Goal: Task Accomplishment & Management: Complete application form

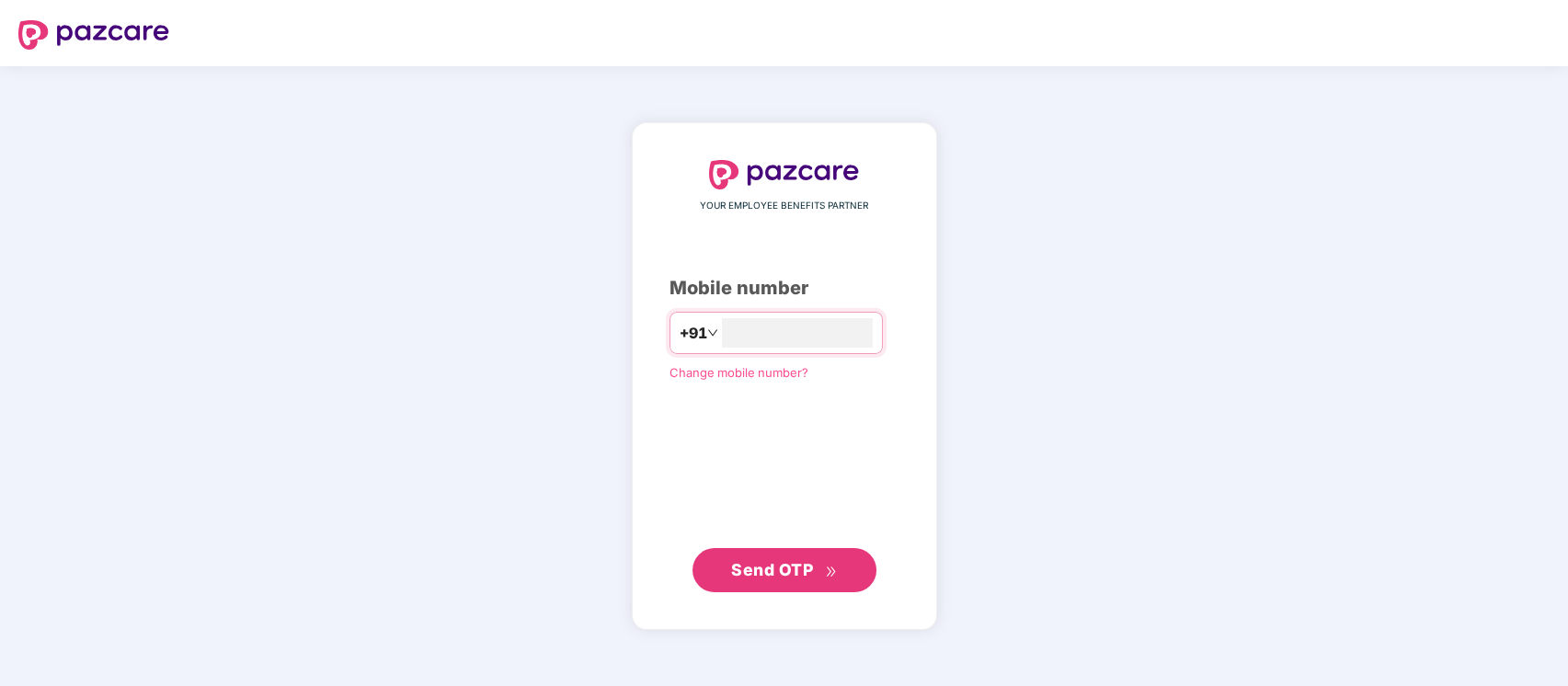
type input "**********"
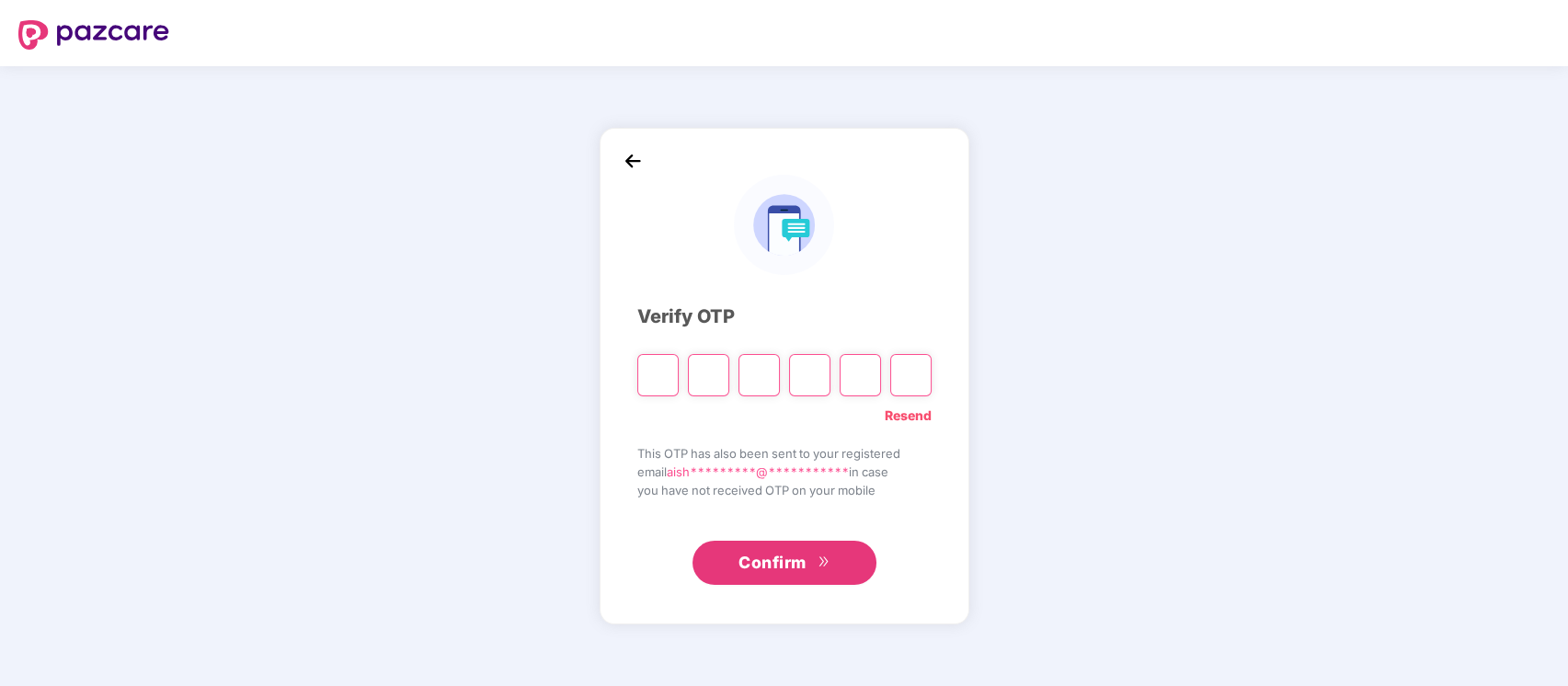
type input "*"
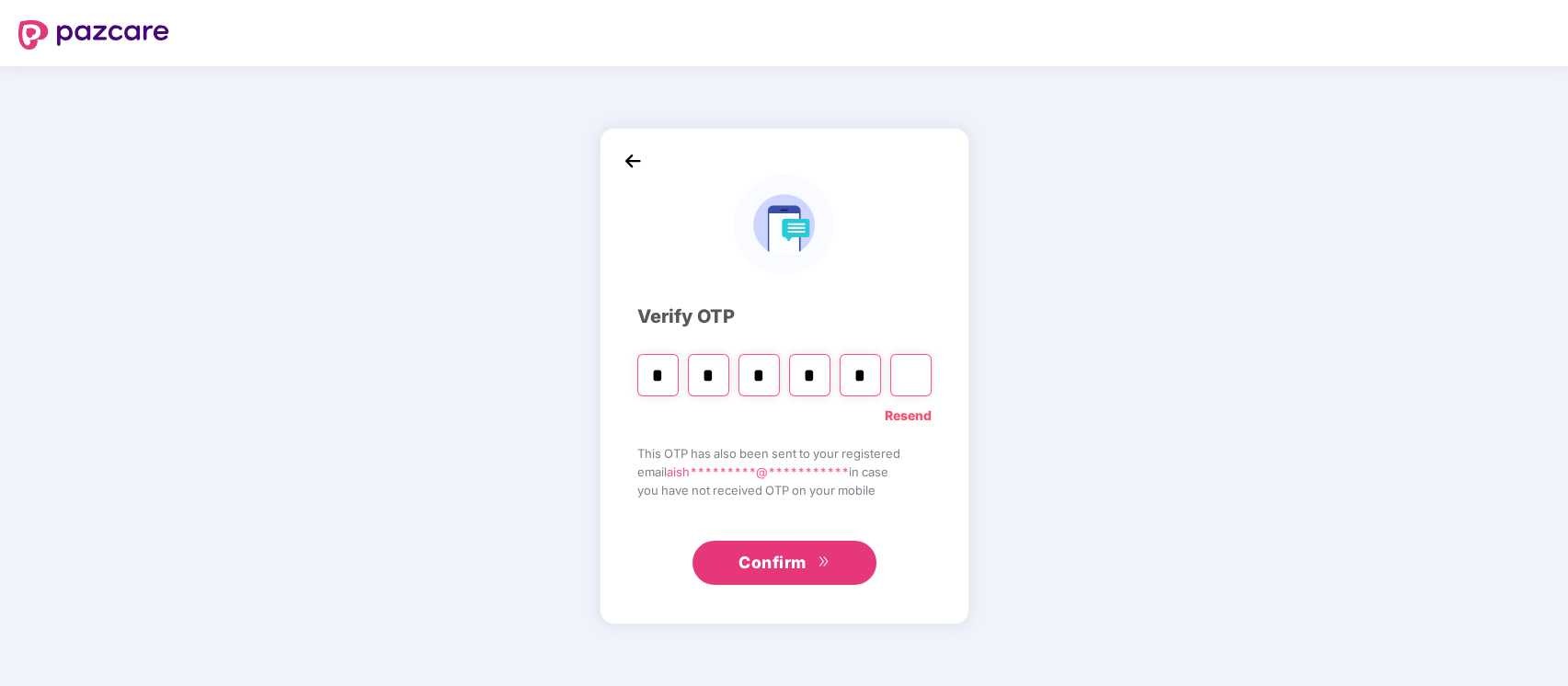
type input "*"
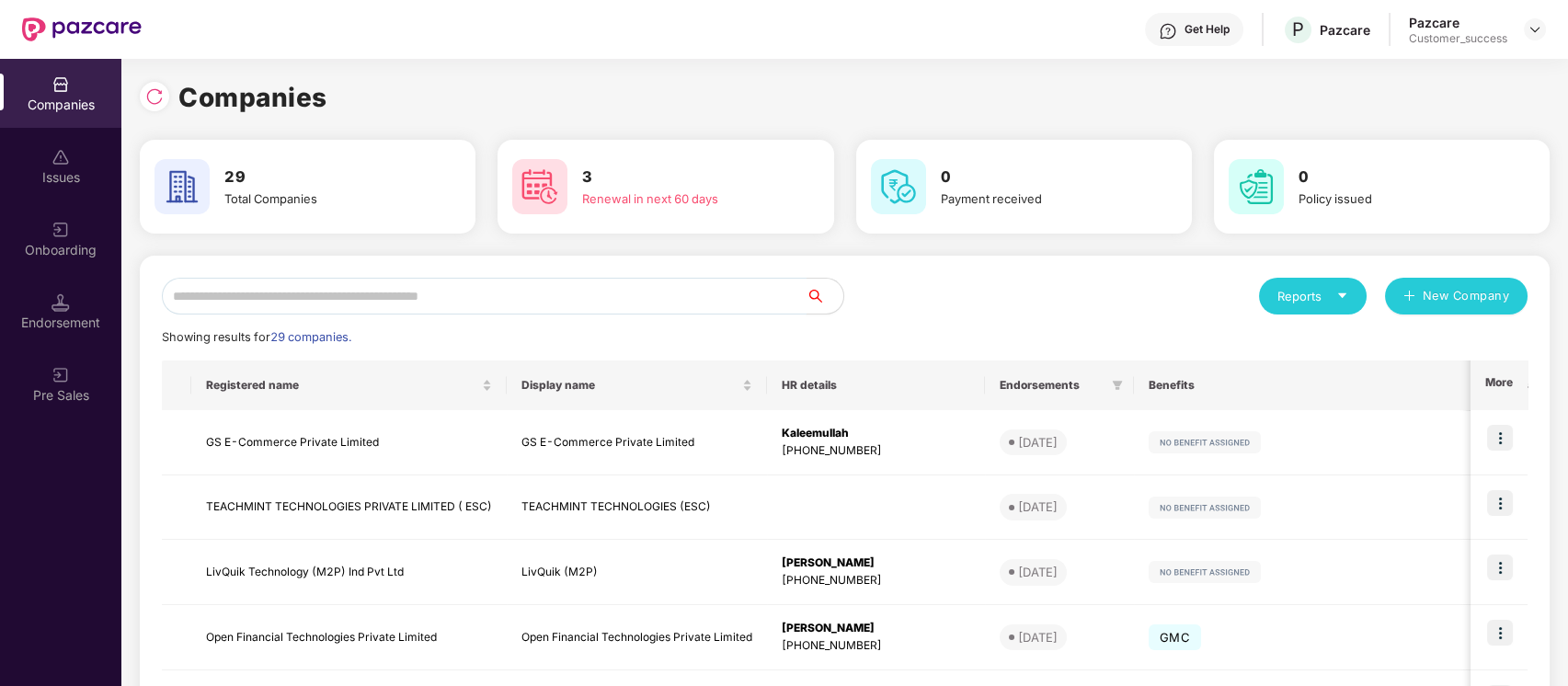
click at [623, 296] on input "text" at bounding box center [485, 296] width 645 height 37
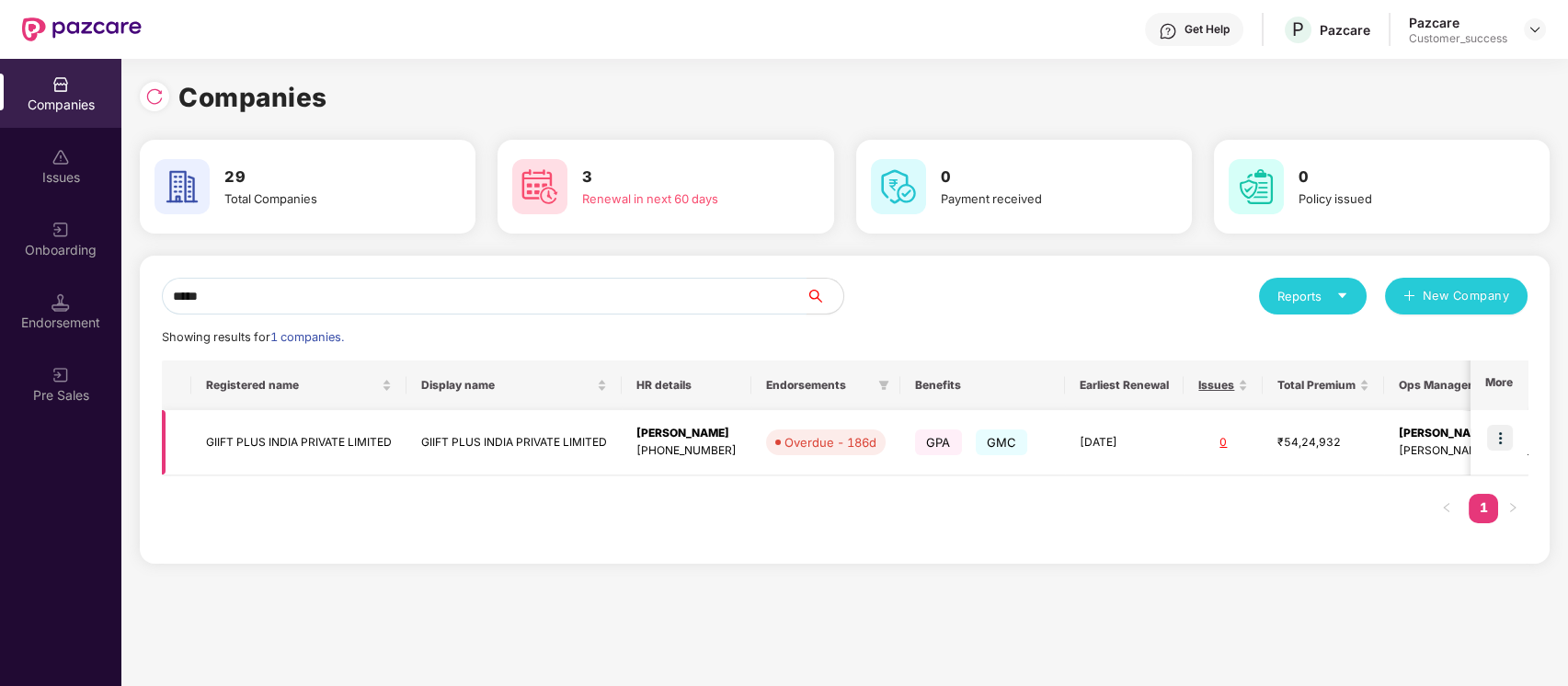
type input "*****"
click at [1497, 432] on img at bounding box center [1500, 438] width 26 height 26
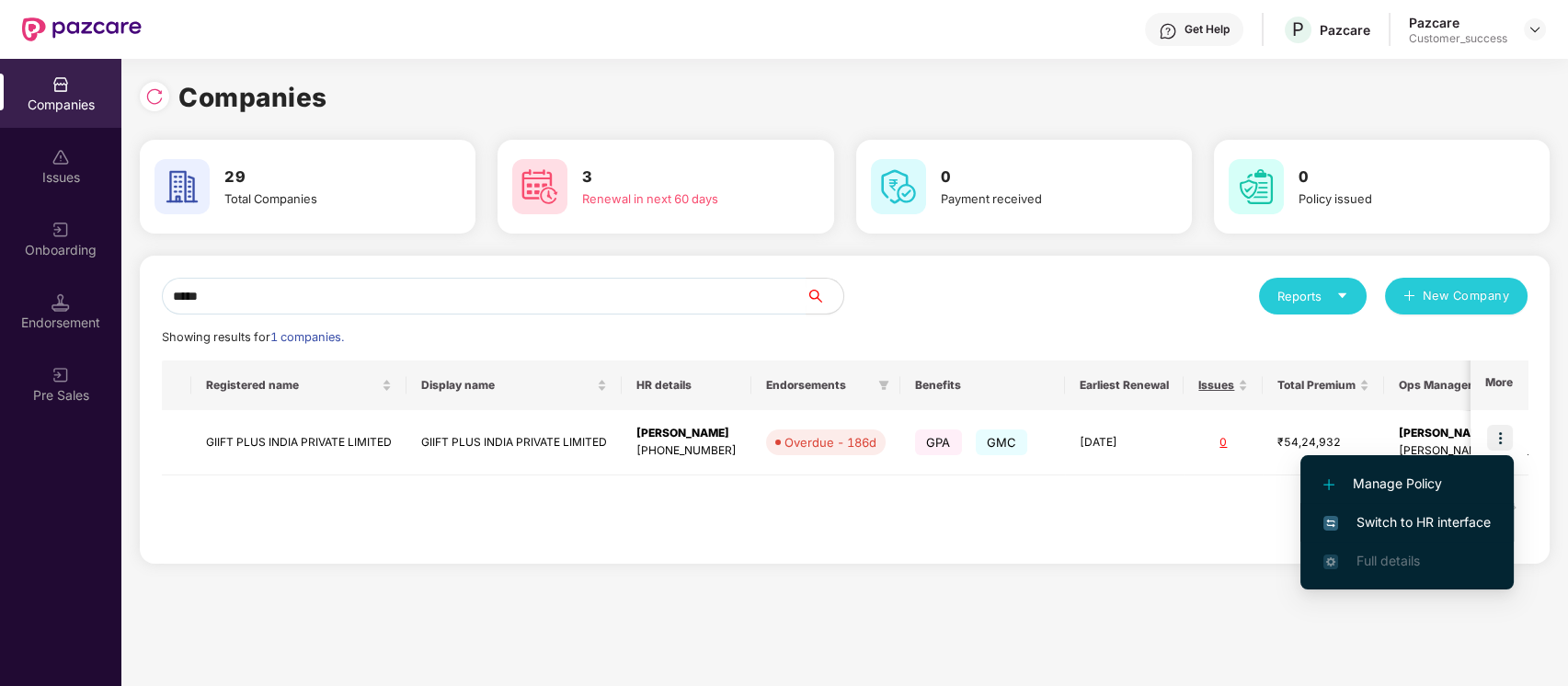
click at [1413, 526] on span "Switch to HR interface" at bounding box center [1408, 523] width 167 height 20
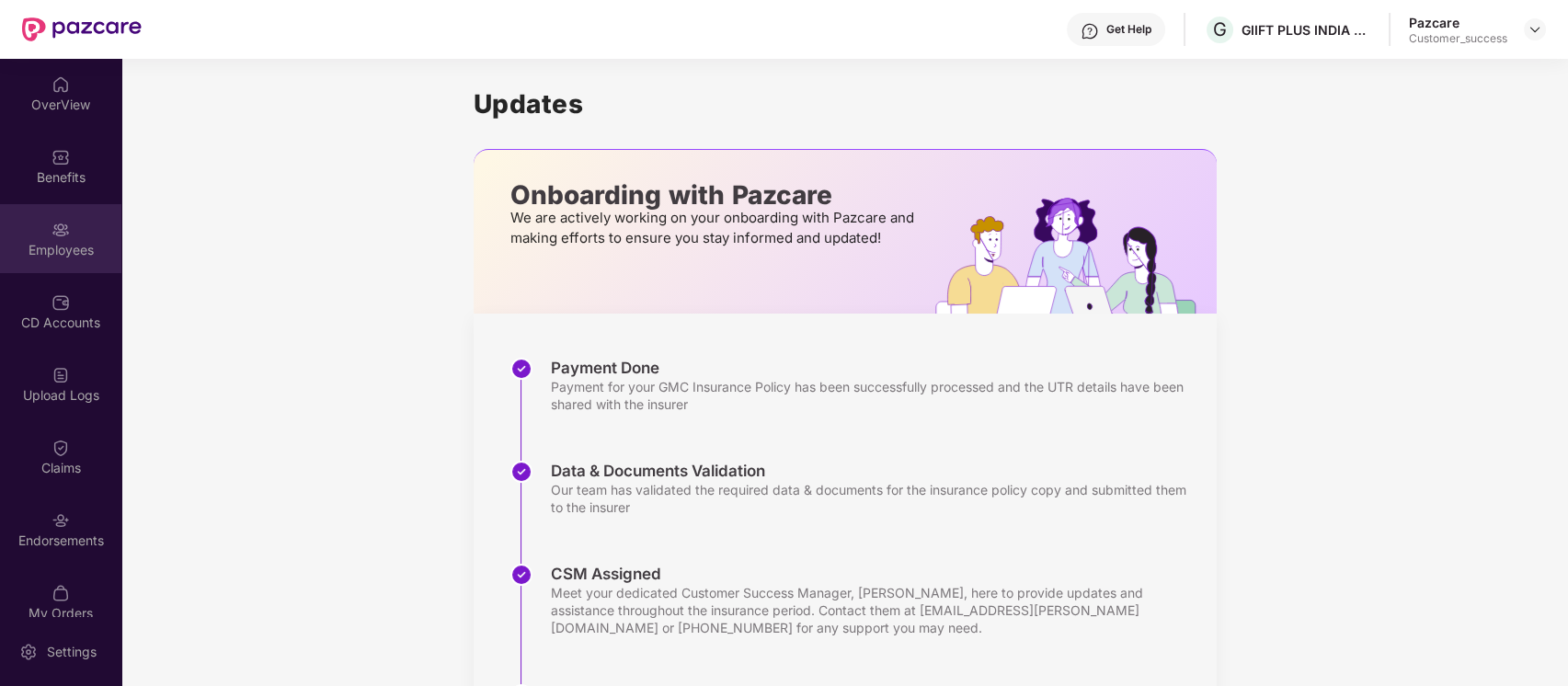
click at [102, 245] on div "Employees" at bounding box center [61, 250] width 121 height 18
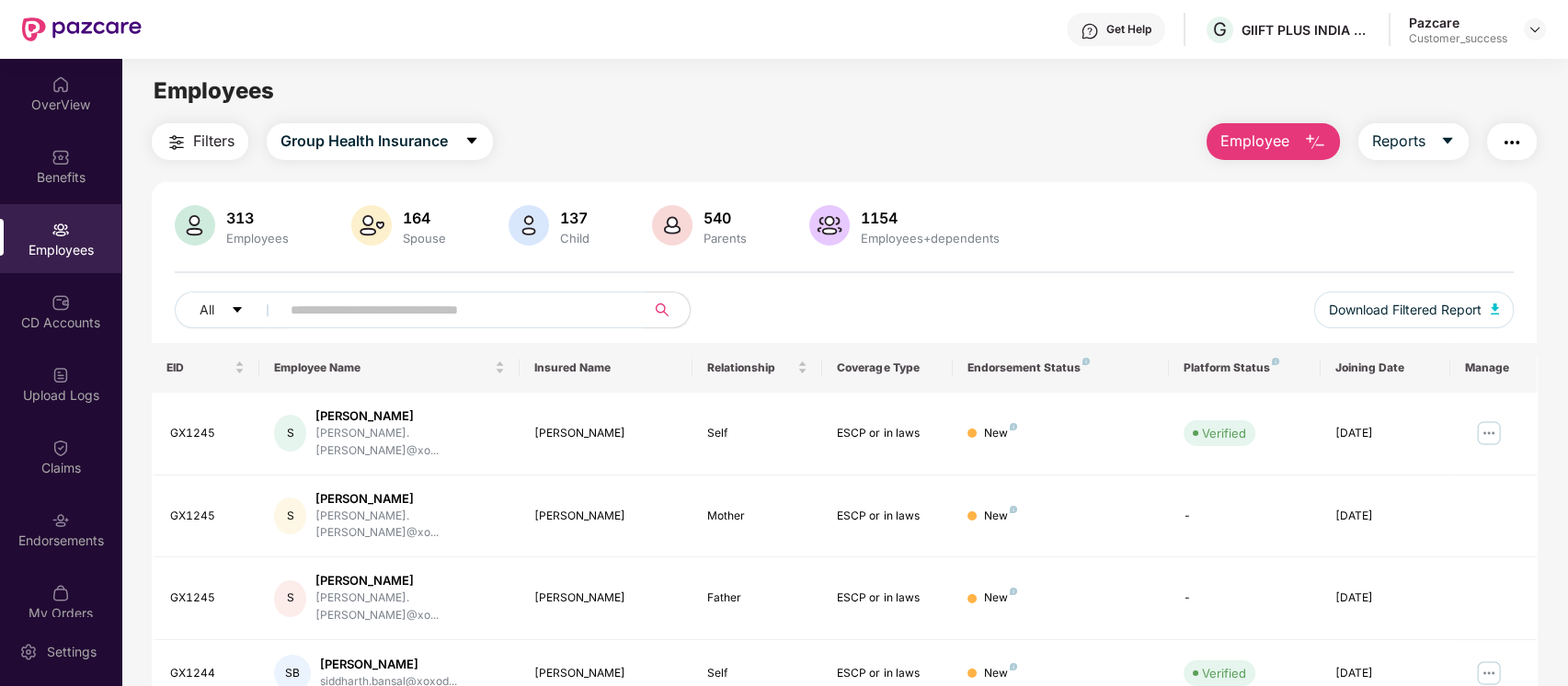
click at [426, 299] on input "text" at bounding box center [456, 311] width 331 height 28
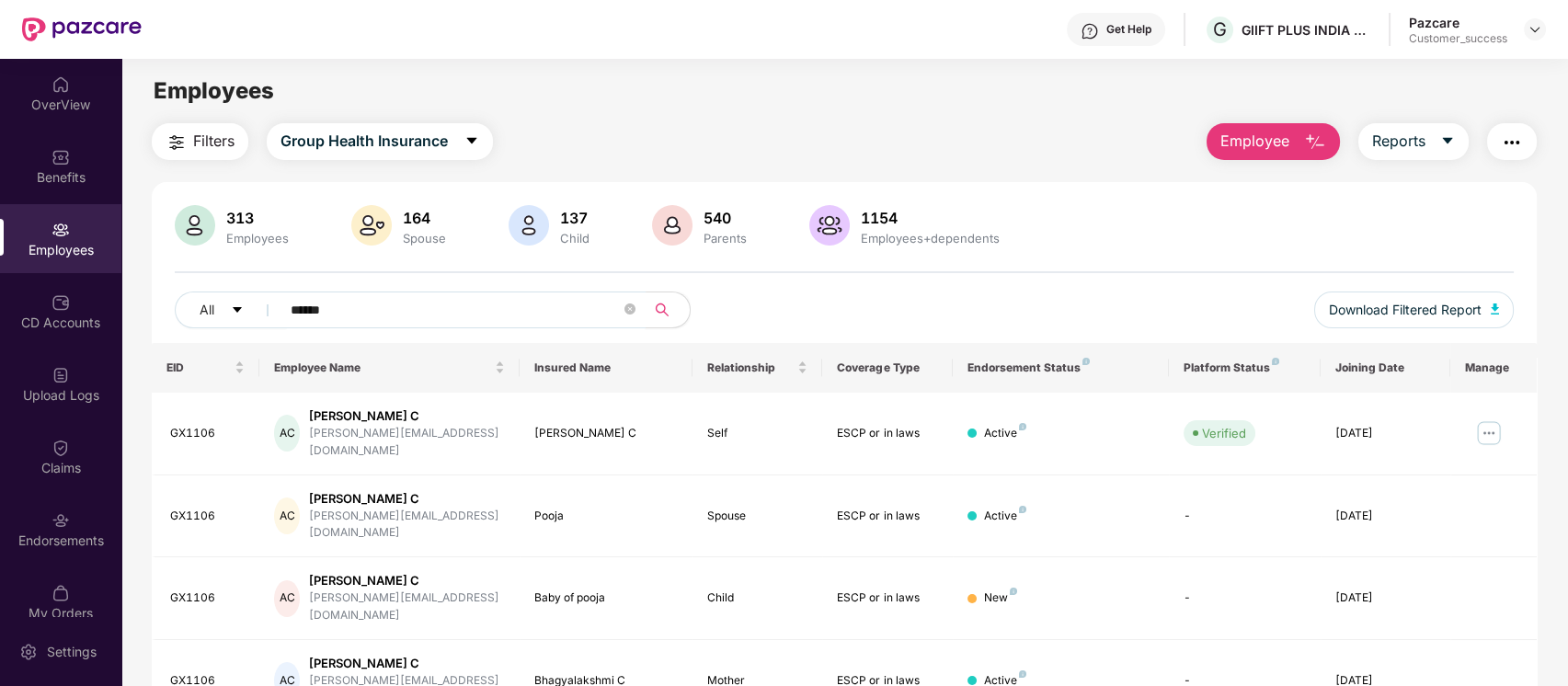
scroll to position [108, 0]
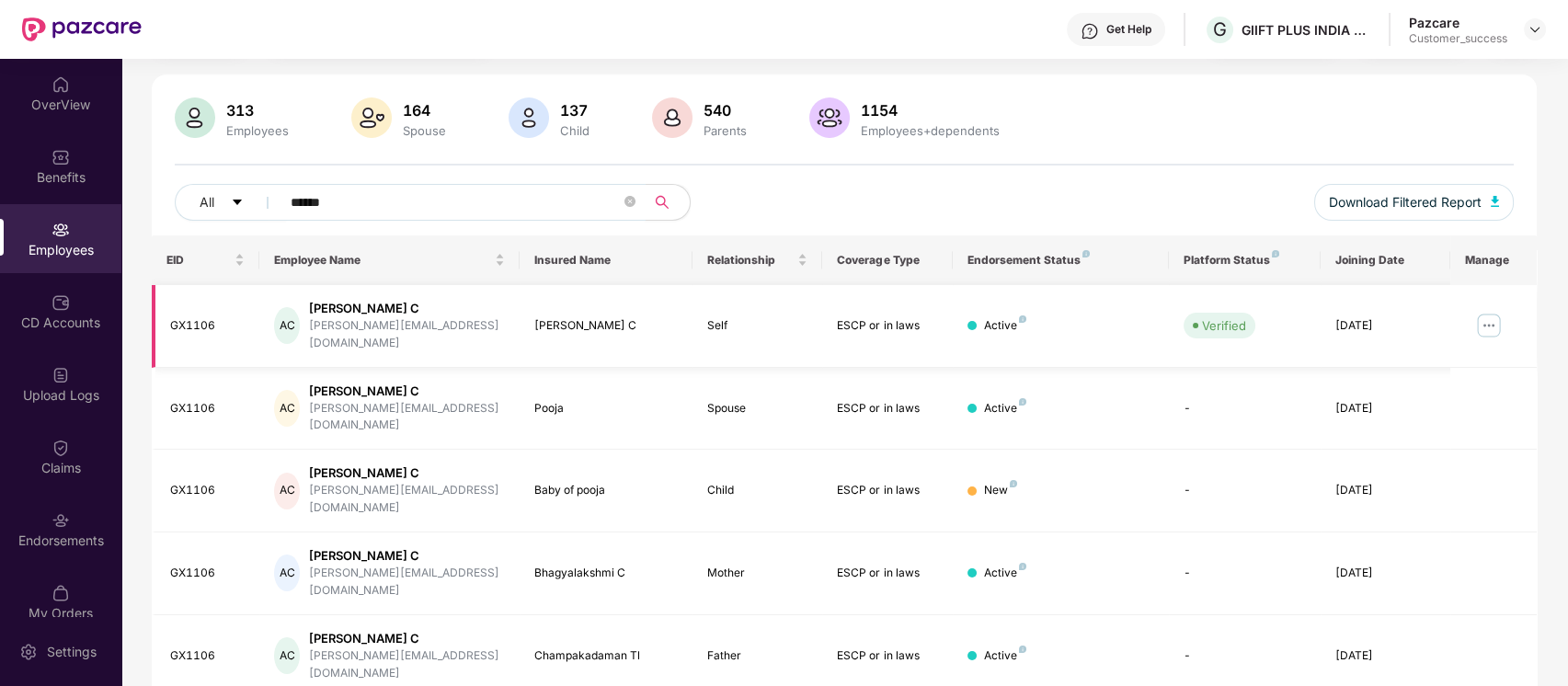
type input "******"
click at [1491, 326] on img at bounding box center [1489, 326] width 30 height 30
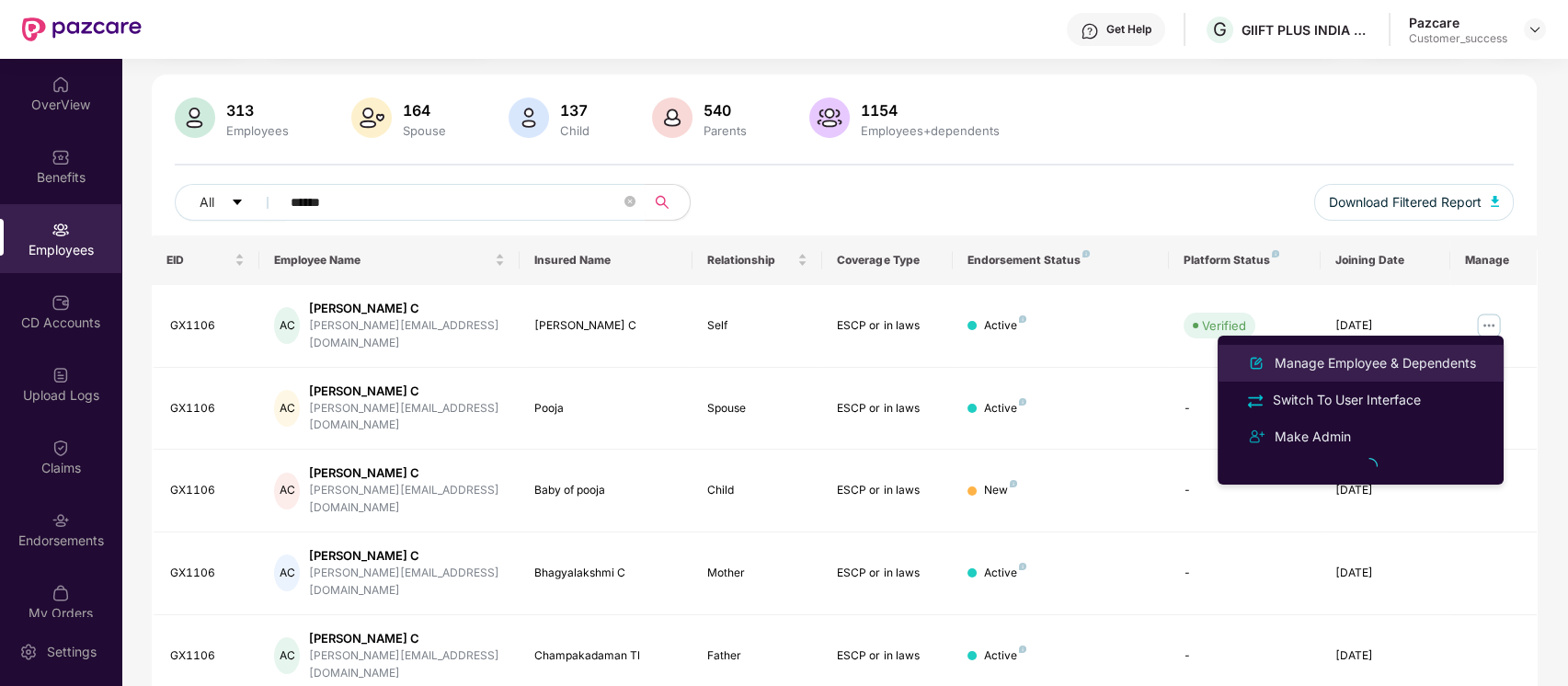
click at [1414, 355] on div "Manage Employee & Dependents" at bounding box center [1376, 363] width 209 height 20
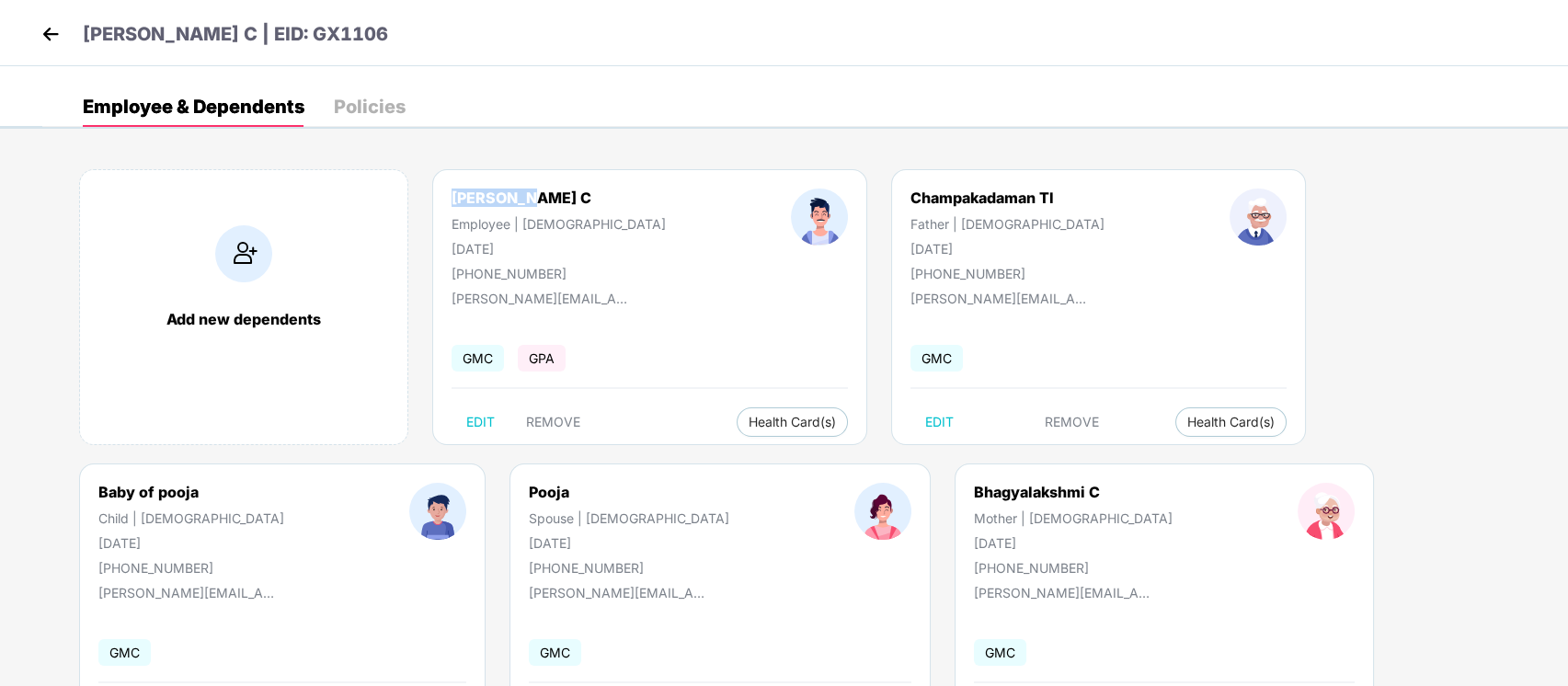
drag, startPoint x: 544, startPoint y: 180, endPoint x: 441, endPoint y: 180, distance: 103.0
click at [441, 180] on div "Abhiram C Employee | Male 24 Mar 1992 +919591071205 abhiram.c@xoxoday.com GMC G…" at bounding box center [649, 307] width 435 height 276
copy div "Abhiram C"
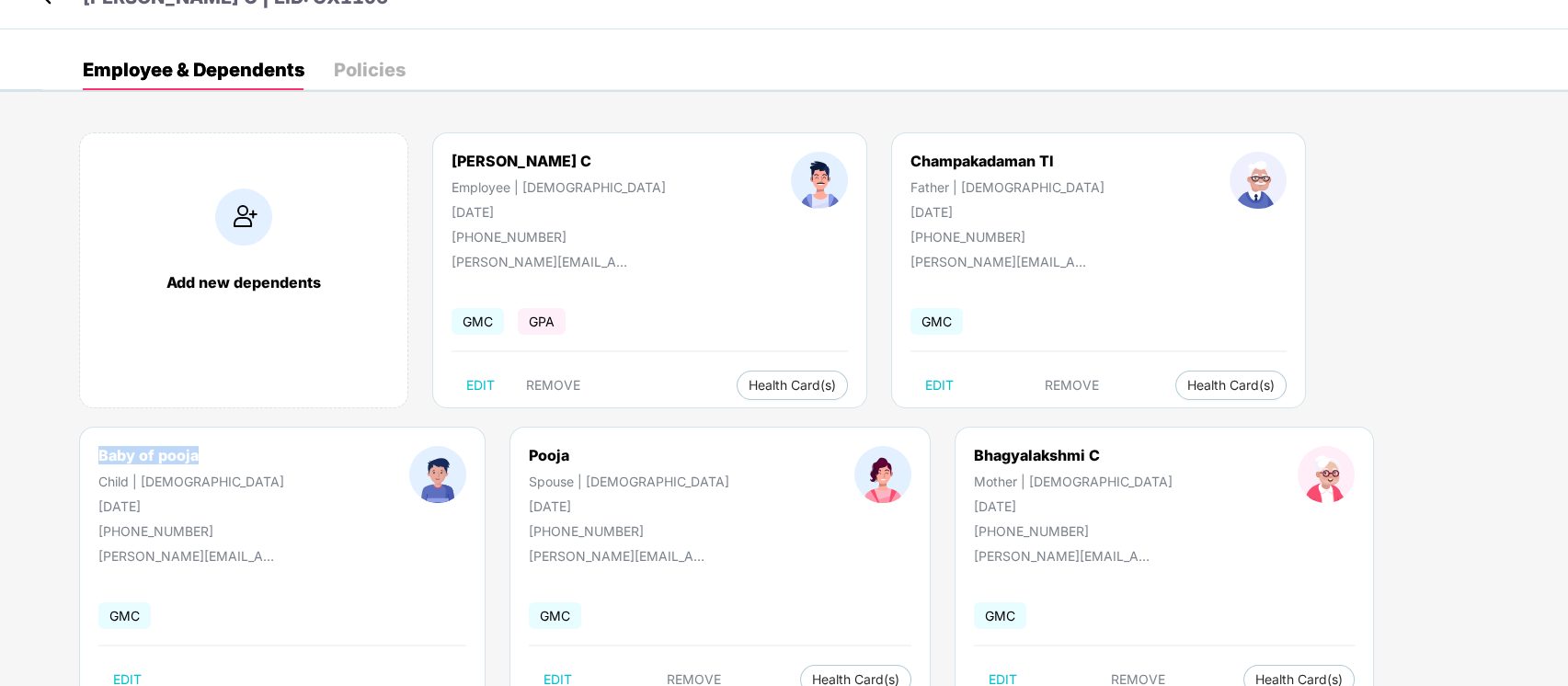
drag, startPoint x: 1295, startPoint y: 163, endPoint x: 1199, endPoint y: 153, distance: 96.5
click at [346, 446] on div "Baby of pooja Child | Male 23 Aug 2025 +919591071205" at bounding box center [191, 492] width 311 height 93
copy div "Baby of pooja"
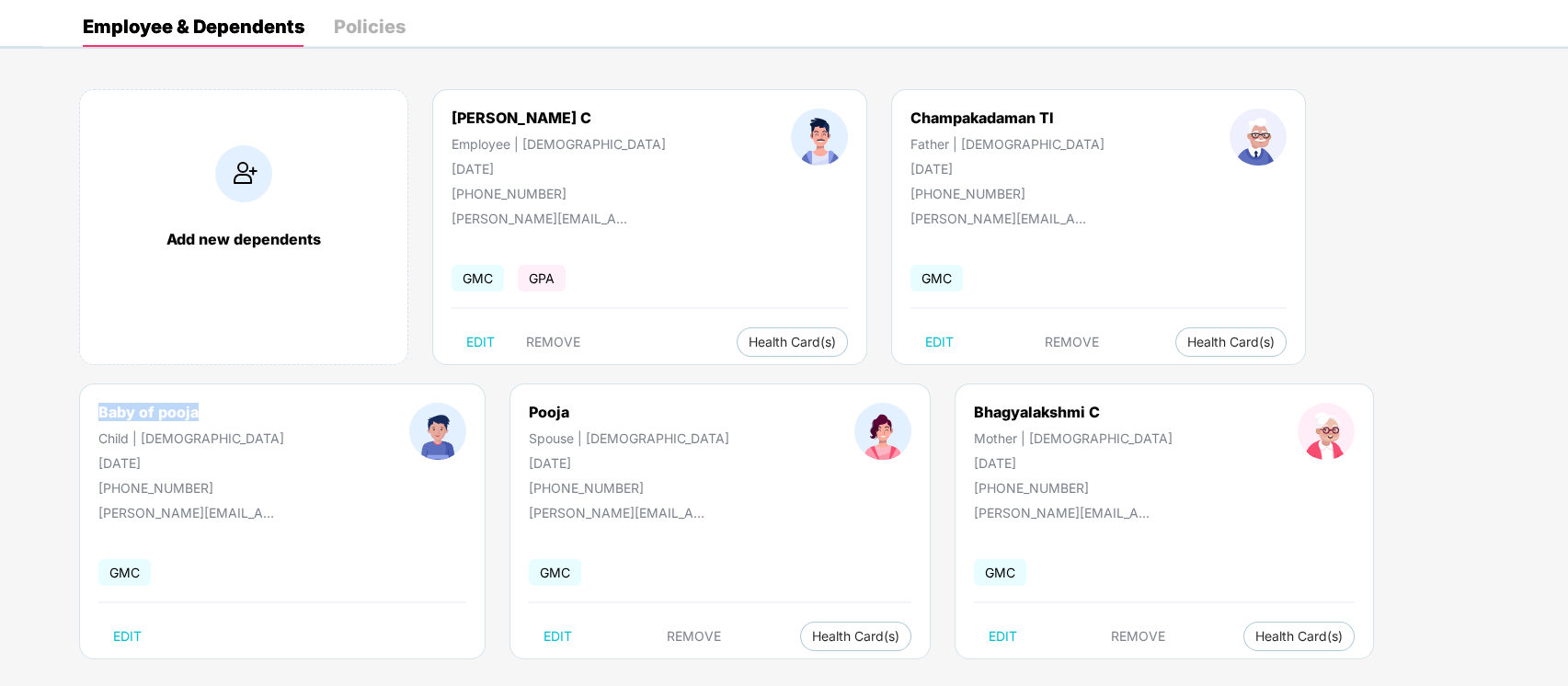
scroll to position [81, 0]
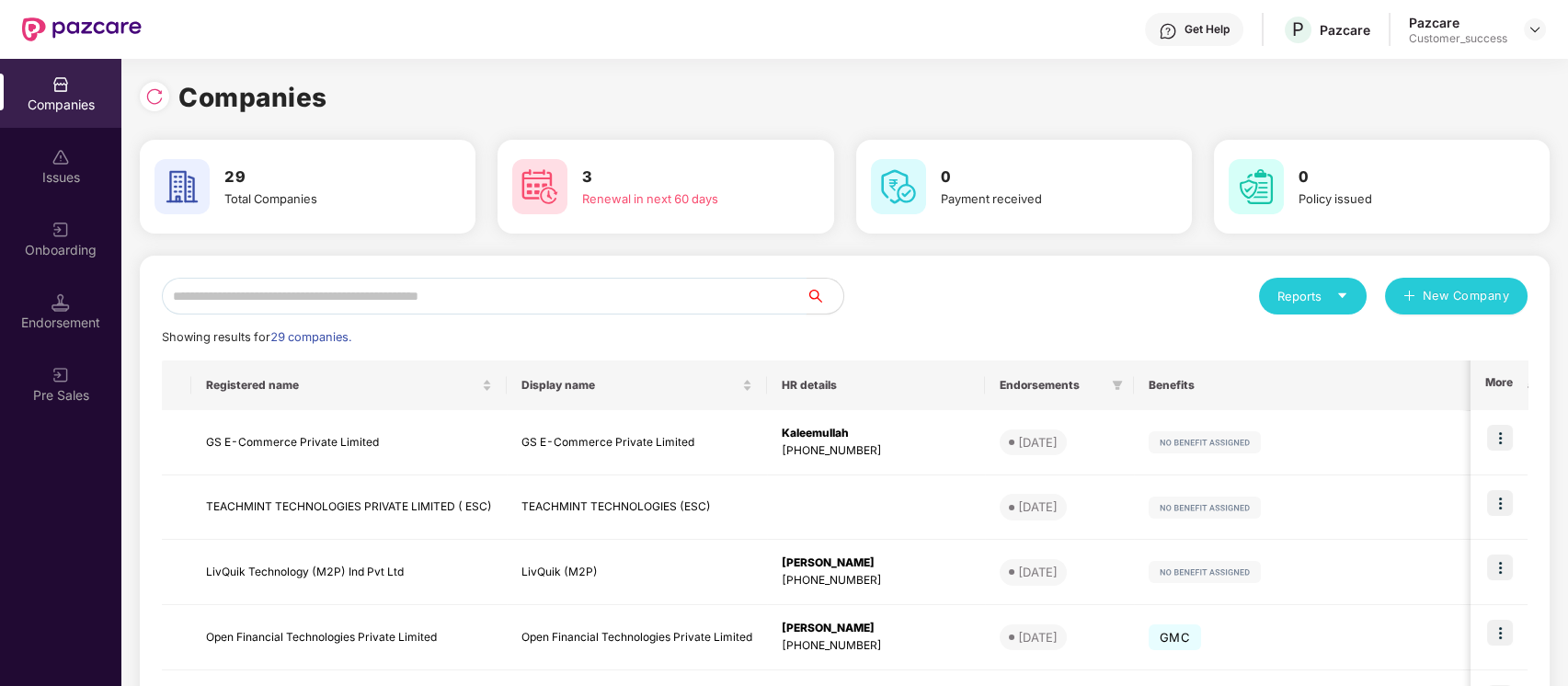
click at [567, 310] on input "text" at bounding box center [485, 296] width 645 height 37
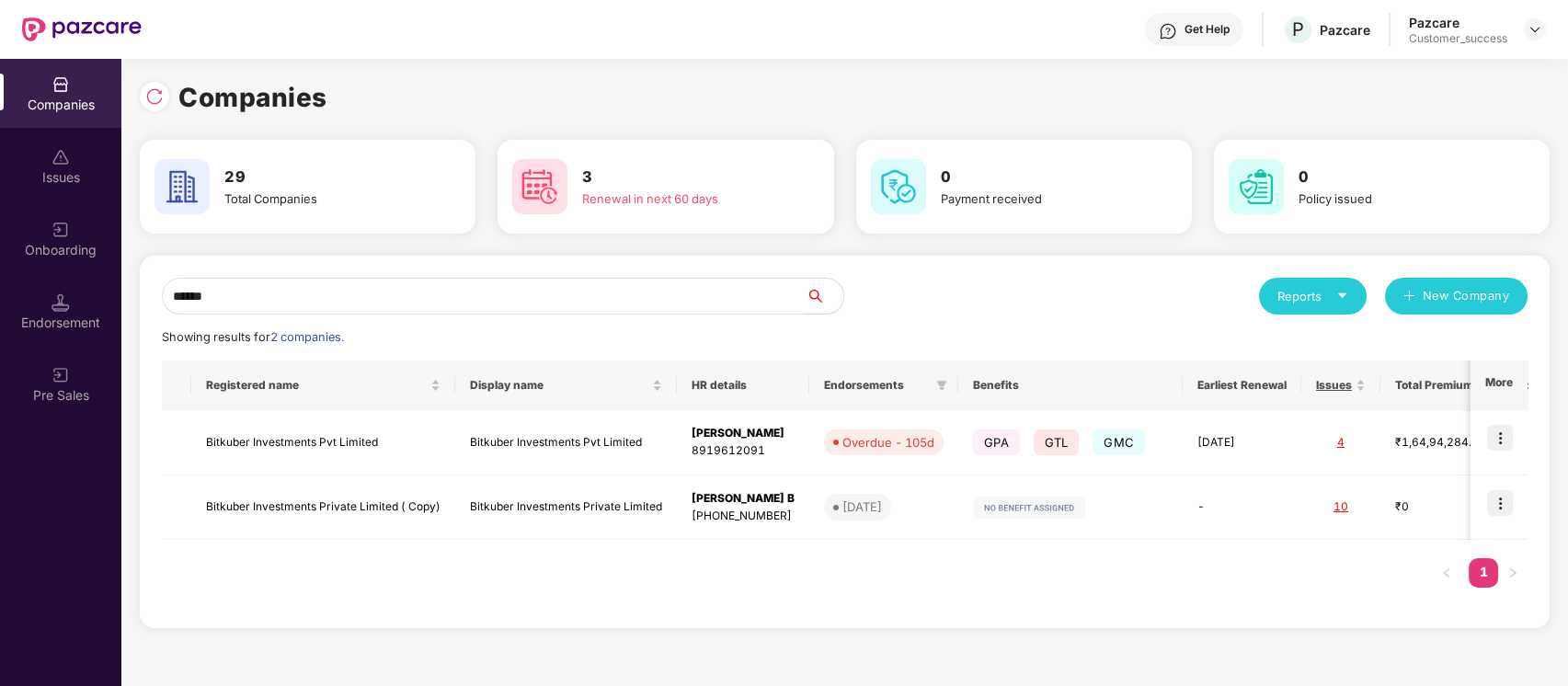
click at [567, 310] on input "******" at bounding box center [485, 296] width 645 height 37
type input "******"
click at [1501, 438] on img at bounding box center [1500, 438] width 26 height 26
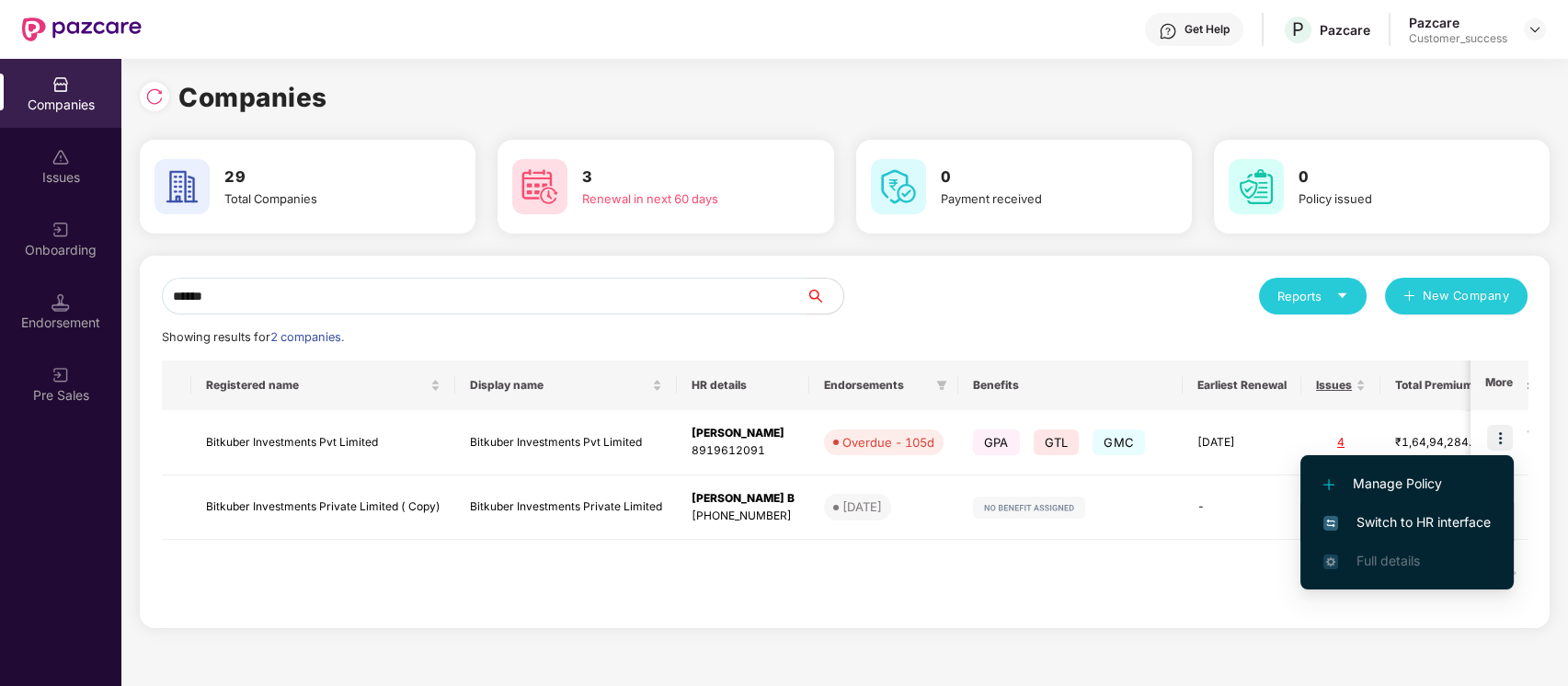
click at [1440, 518] on span "Switch to HR interface" at bounding box center [1408, 523] width 167 height 20
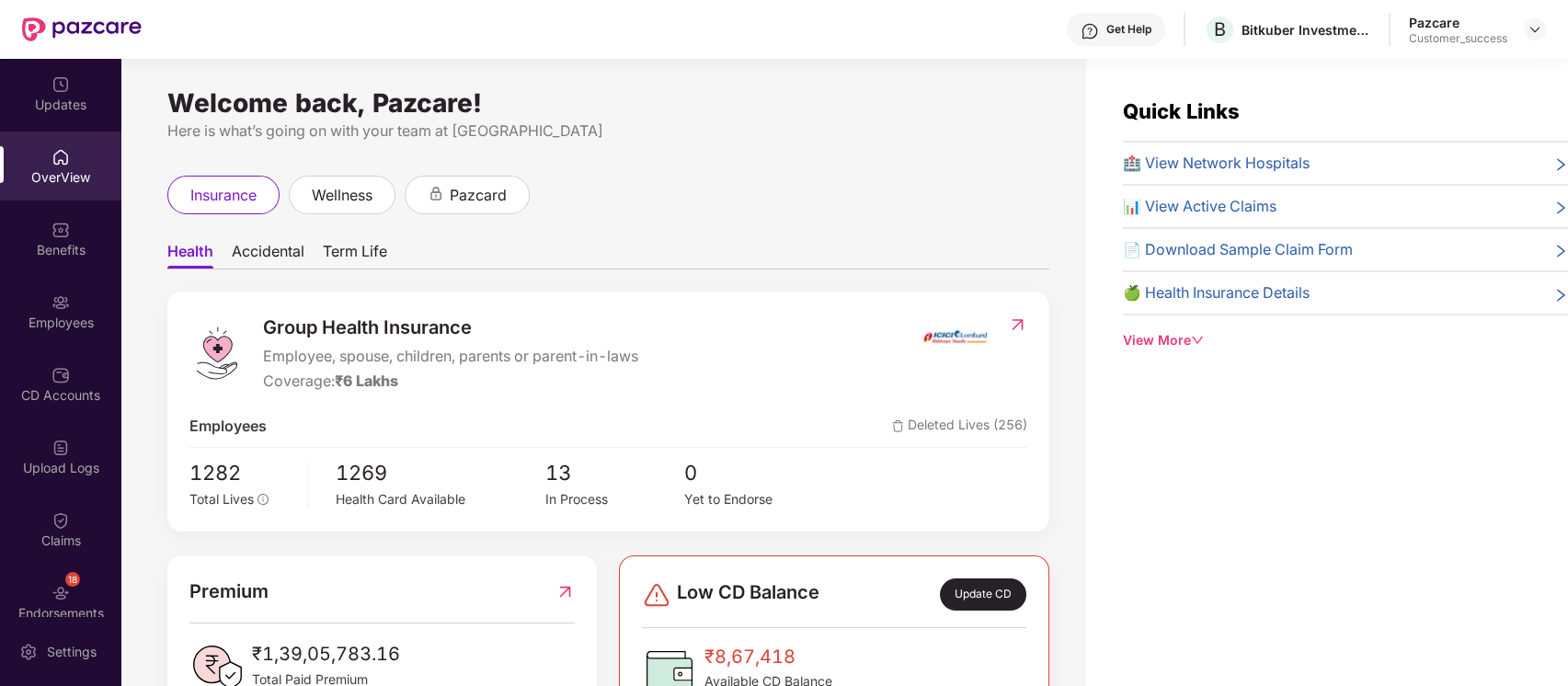
click at [66, 295] on img at bounding box center [61, 303] width 18 height 18
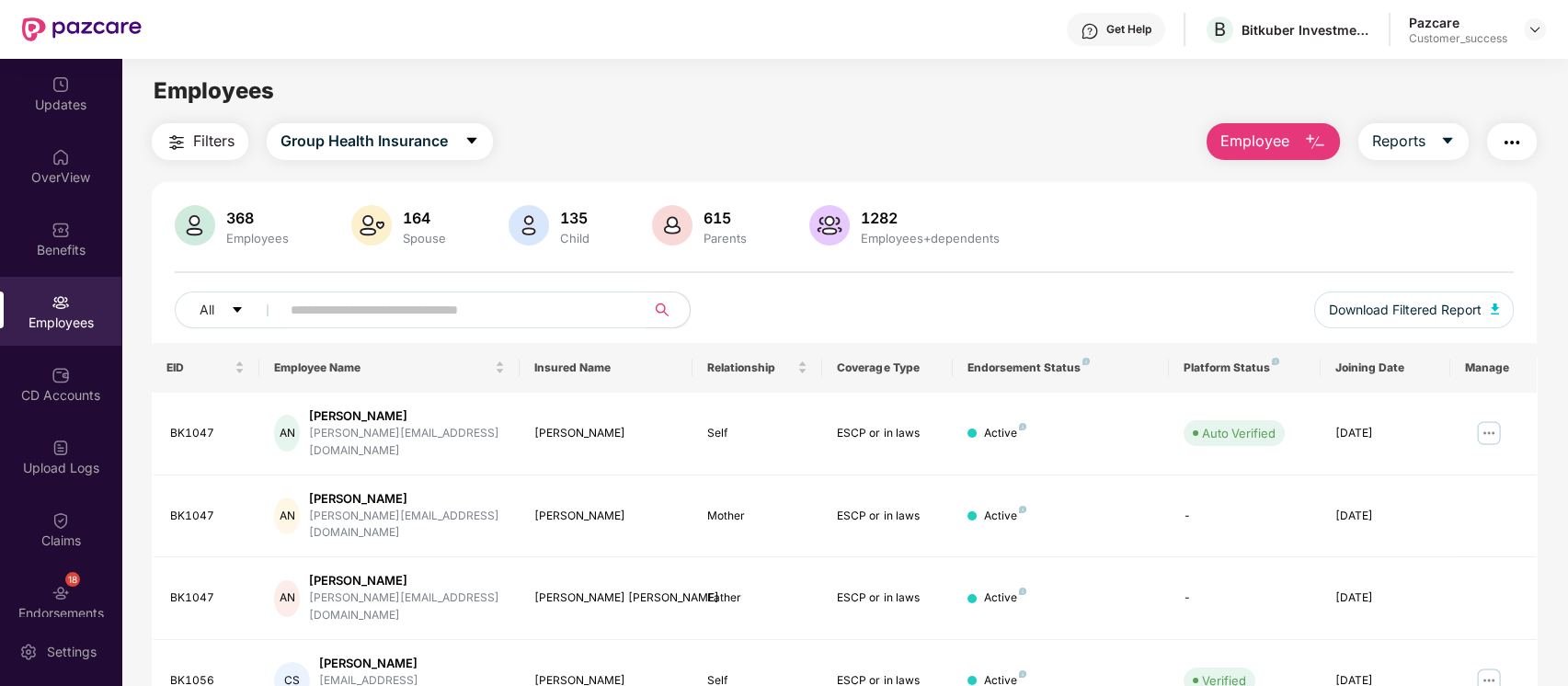
click at [478, 319] on input "text" at bounding box center [456, 311] width 331 height 28
paste input "**********"
type input "**********"
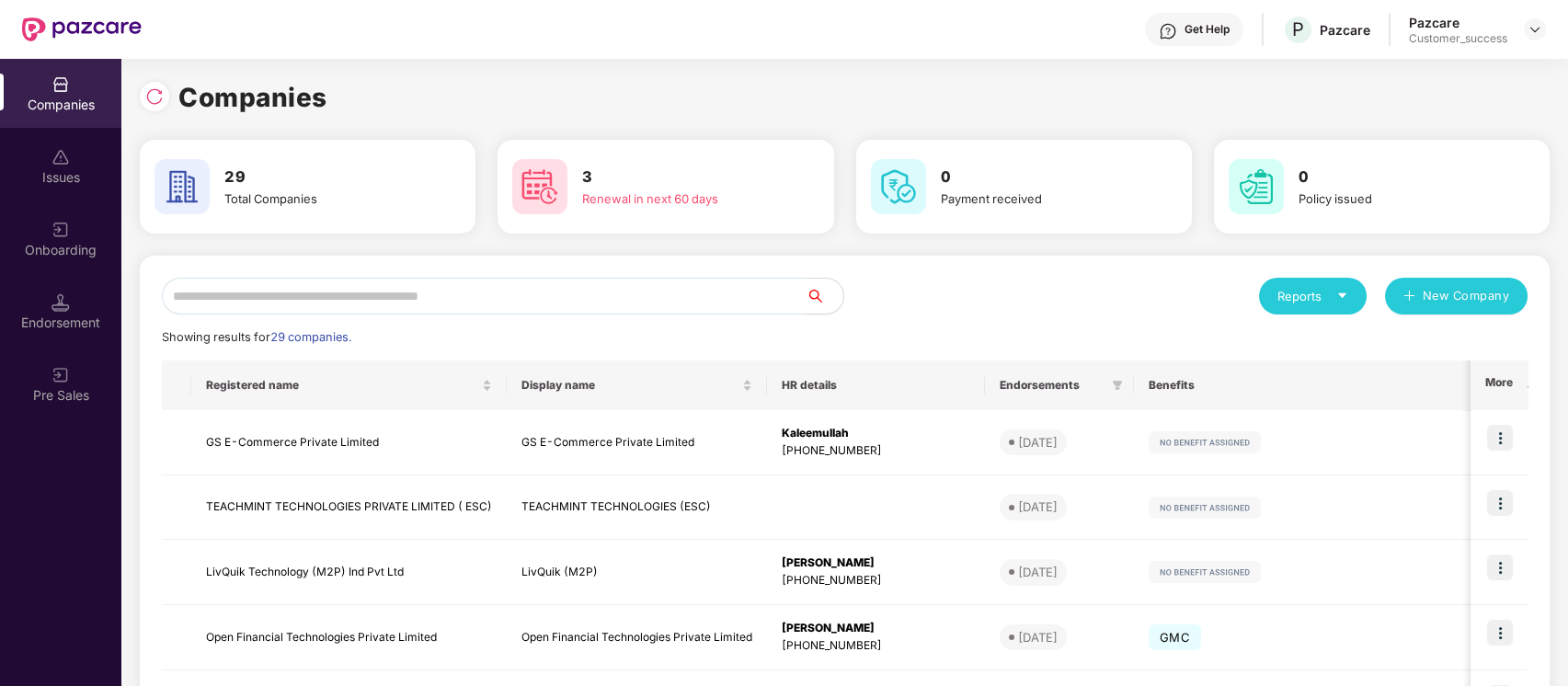
click at [529, 290] on input "text" at bounding box center [485, 296] width 645 height 37
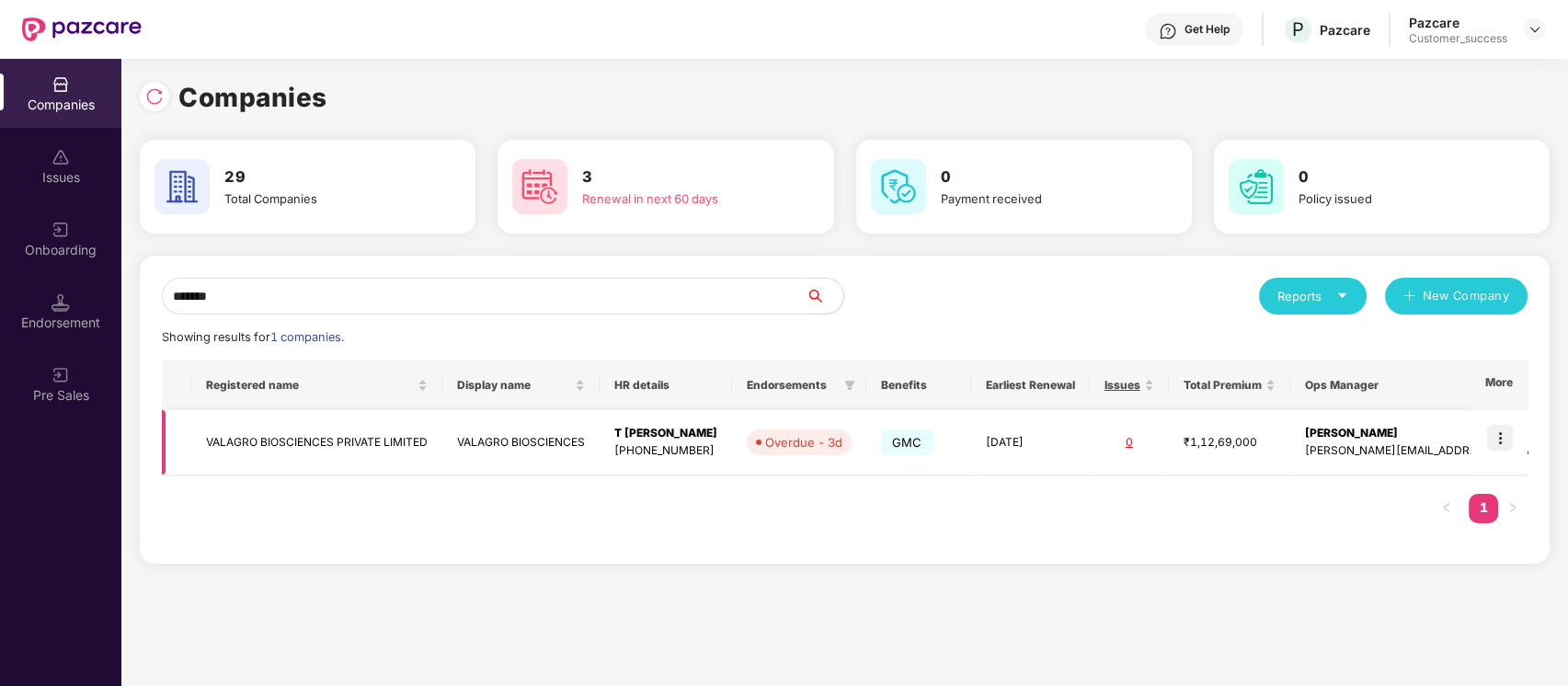
type input "*******"
click at [1493, 429] on img at bounding box center [1500, 438] width 26 height 26
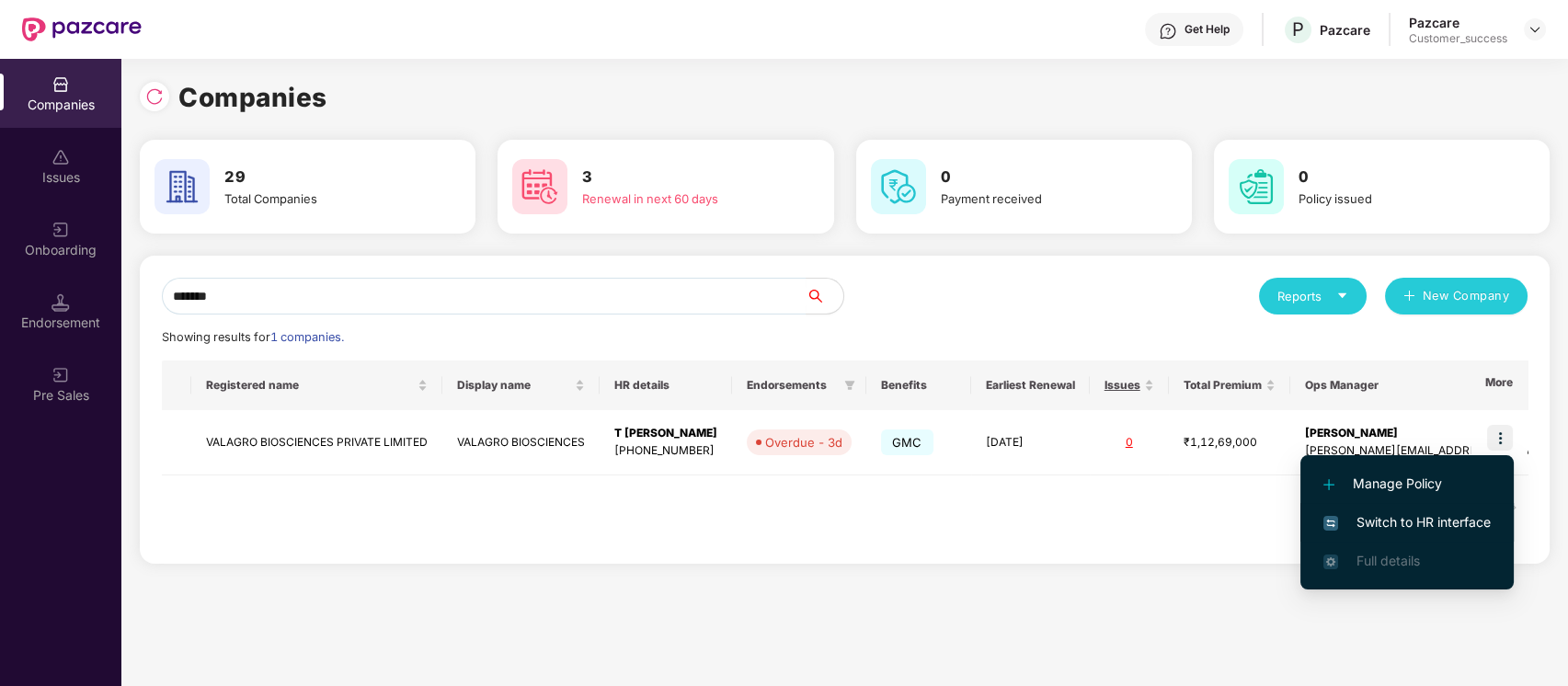
click at [1369, 505] on li "Switch to HR interface" at bounding box center [1407, 522] width 213 height 39
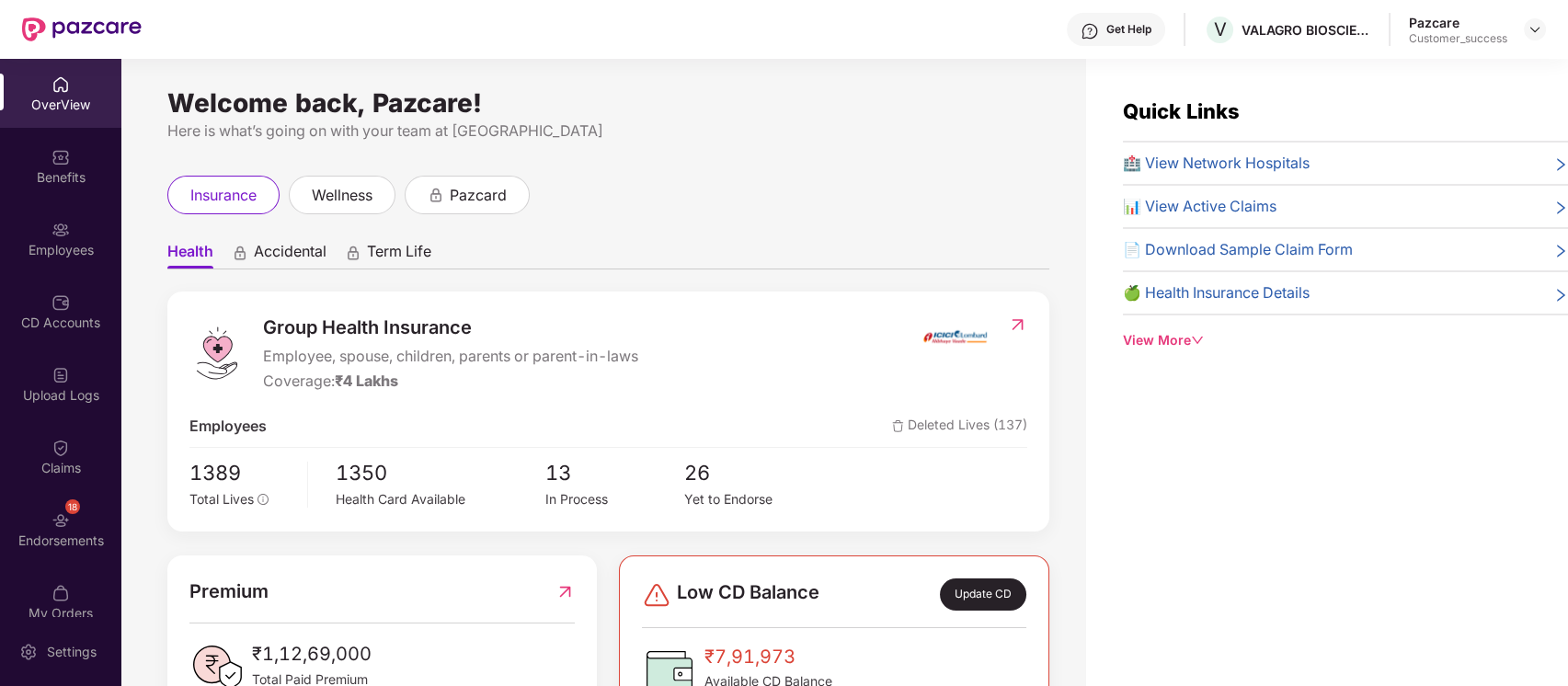
click at [62, 253] on div "Employees" at bounding box center [61, 250] width 121 height 18
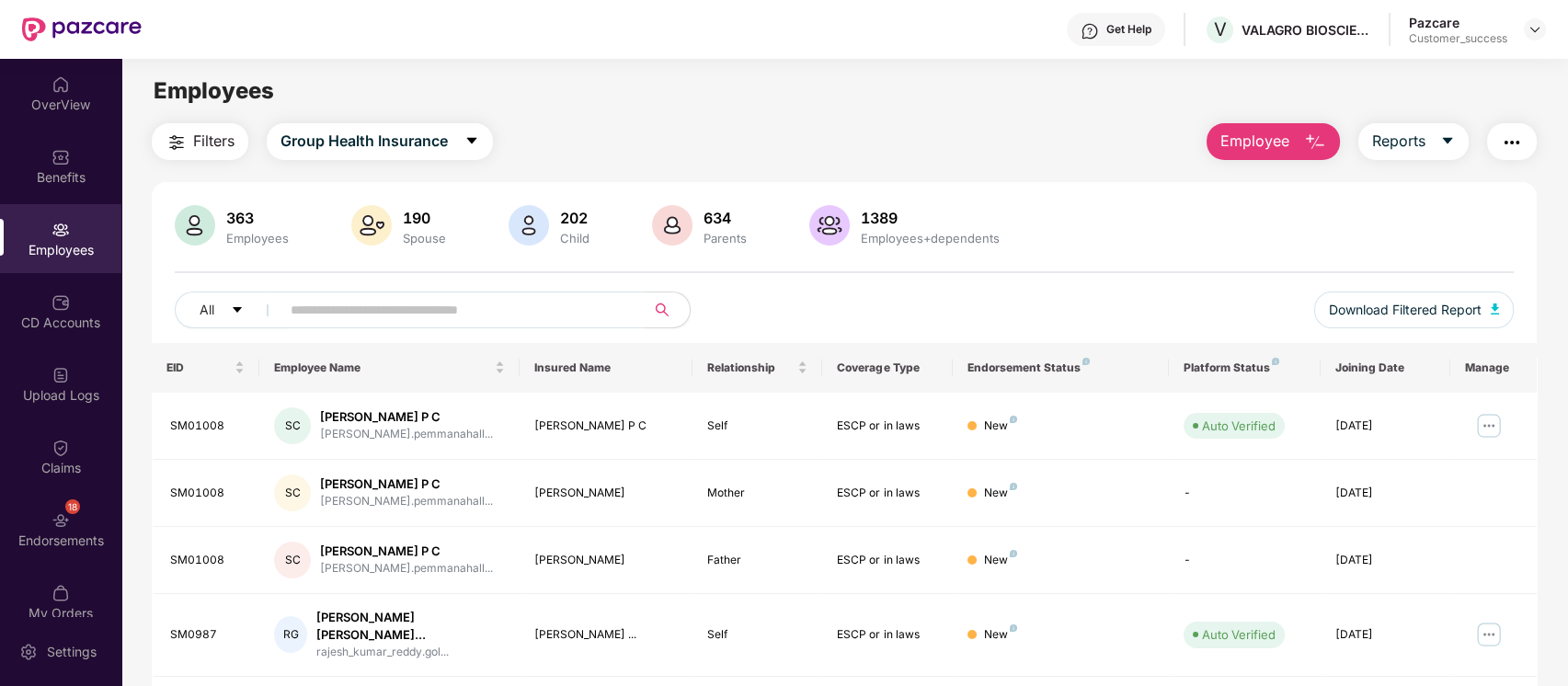
click at [1245, 134] on span "Employee" at bounding box center [1254, 140] width 69 height 23
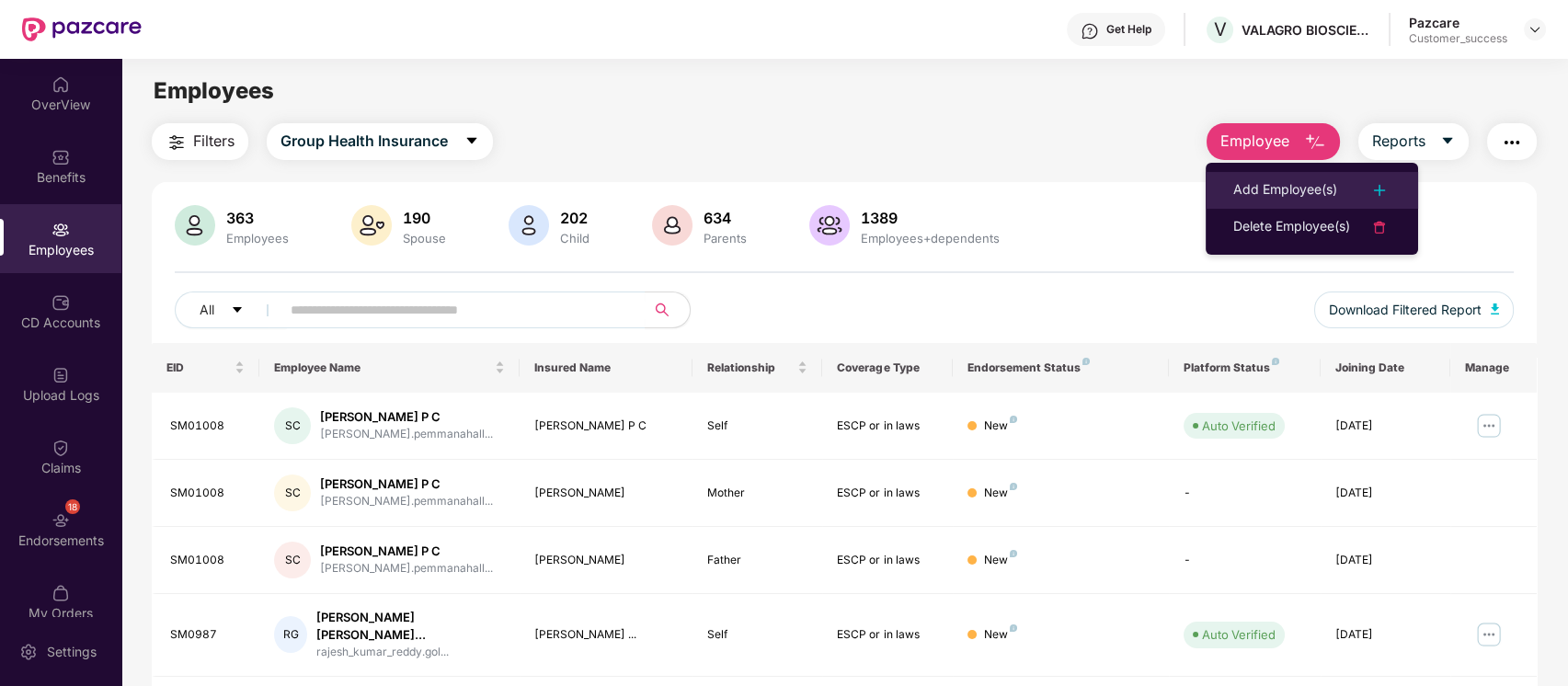
click at [1319, 187] on div "Add Employee(s)" at bounding box center [1285, 190] width 104 height 22
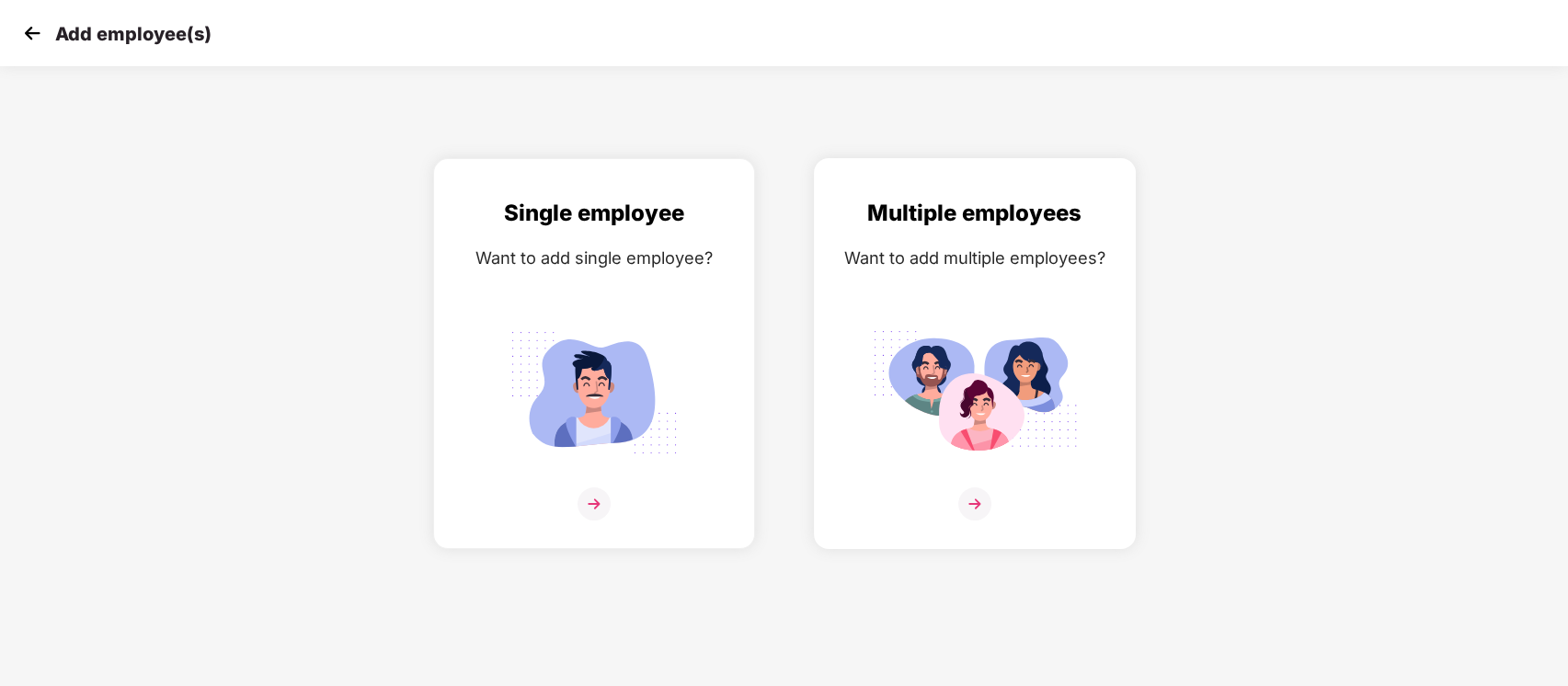
click at [950, 249] on div "Want to add multiple employees?" at bounding box center [975, 258] width 284 height 27
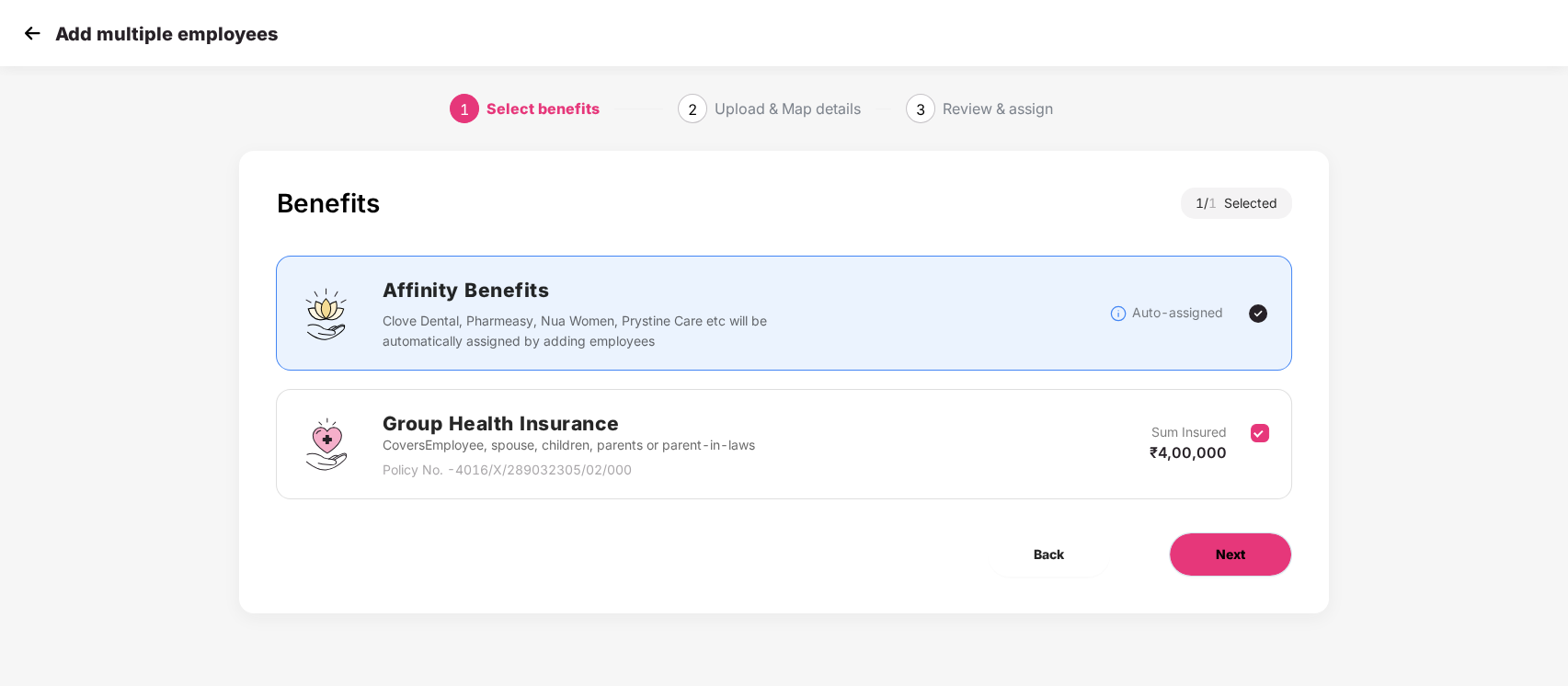
click at [1235, 556] on span "Next" at bounding box center [1231, 555] width 30 height 20
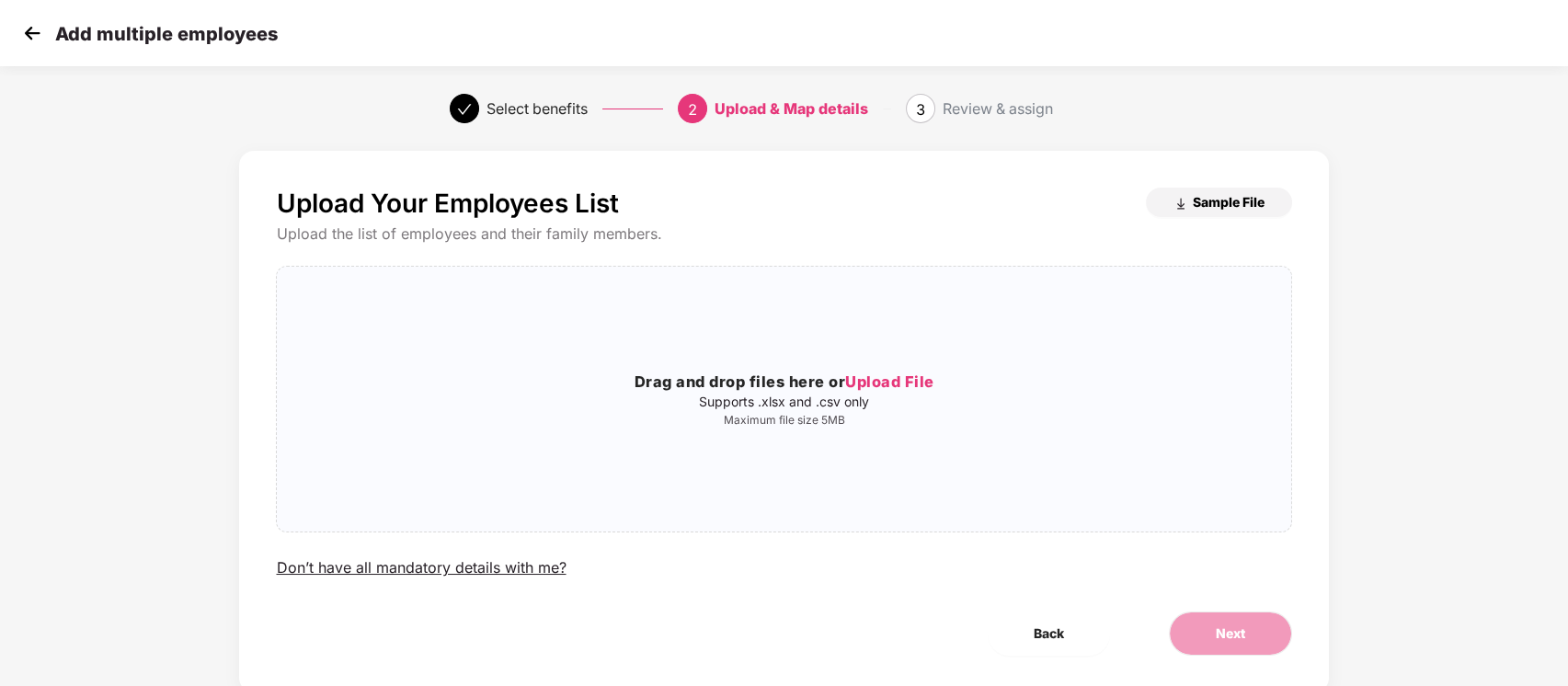
click at [1227, 199] on span "Sample File" at bounding box center [1229, 202] width 72 height 18
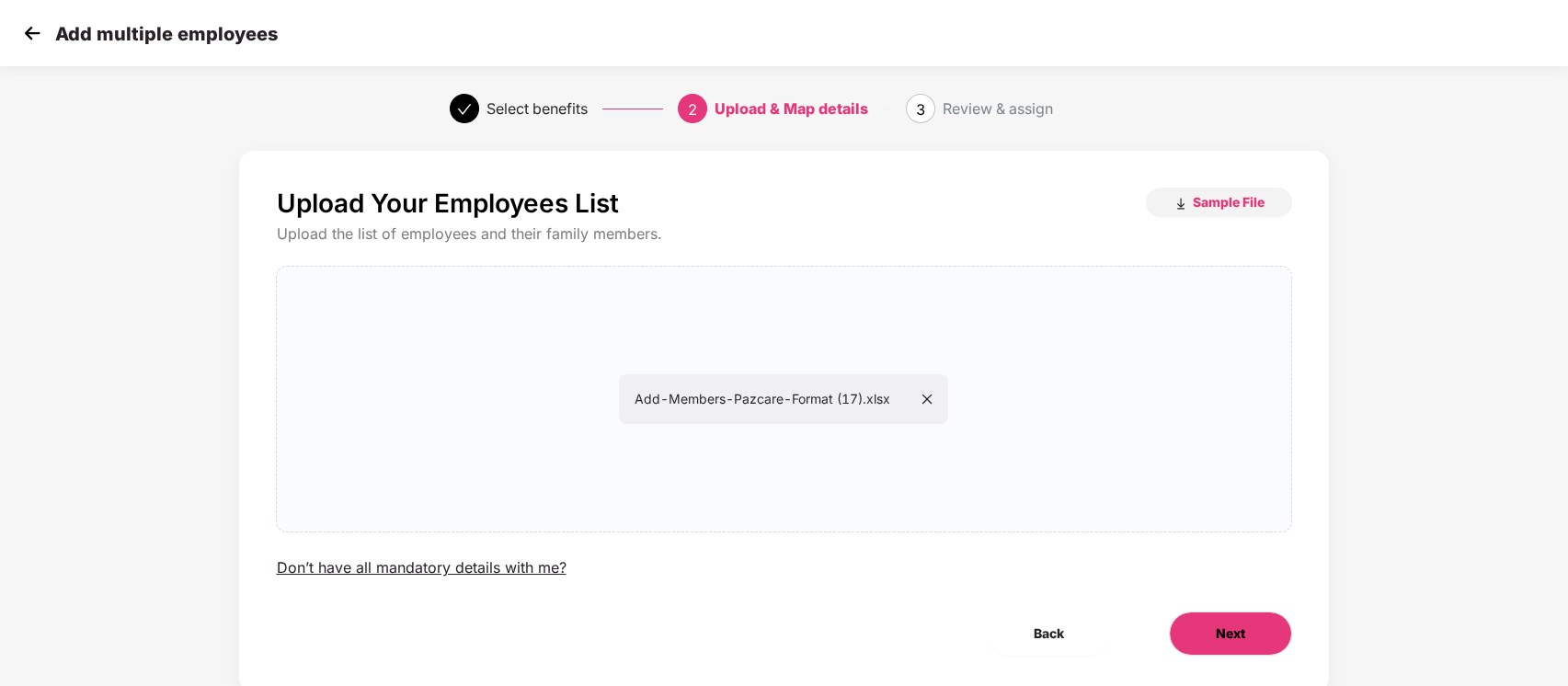
click at [1213, 632] on button "Next" at bounding box center [1231, 633] width 123 height 44
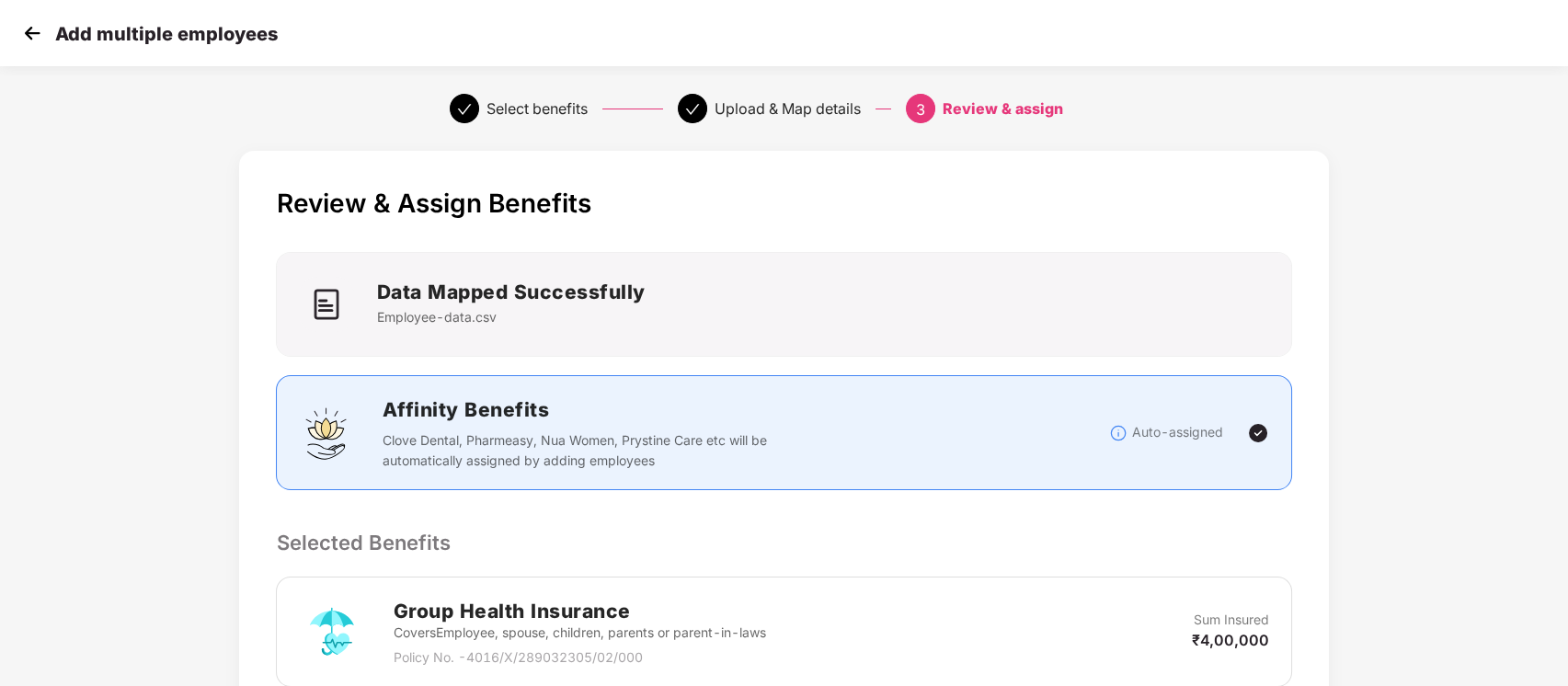
scroll to position [339, 0]
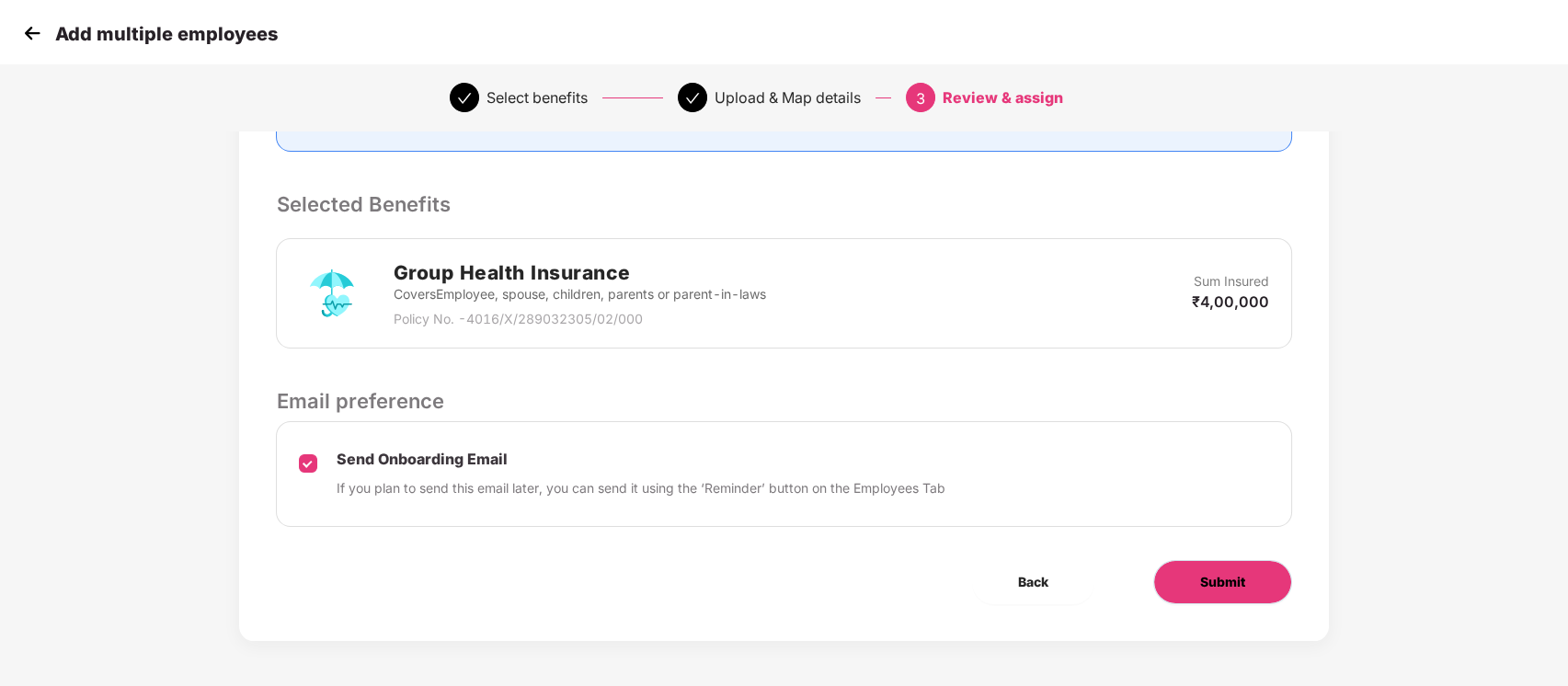
click at [1227, 586] on span "Submit" at bounding box center [1223, 582] width 45 height 20
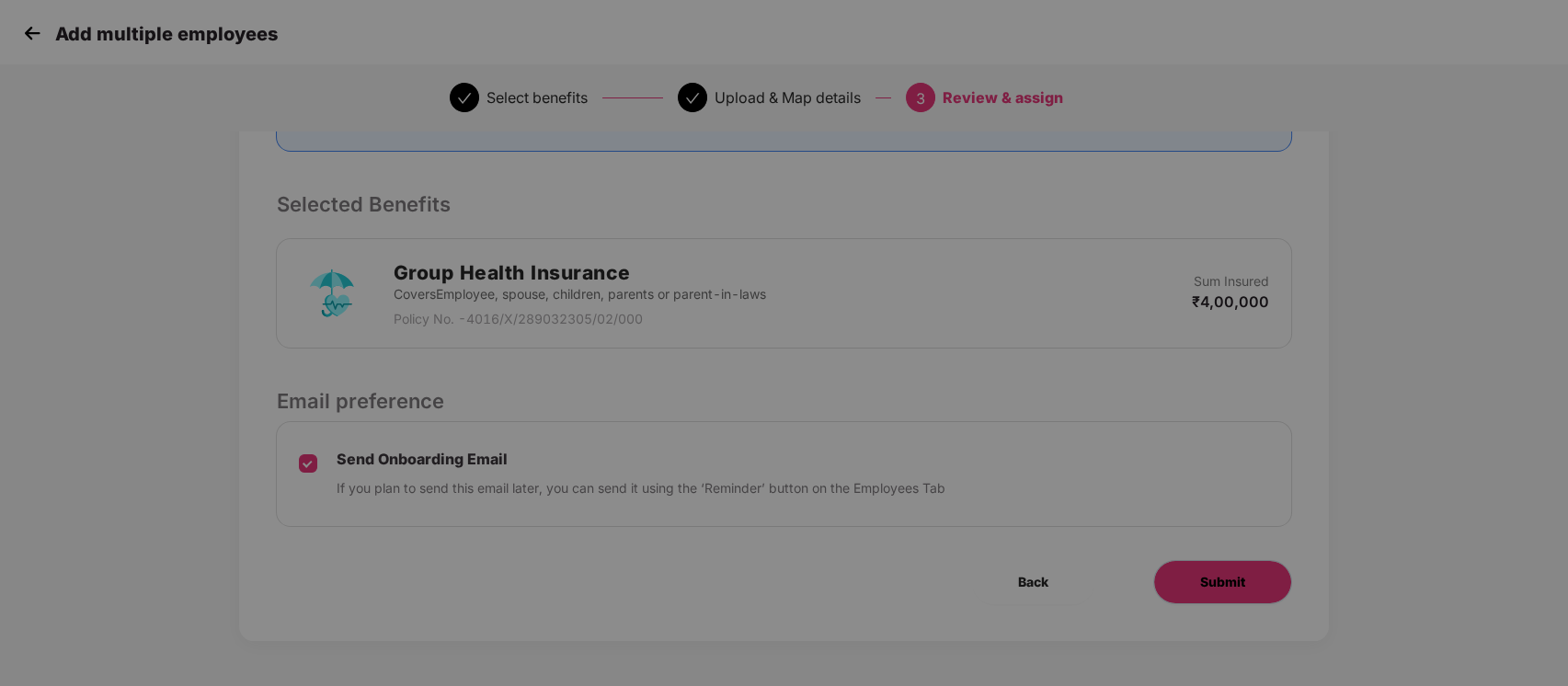
scroll to position [0, 0]
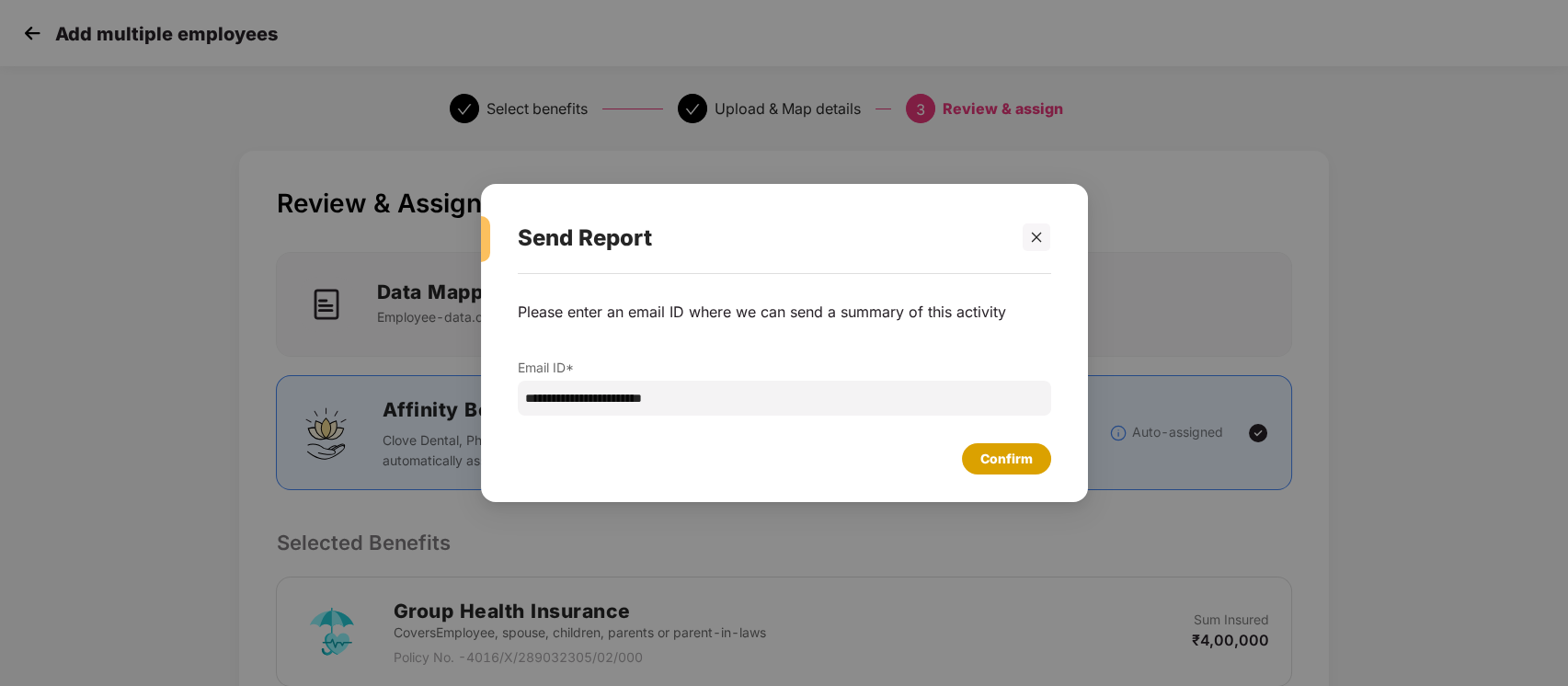
click at [1006, 467] on div "Confirm" at bounding box center [1007, 459] width 53 height 20
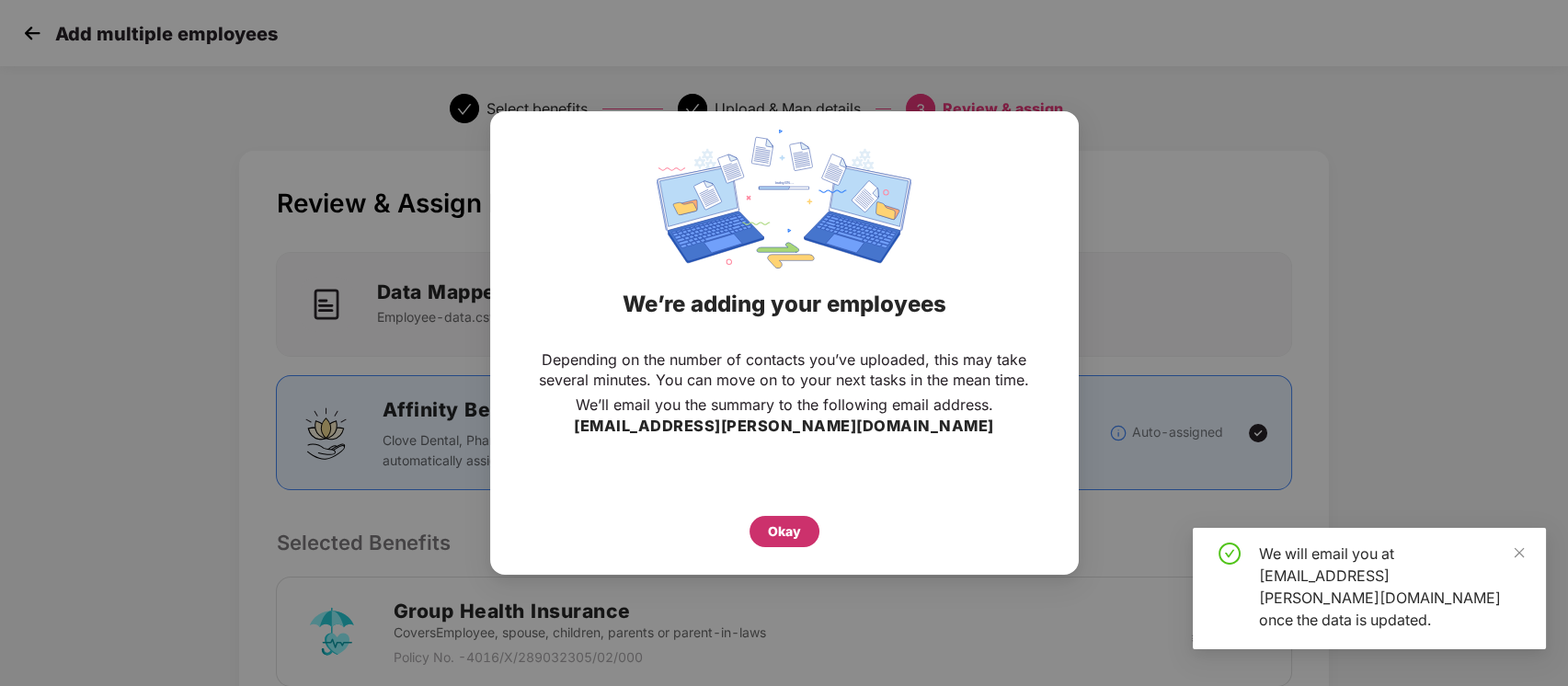
click at [789, 526] on div "Okay" at bounding box center [784, 532] width 33 height 20
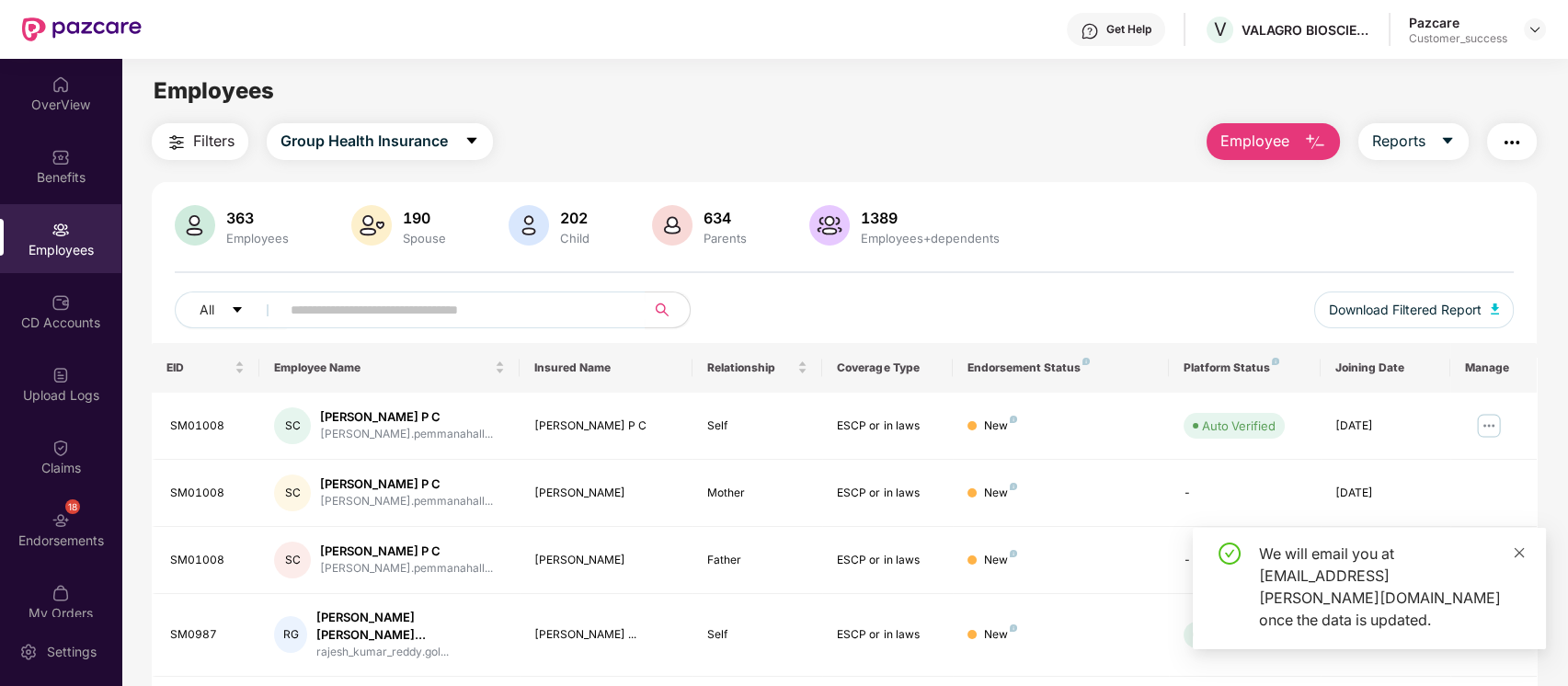
click at [1516, 560] on icon "close" at bounding box center [1519, 553] width 13 height 13
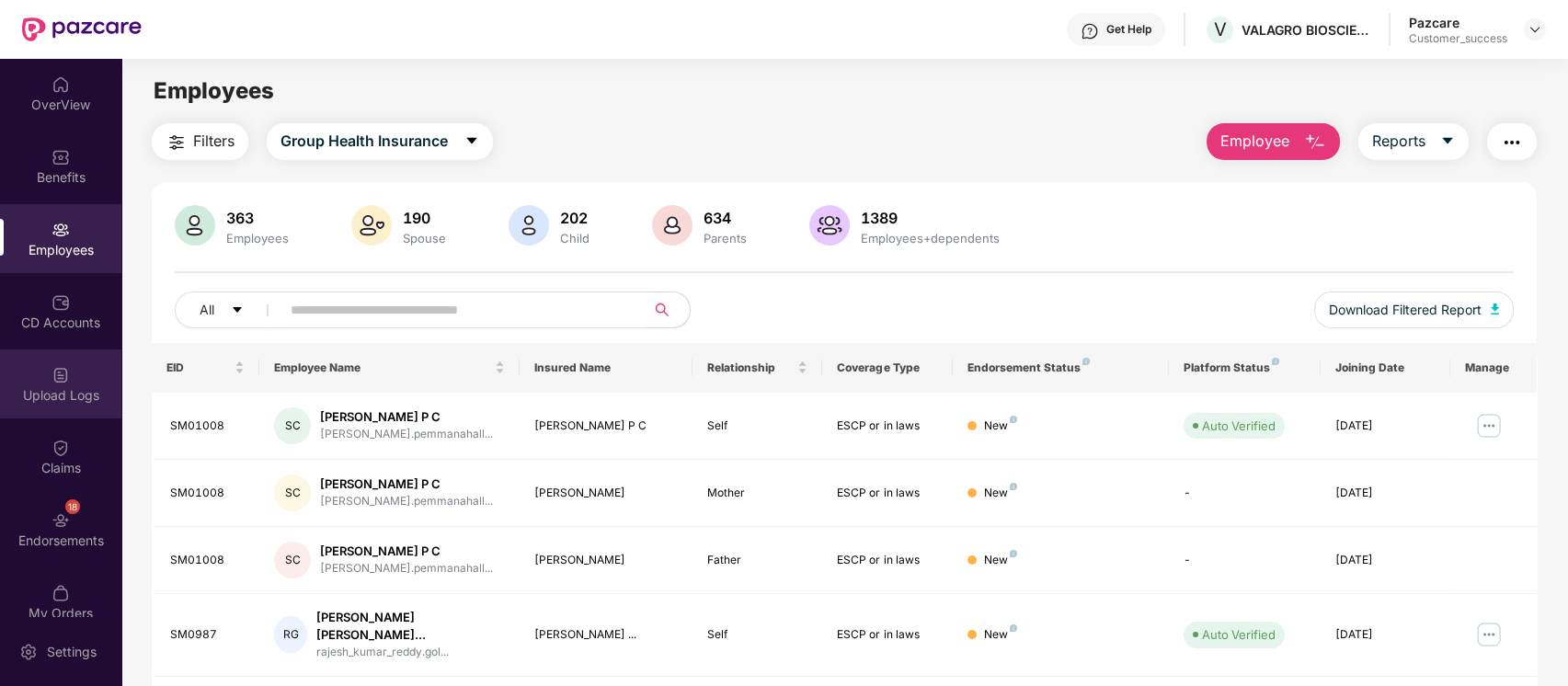
click at [55, 382] on img at bounding box center [61, 375] width 18 height 18
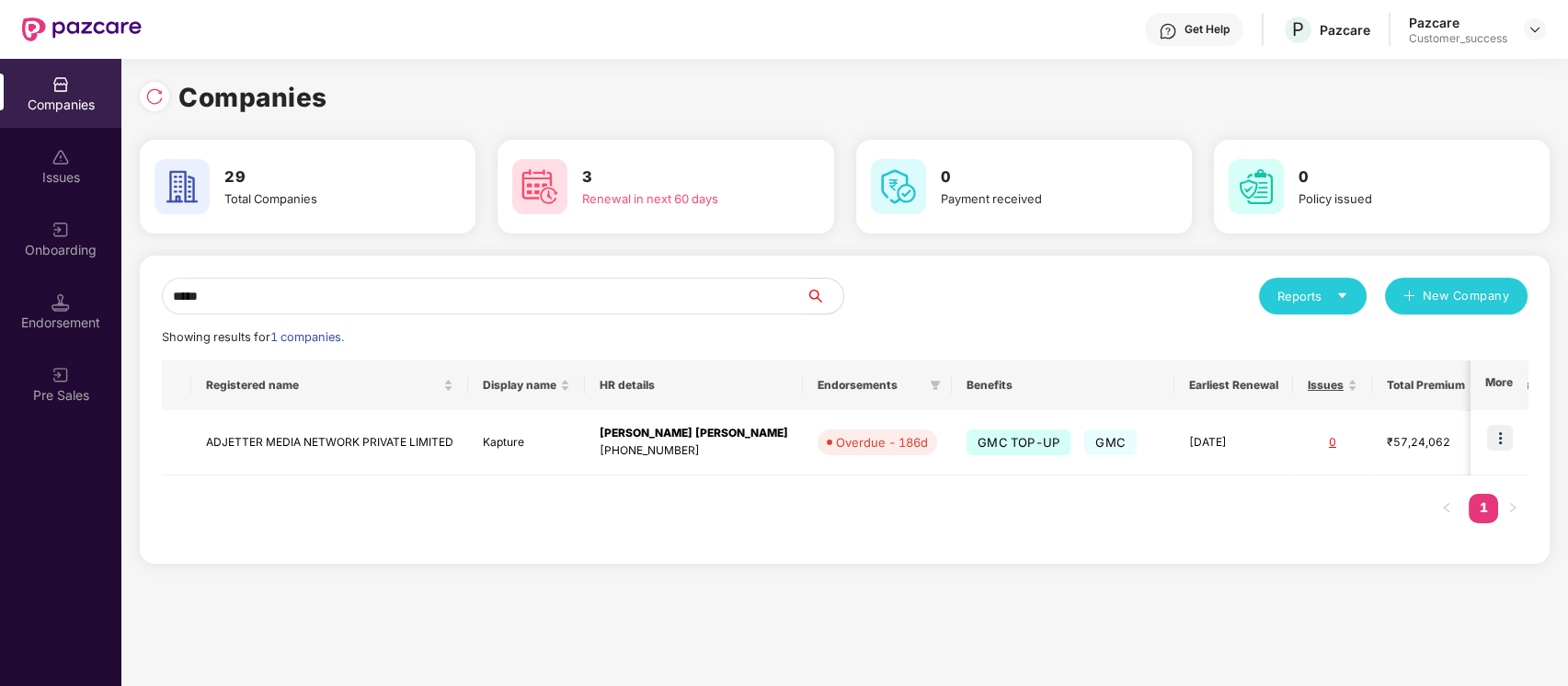
click at [518, 299] on input "*****" at bounding box center [485, 296] width 645 height 37
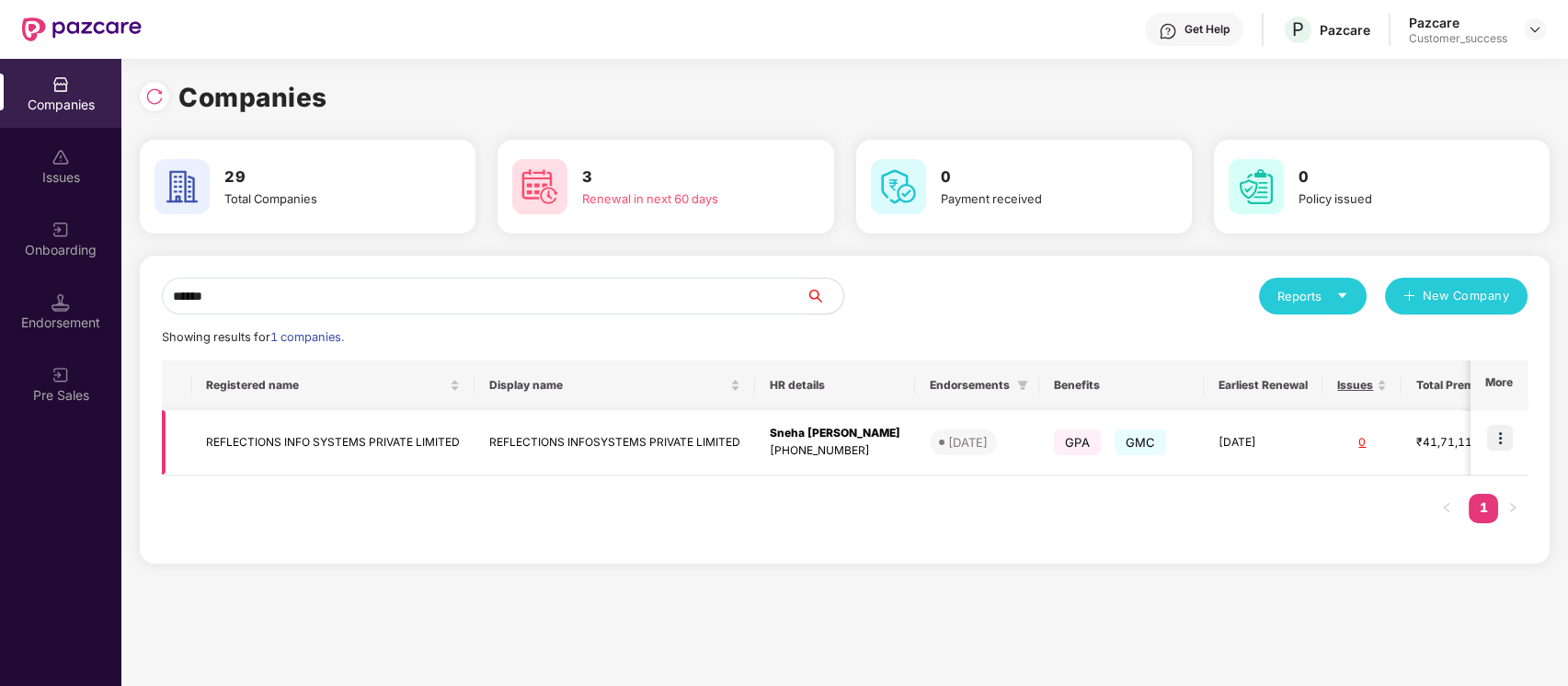
type input "******"
click at [1511, 439] on img at bounding box center [1500, 438] width 26 height 26
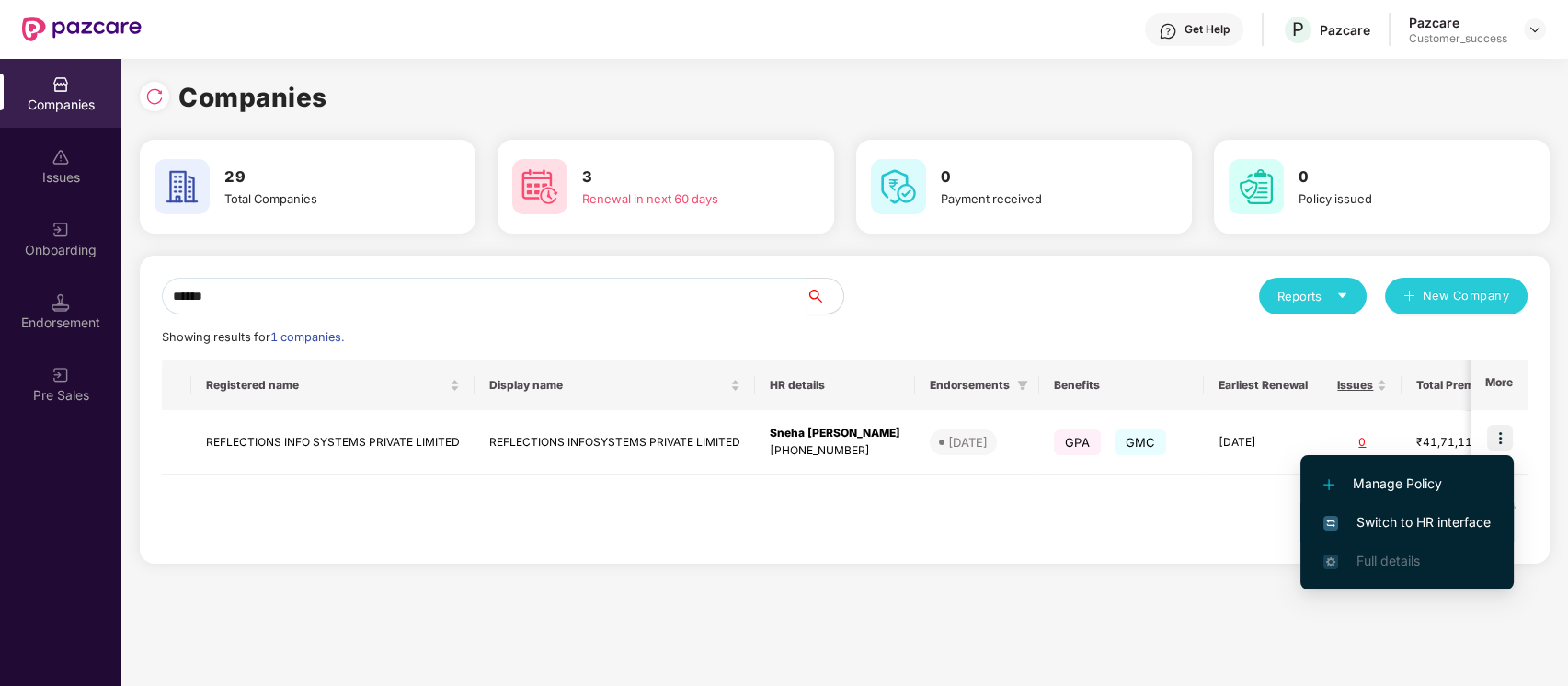
click at [1428, 519] on span "Switch to HR interface" at bounding box center [1408, 523] width 167 height 20
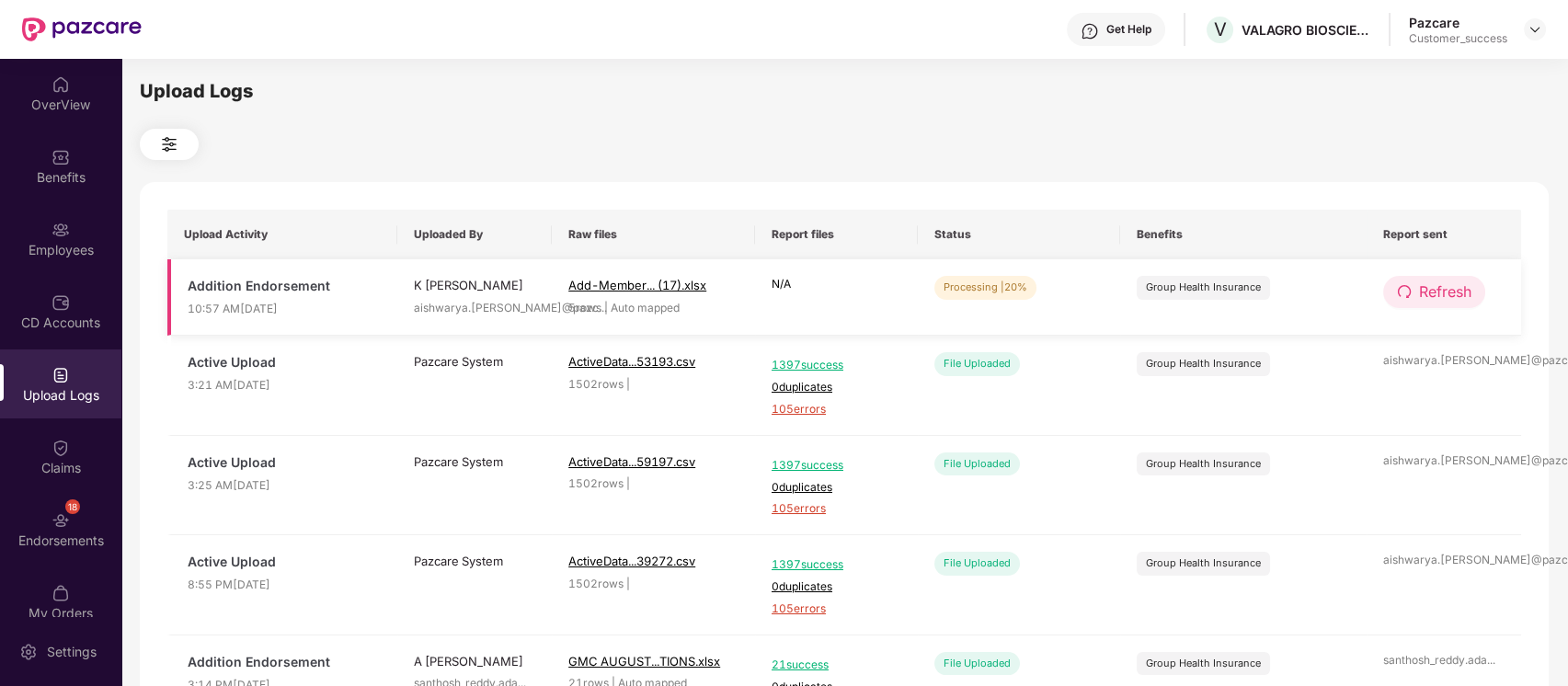
click at [1428, 285] on span "Refresh" at bounding box center [1446, 292] width 53 height 23
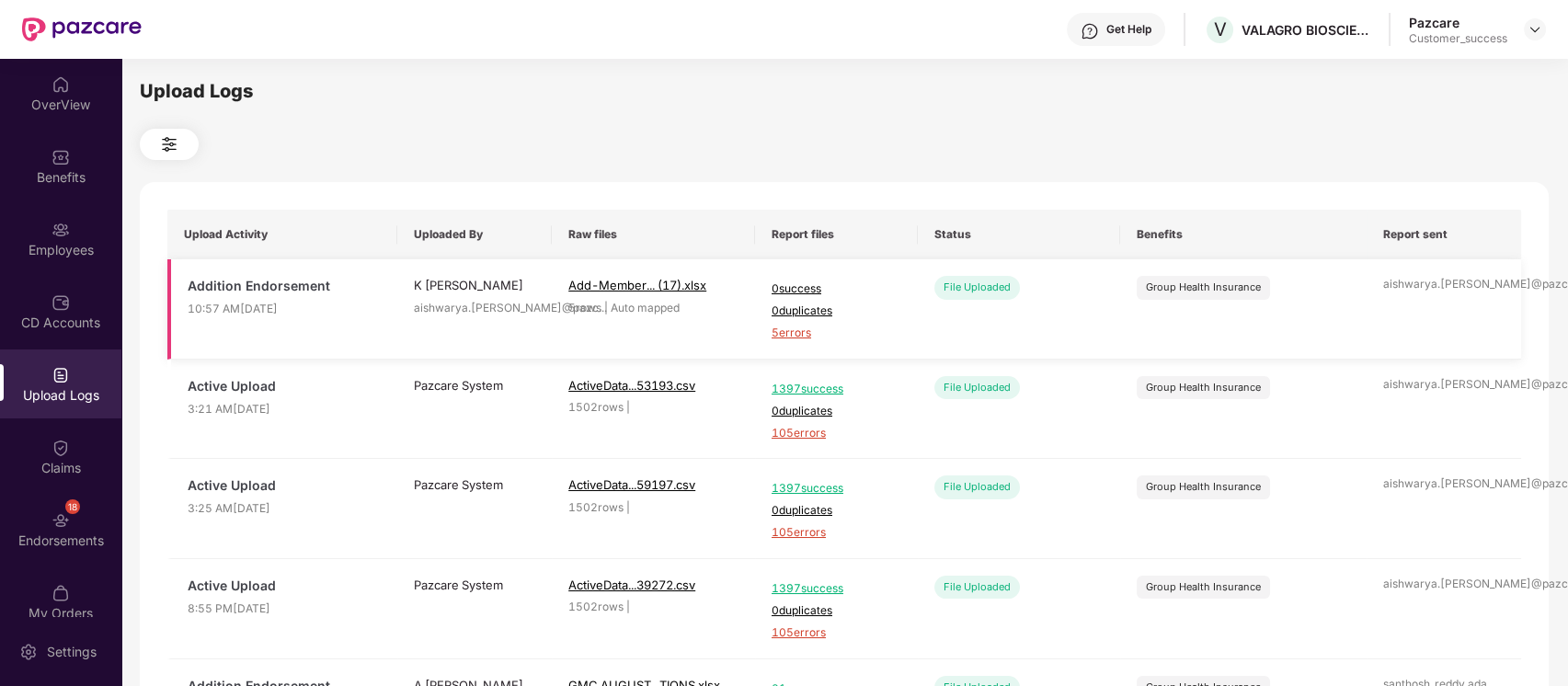
click at [800, 325] on span "5 errors" at bounding box center [836, 334] width 129 height 18
click at [85, 257] on div "Employees" at bounding box center [61, 250] width 121 height 18
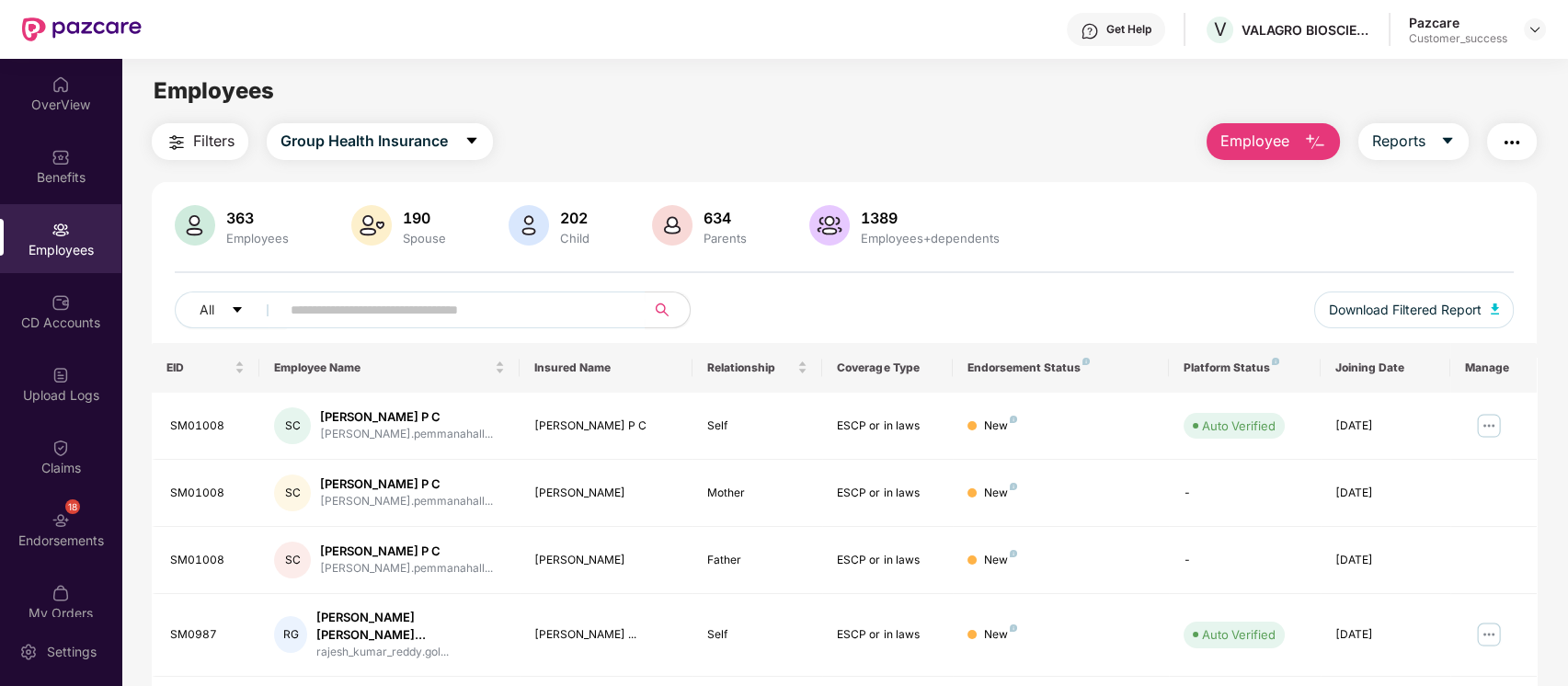
click at [1235, 146] on span "Employee" at bounding box center [1254, 140] width 69 height 23
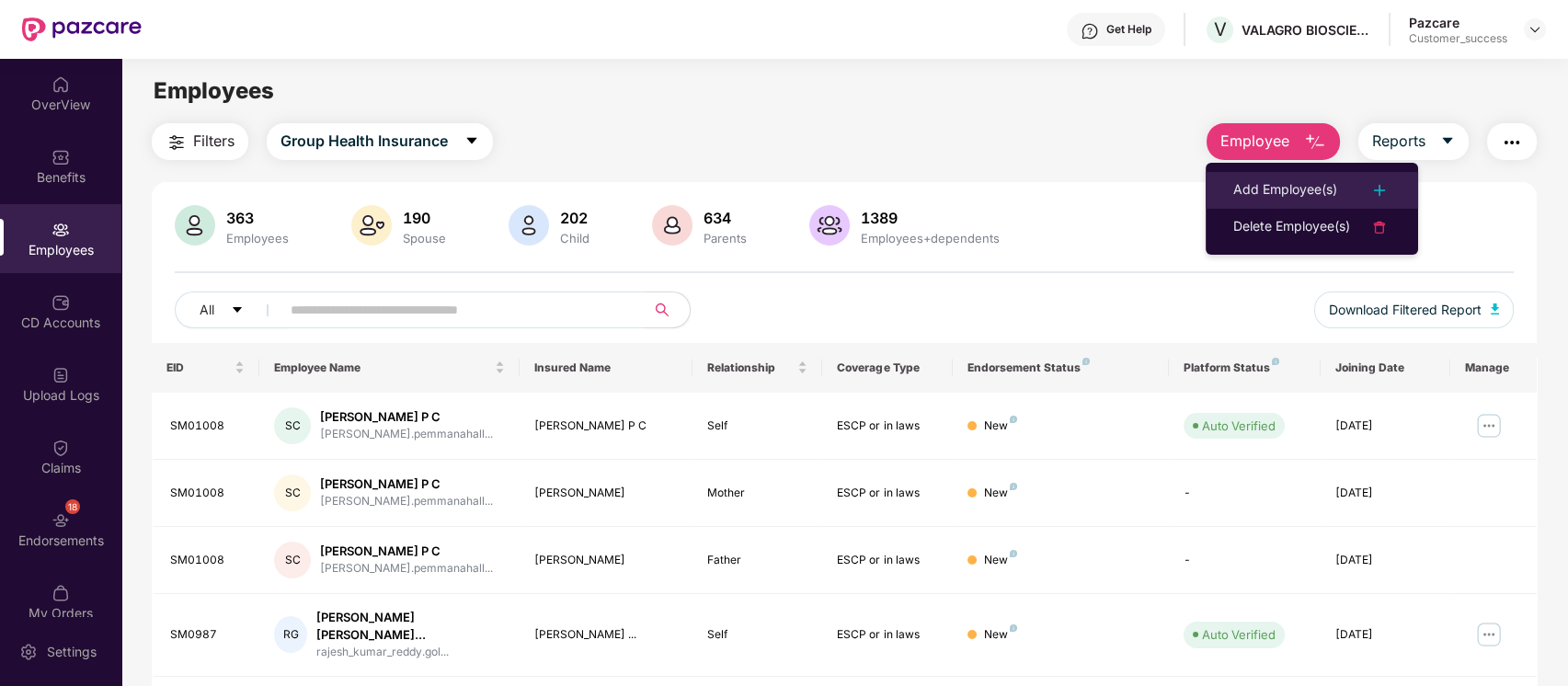
click at [1211, 188] on li "Add Employee(s)" at bounding box center [1311, 190] width 212 height 37
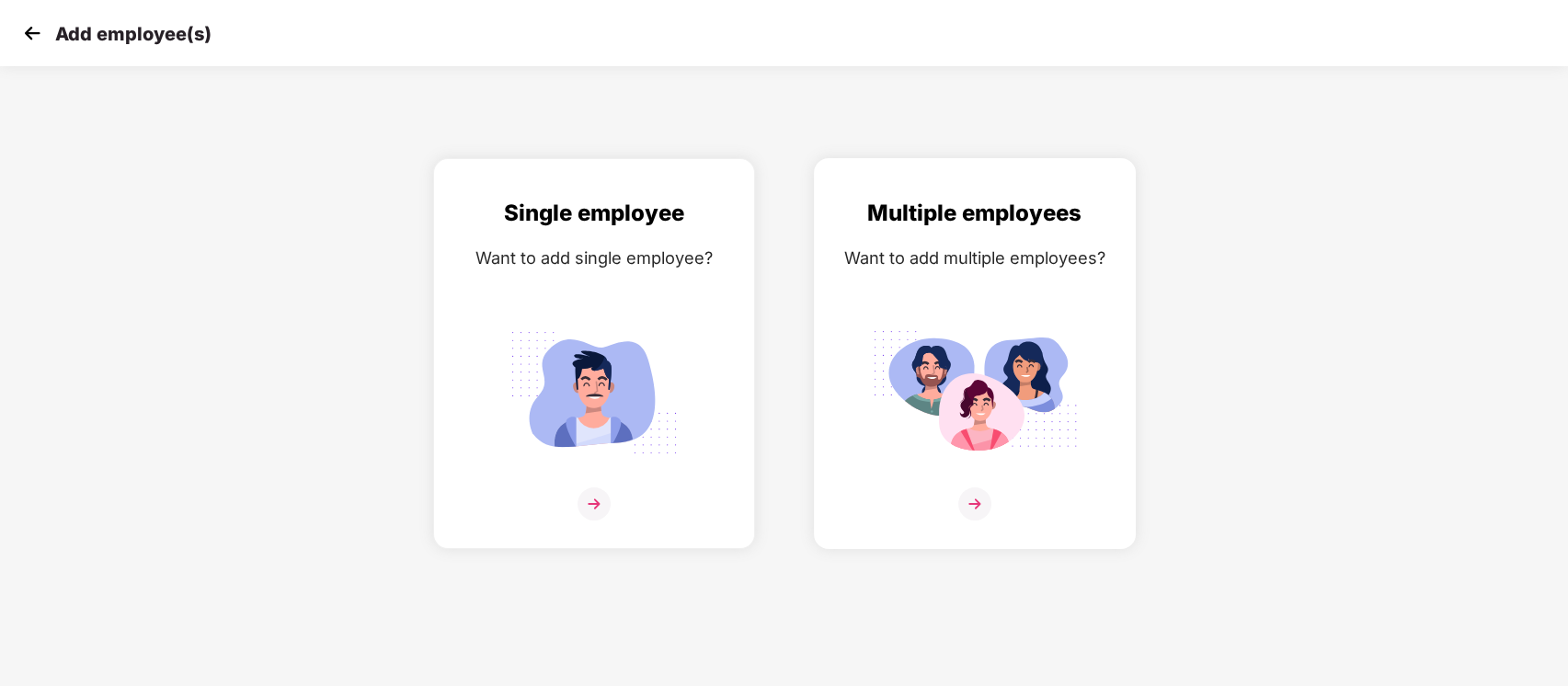
click at [1001, 327] on img at bounding box center [975, 392] width 206 height 143
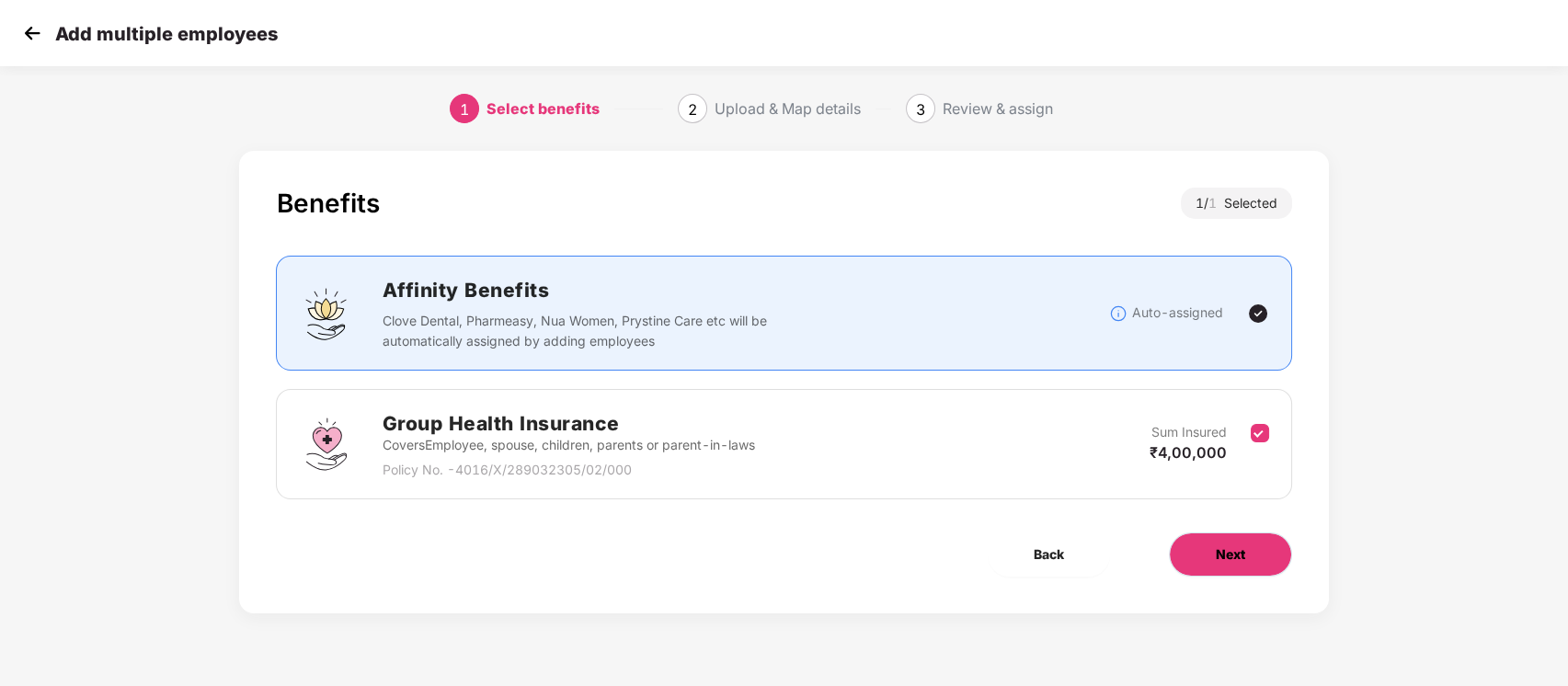
click at [1236, 566] on button "Next" at bounding box center [1231, 555] width 123 height 44
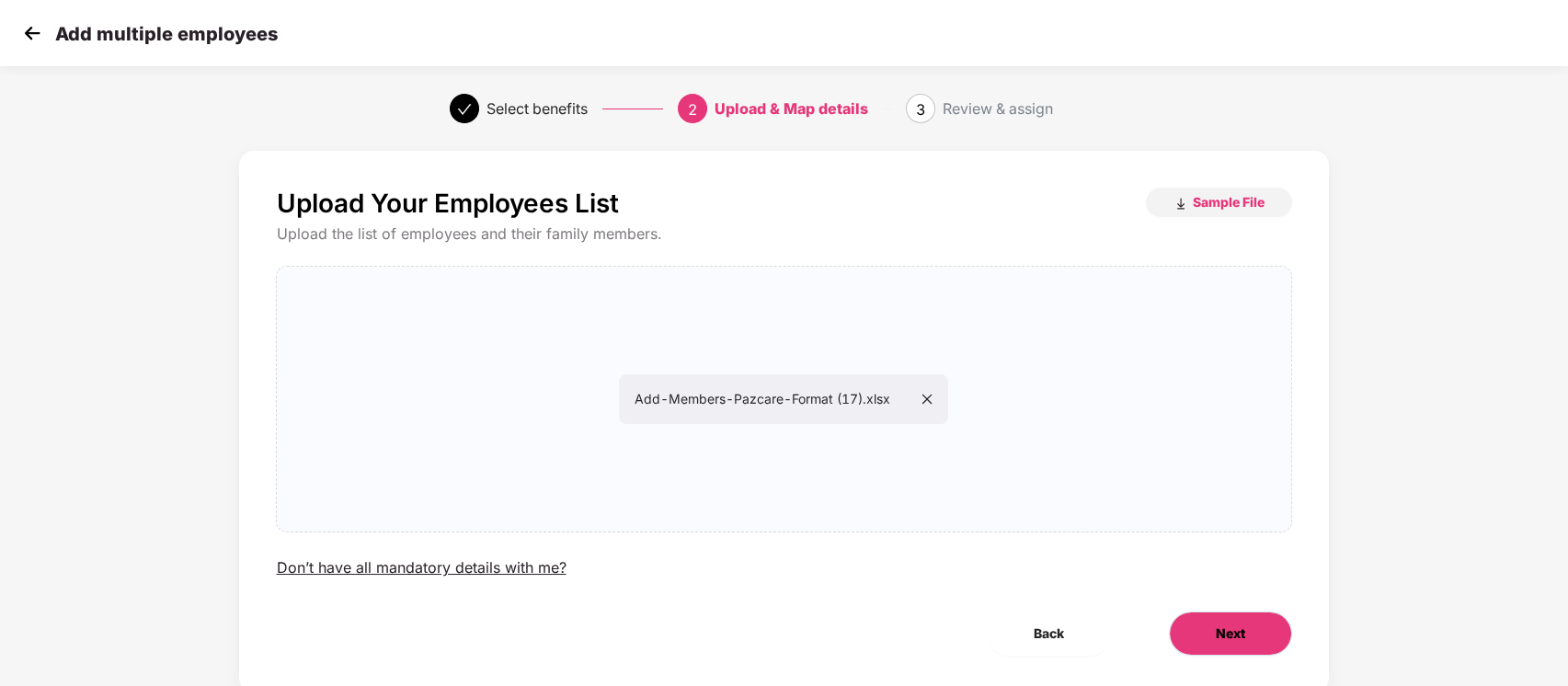
click at [1221, 625] on span "Next" at bounding box center [1231, 633] width 30 height 20
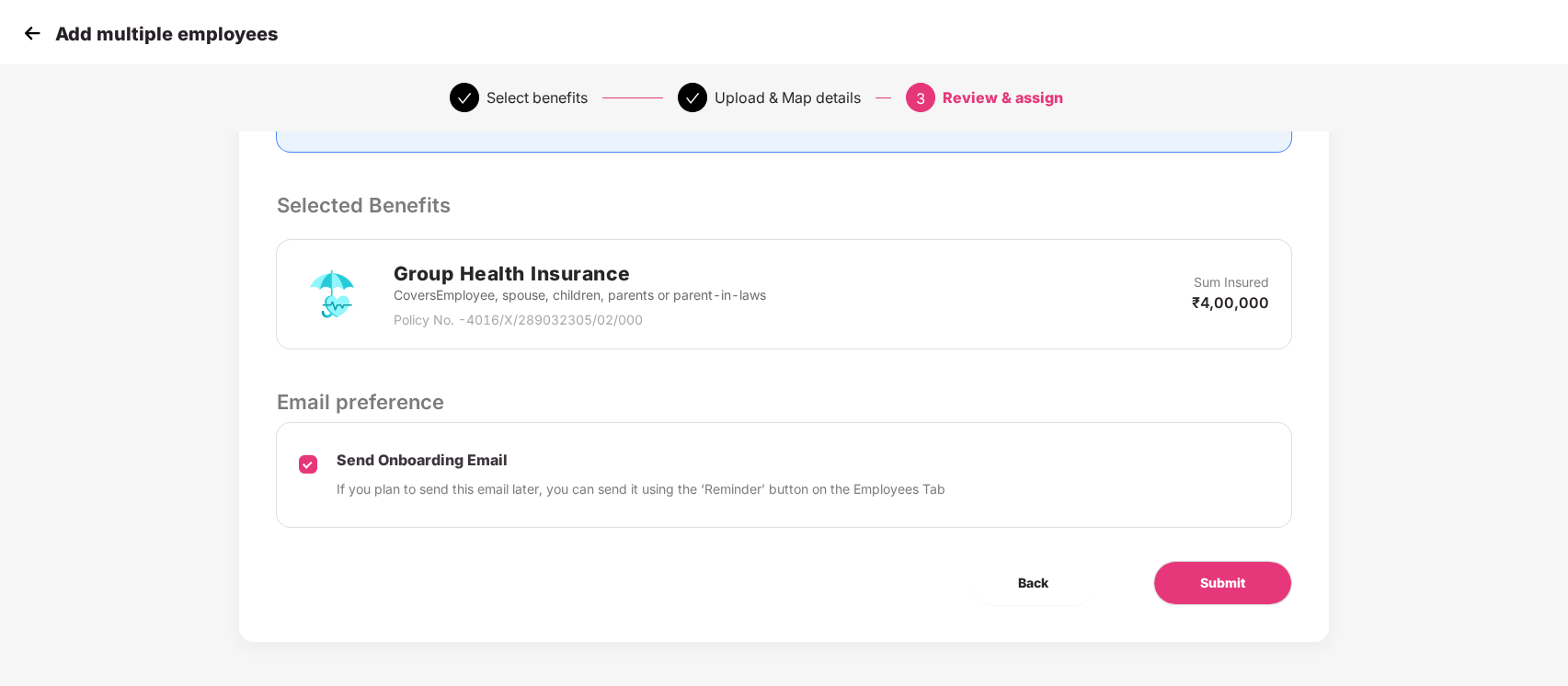
scroll to position [339, 0]
click at [1236, 577] on span "Submit" at bounding box center [1223, 582] width 45 height 20
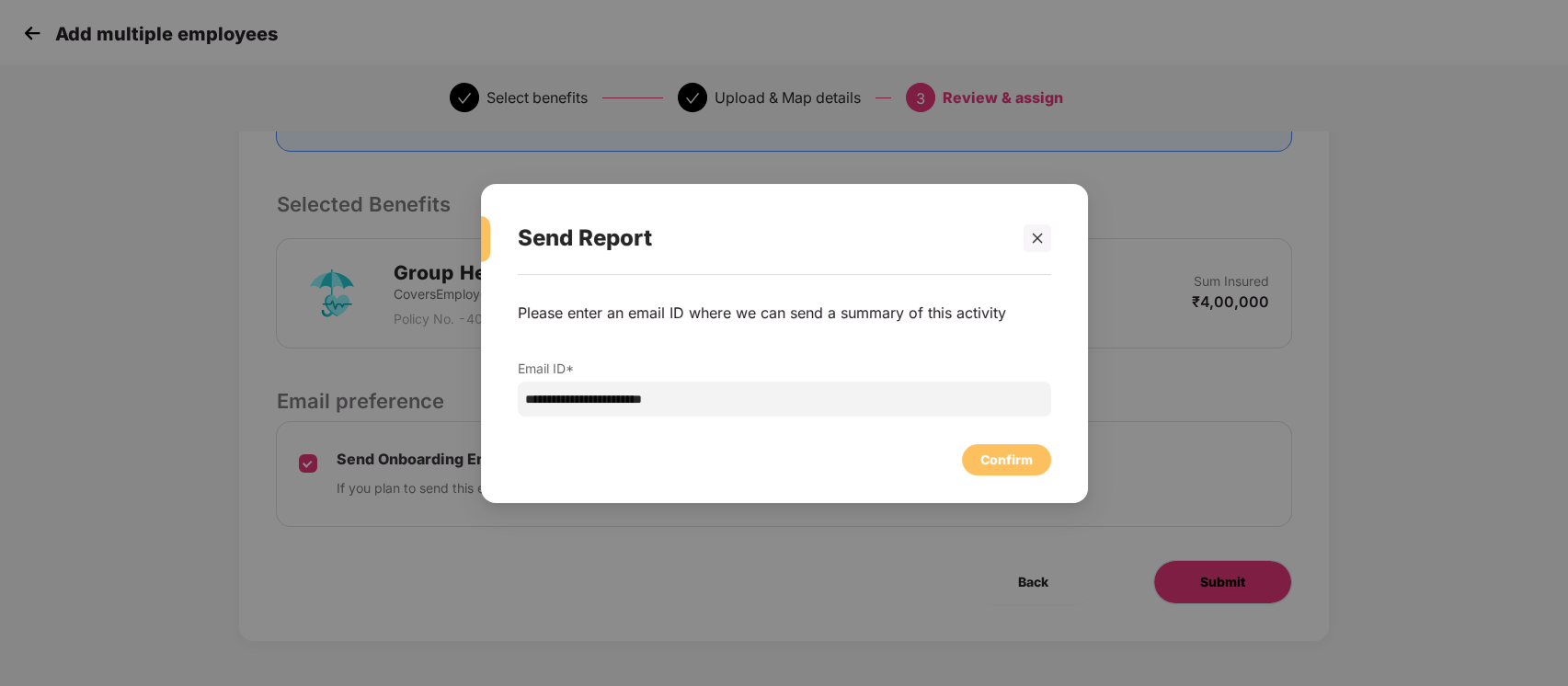
scroll to position [0, 0]
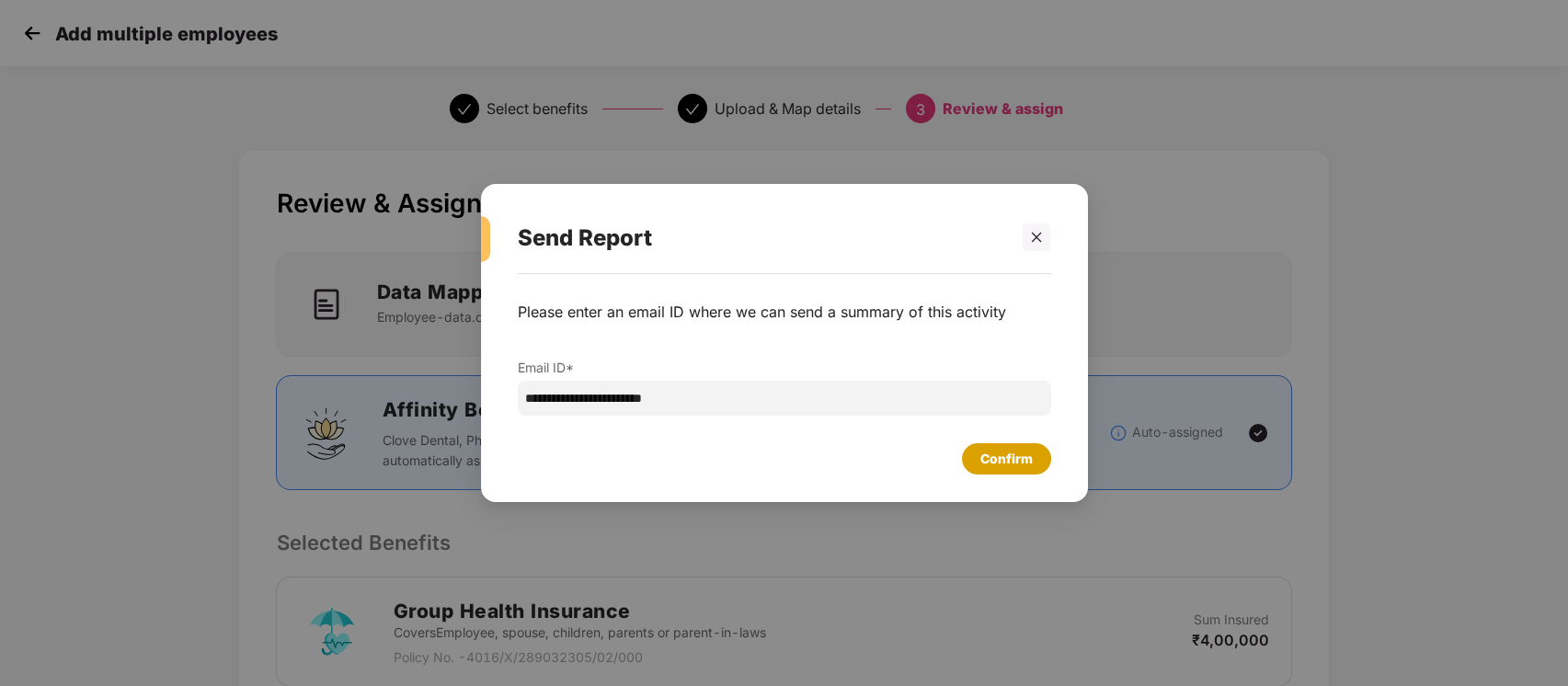
click at [1015, 464] on div "Confirm" at bounding box center [1007, 459] width 53 height 20
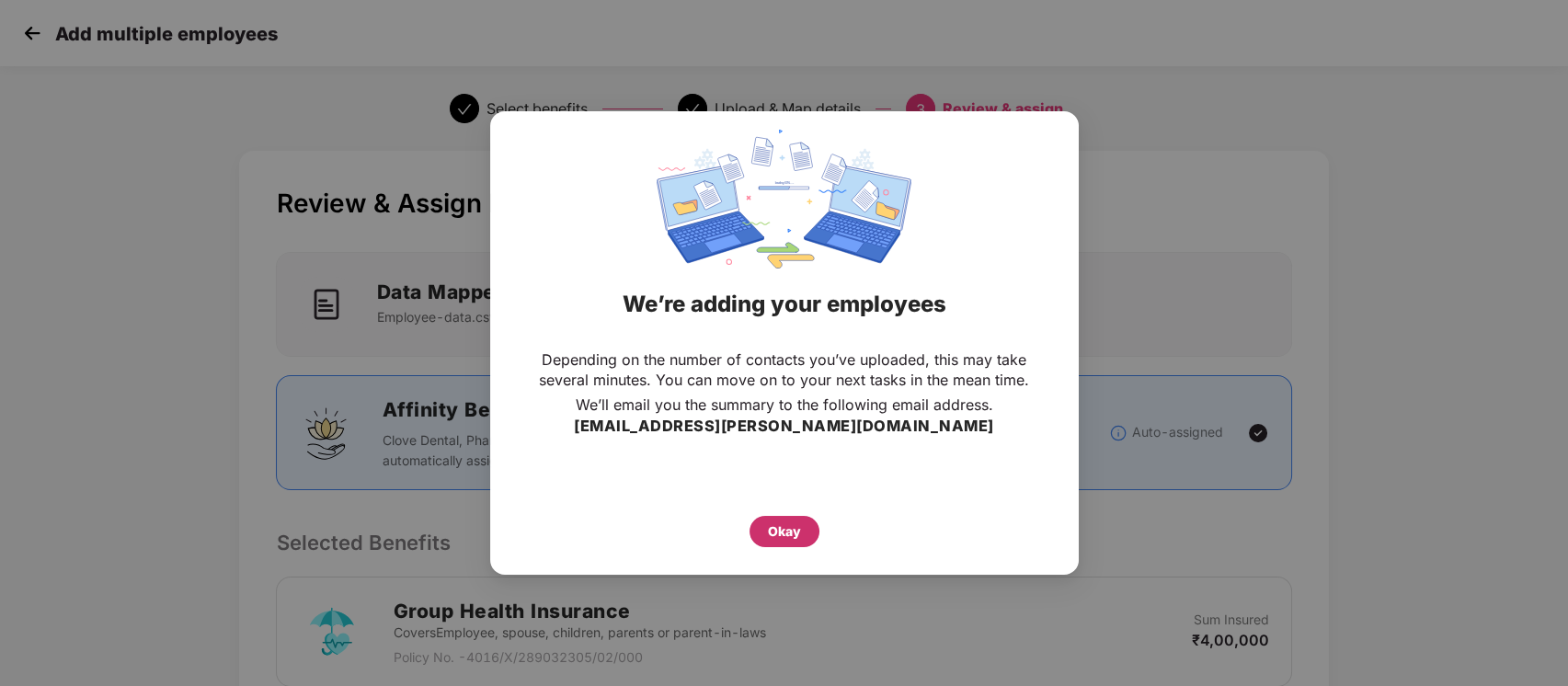
click at [784, 531] on div "Okay" at bounding box center [784, 532] width 33 height 20
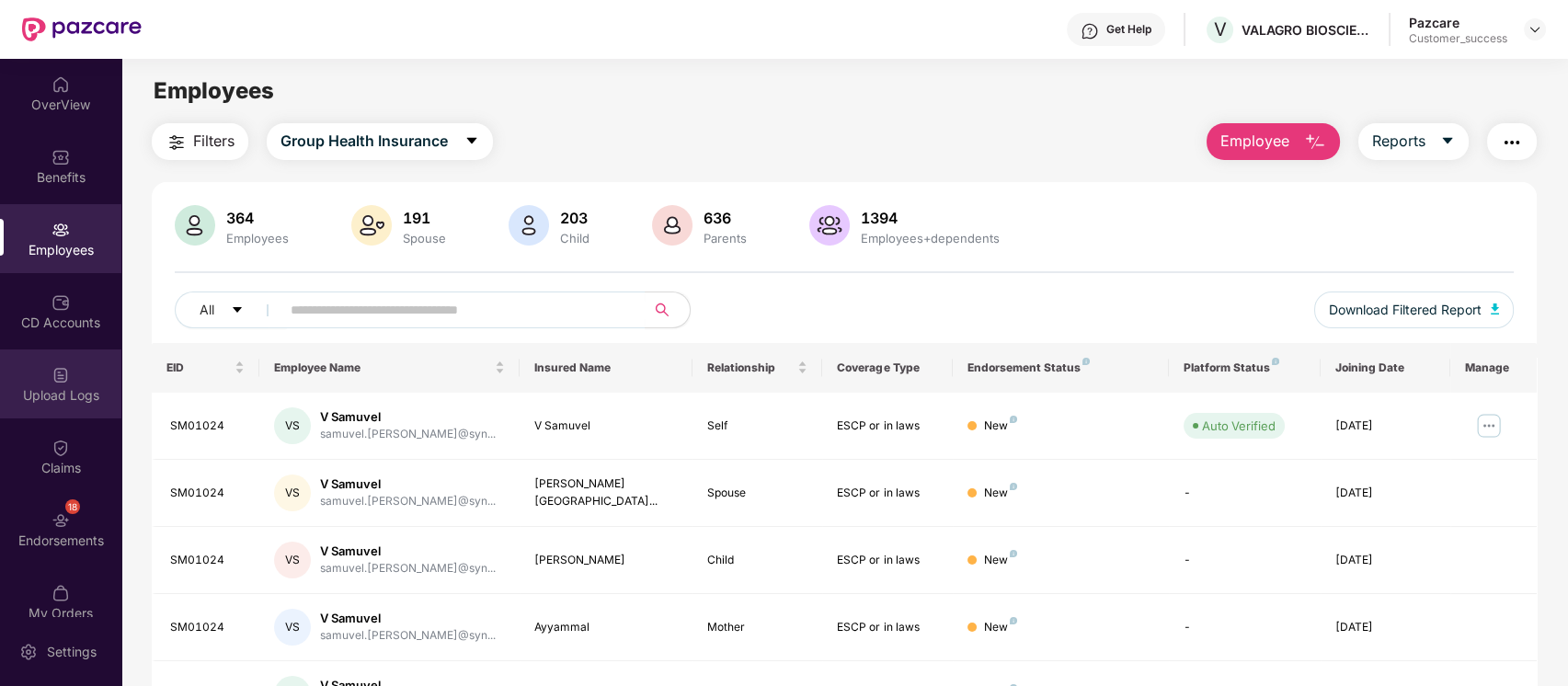
click at [43, 375] on div "Upload Logs" at bounding box center [61, 383] width 121 height 69
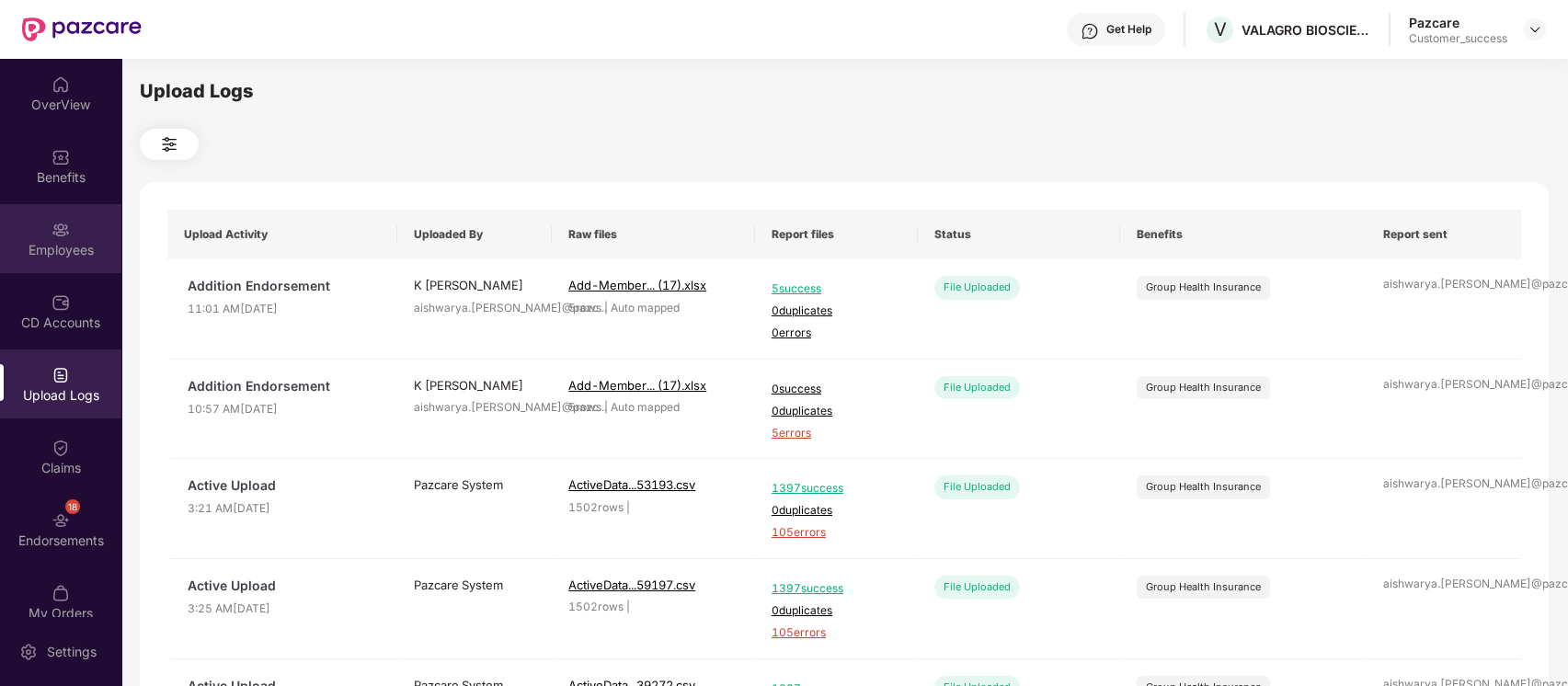
click at [10, 223] on div "Employees" at bounding box center [61, 238] width 121 height 69
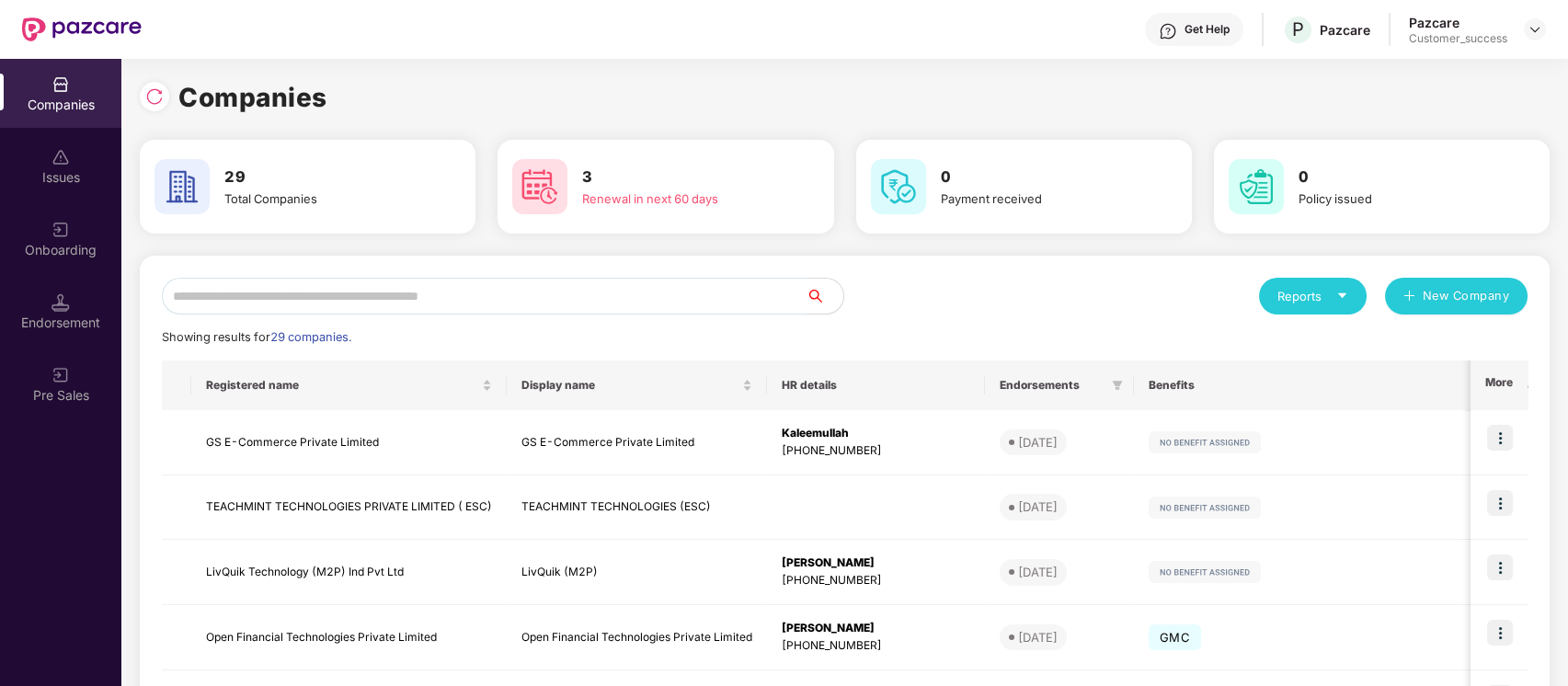
click at [528, 297] on input "text" at bounding box center [485, 296] width 645 height 37
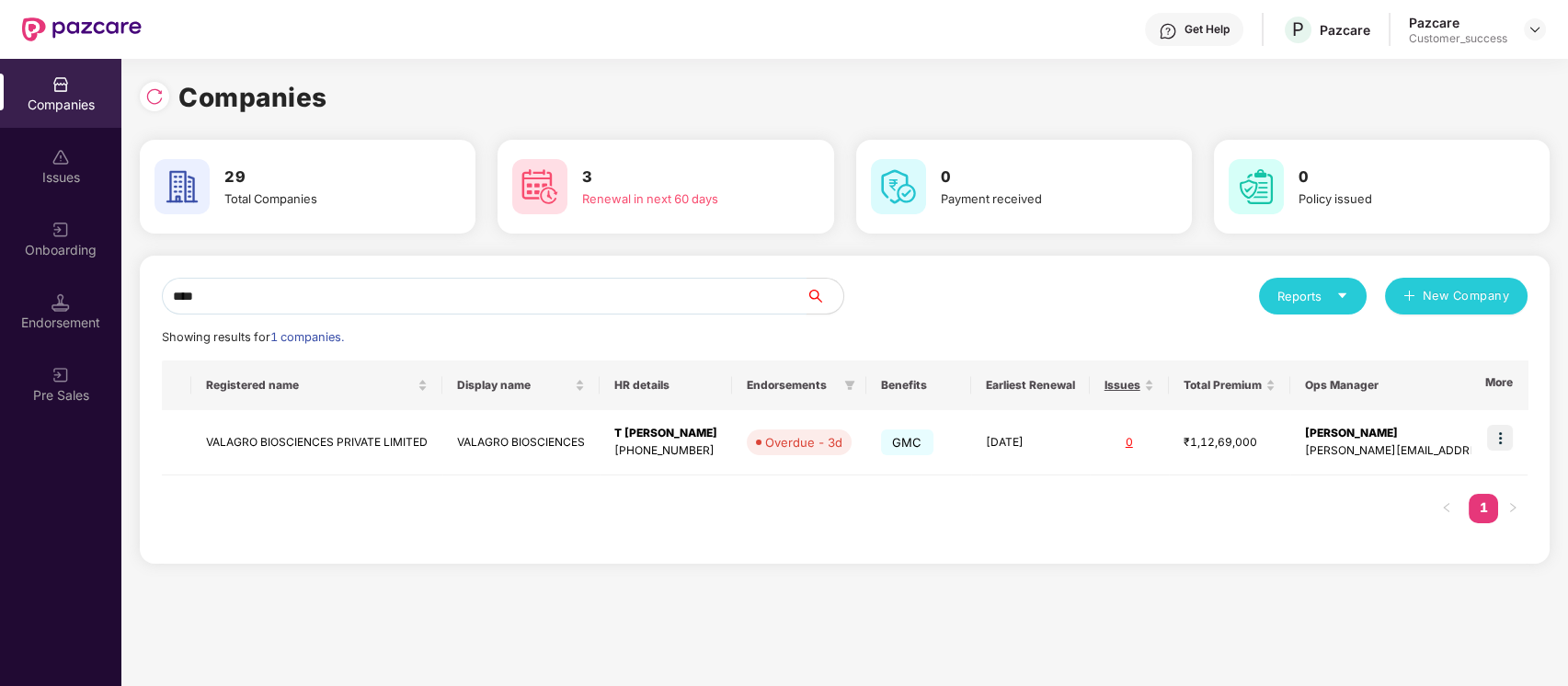
type input "*****"
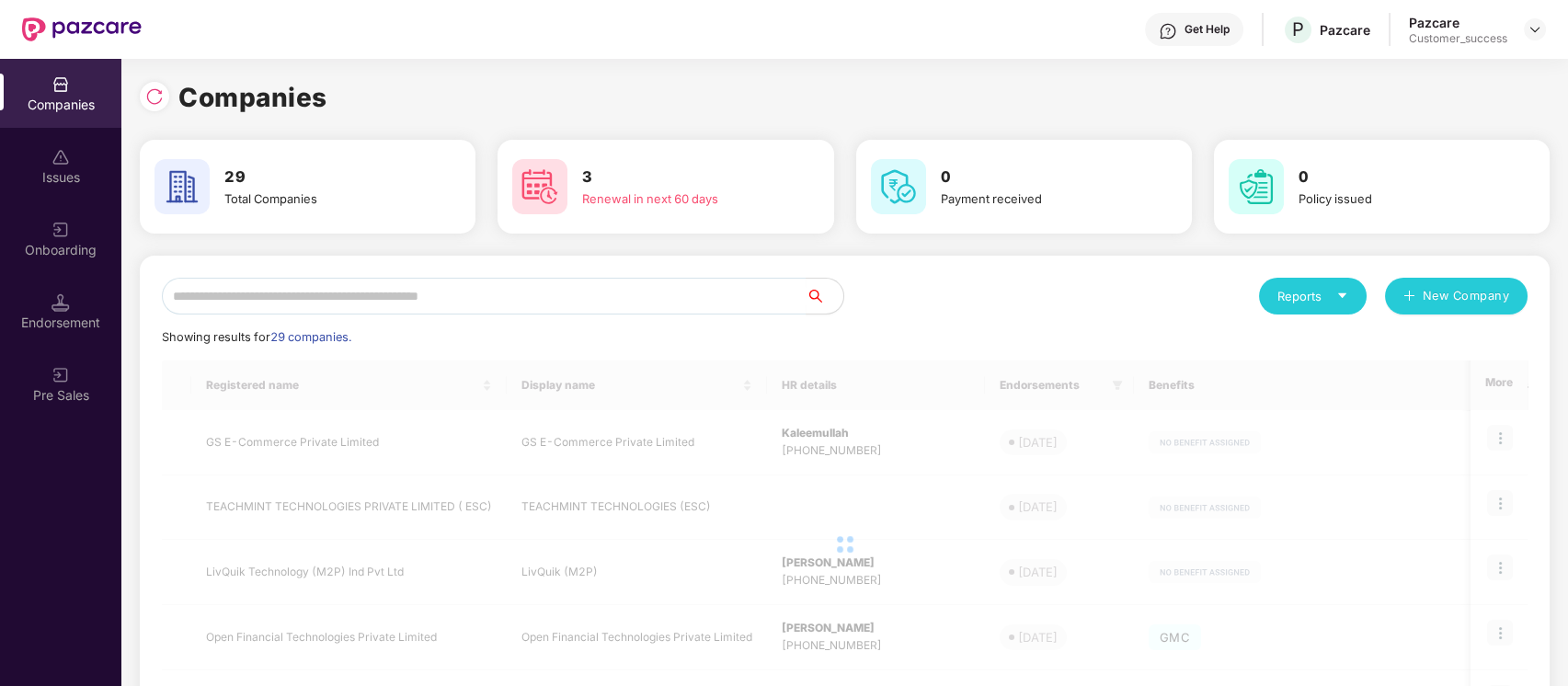
scroll to position [0, 1]
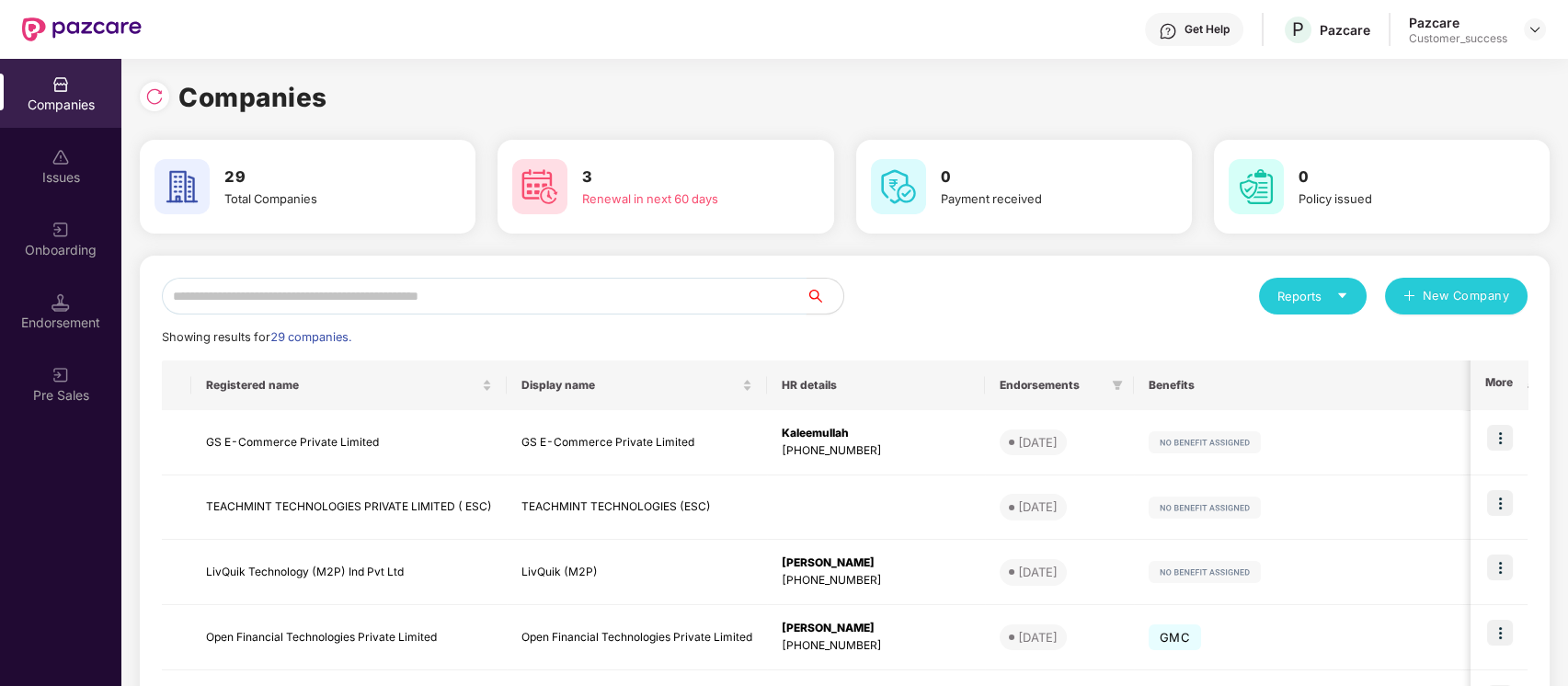
click at [439, 300] on input "text" at bounding box center [485, 296] width 645 height 37
type input "*"
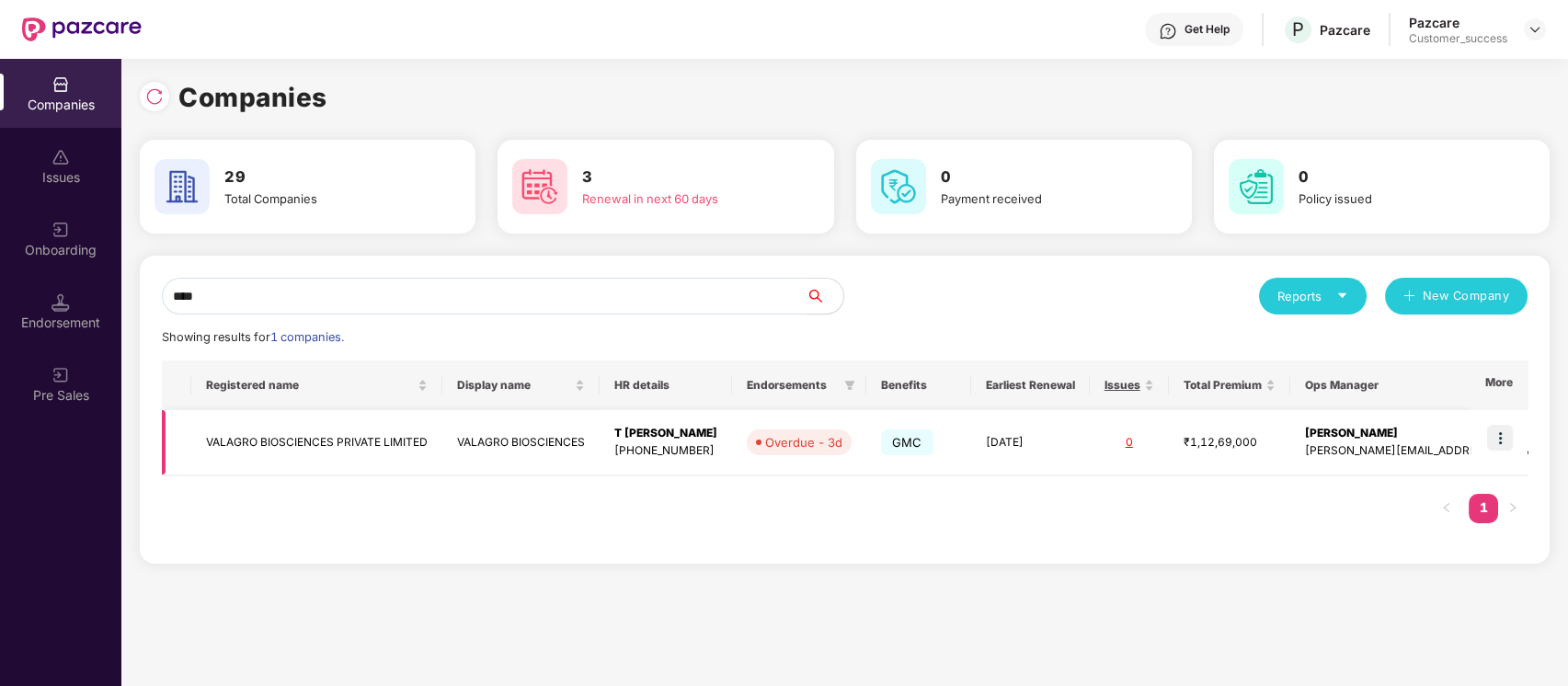
type input "****"
click at [1098, 472] on td "0" at bounding box center [1129, 443] width 79 height 66
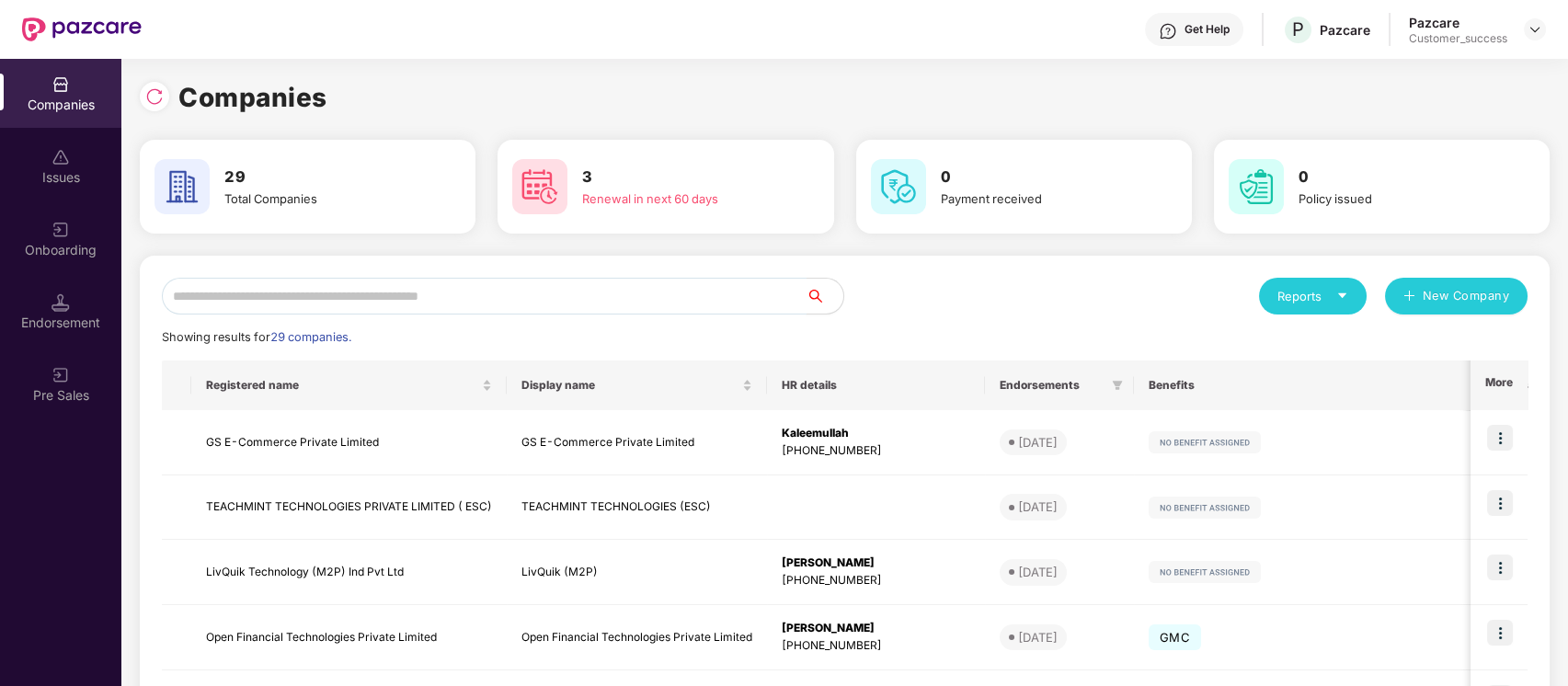
click at [567, 292] on input "text" at bounding box center [485, 296] width 645 height 37
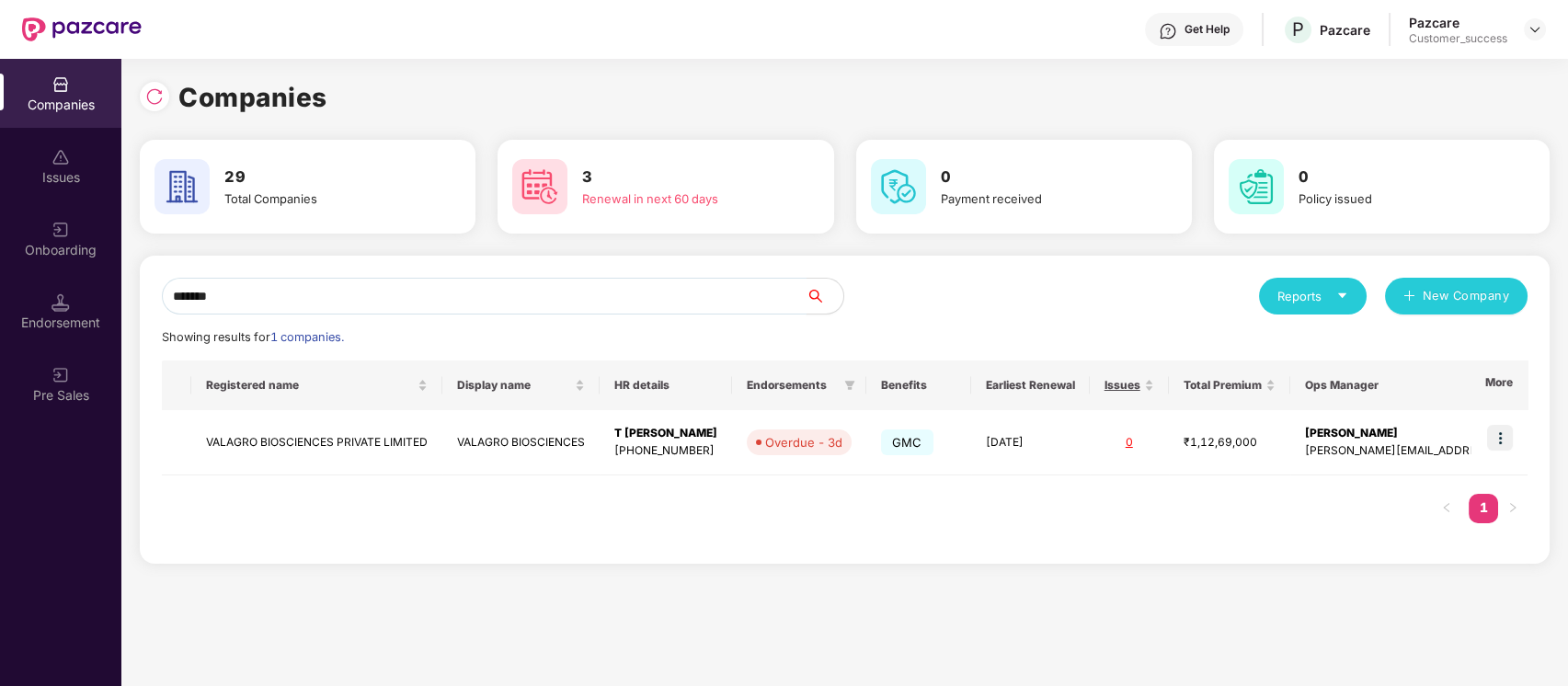
scroll to position [0, 0]
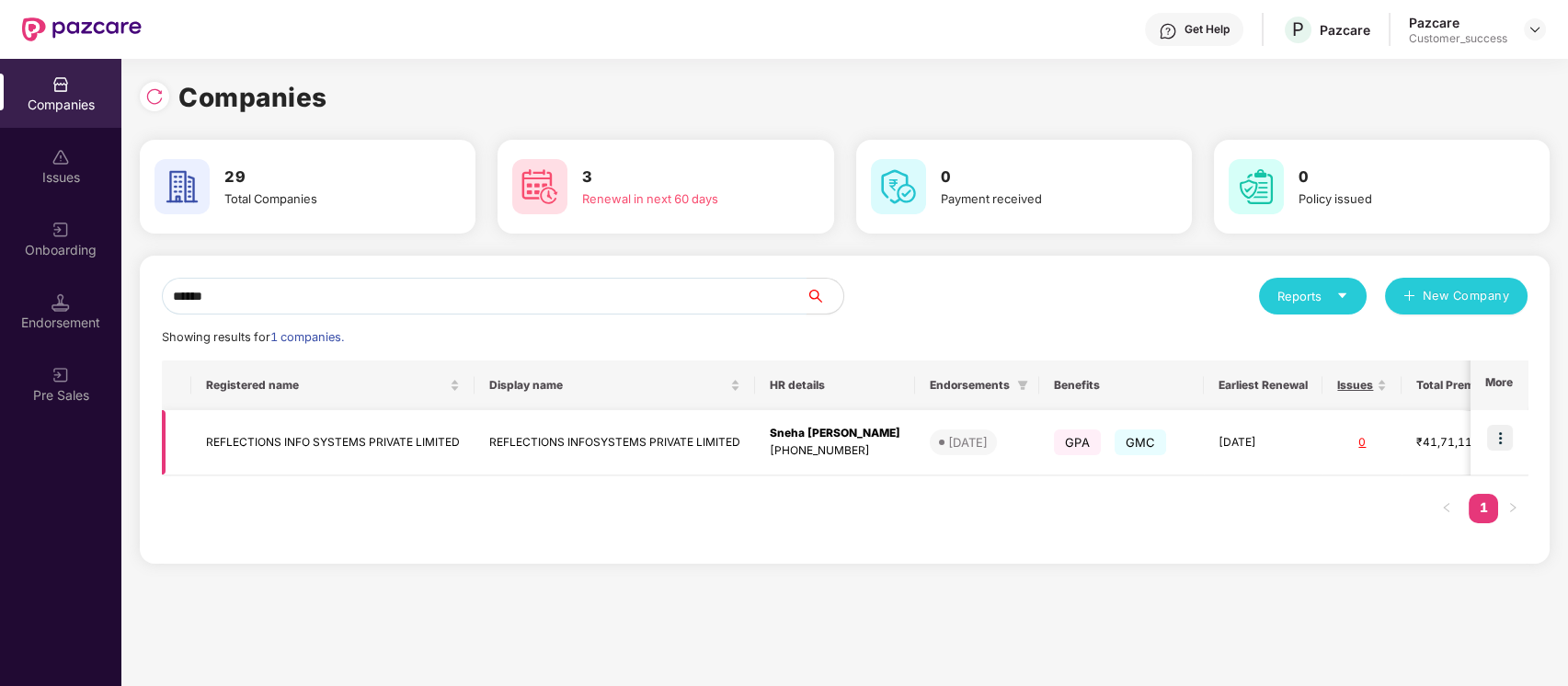
type input "******"
click at [1508, 438] on img at bounding box center [1500, 438] width 26 height 26
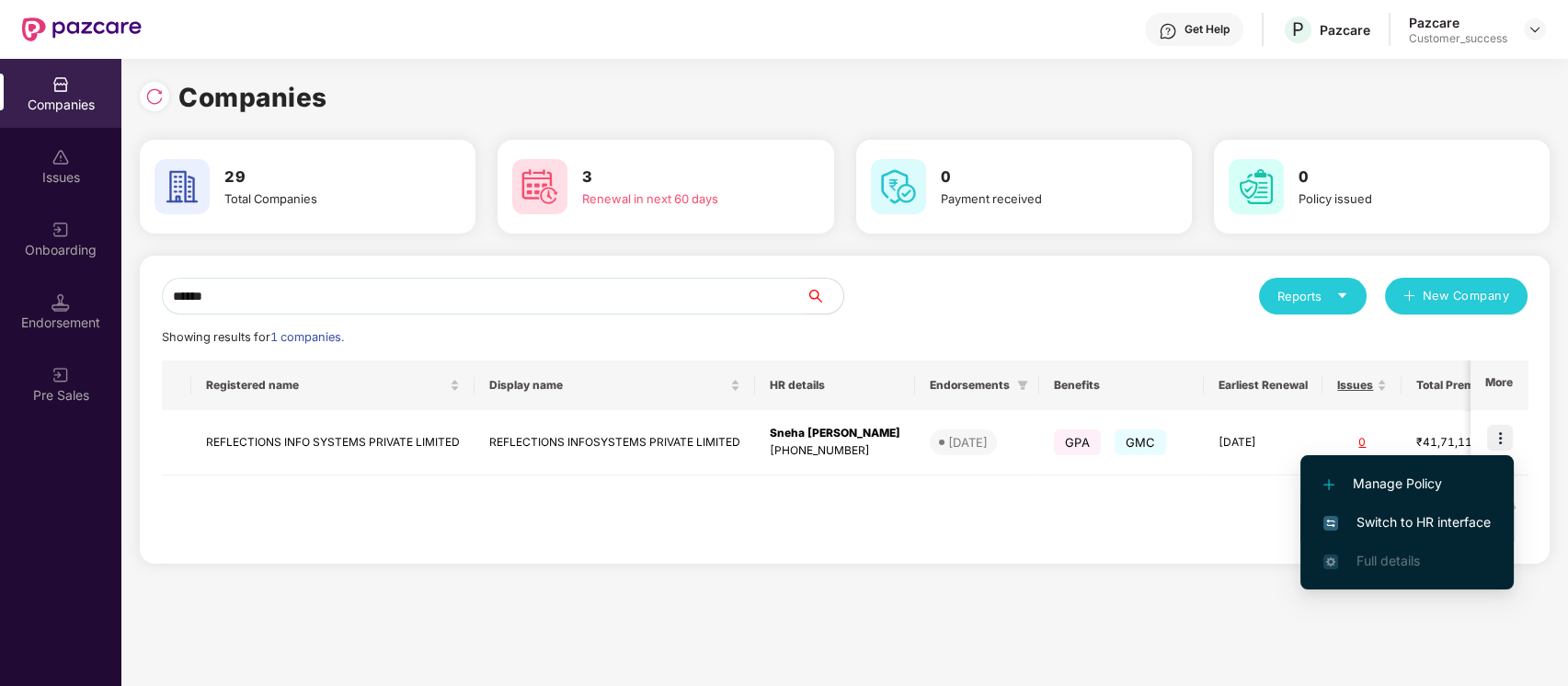
click at [1422, 516] on span "Switch to HR interface" at bounding box center [1408, 523] width 167 height 20
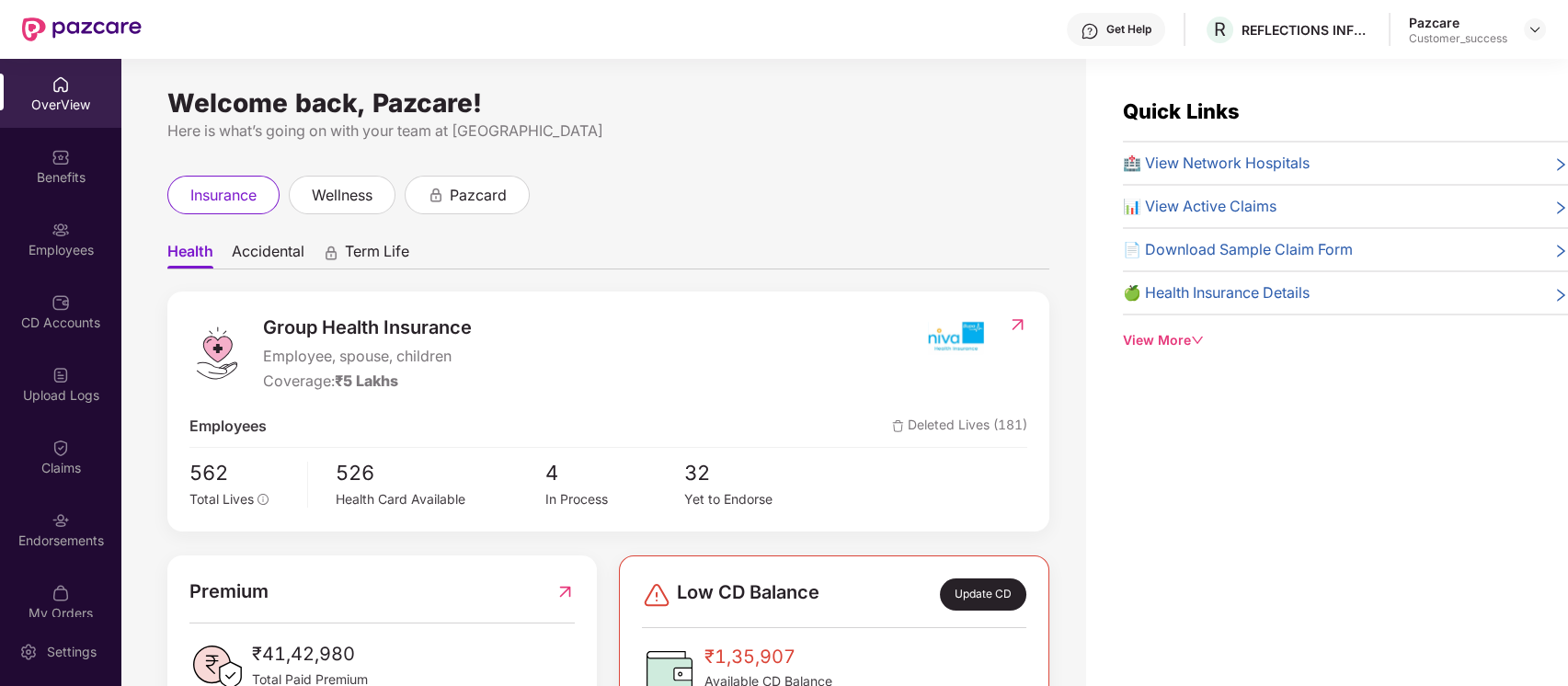
click at [55, 255] on div "Employees" at bounding box center [61, 250] width 121 height 18
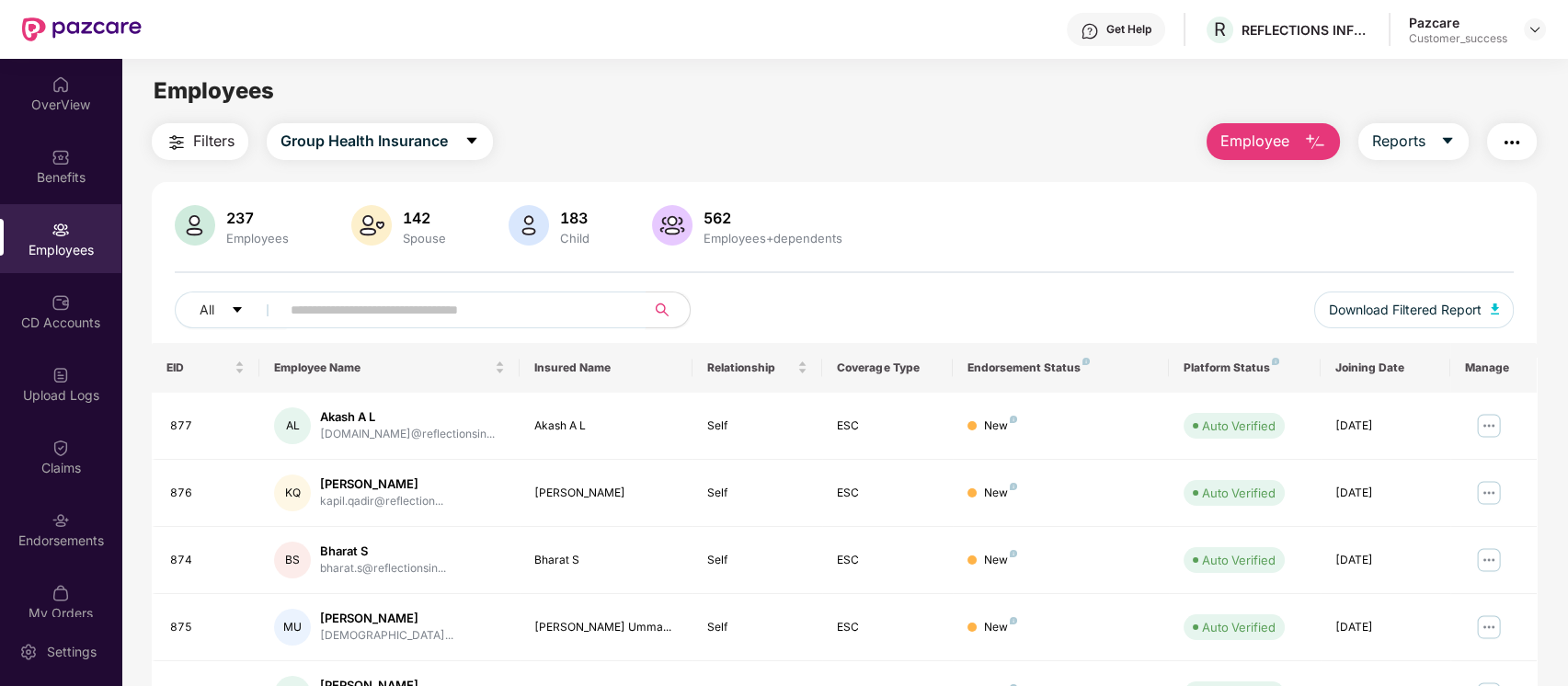
click at [453, 307] on input "text" at bounding box center [456, 311] width 331 height 28
paste input "**********"
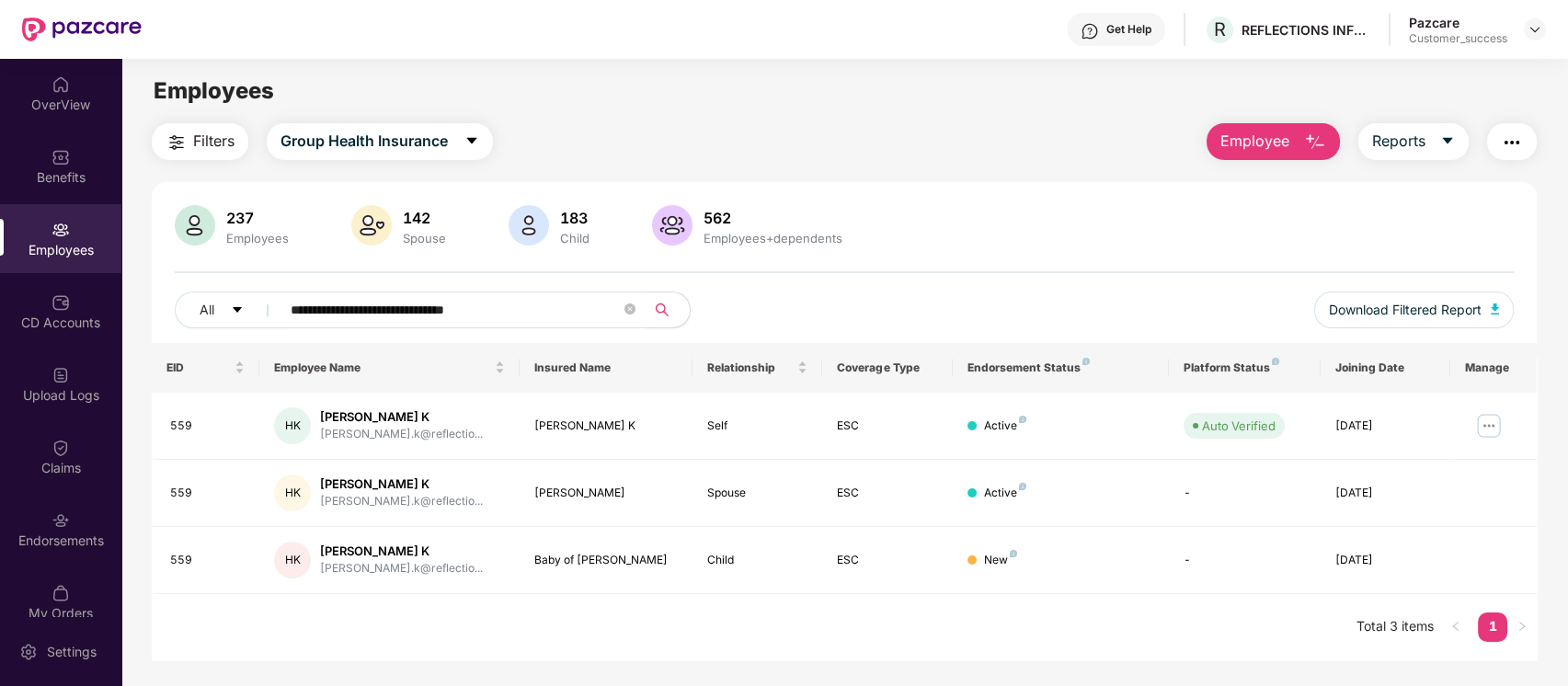
scroll to position [59, 0]
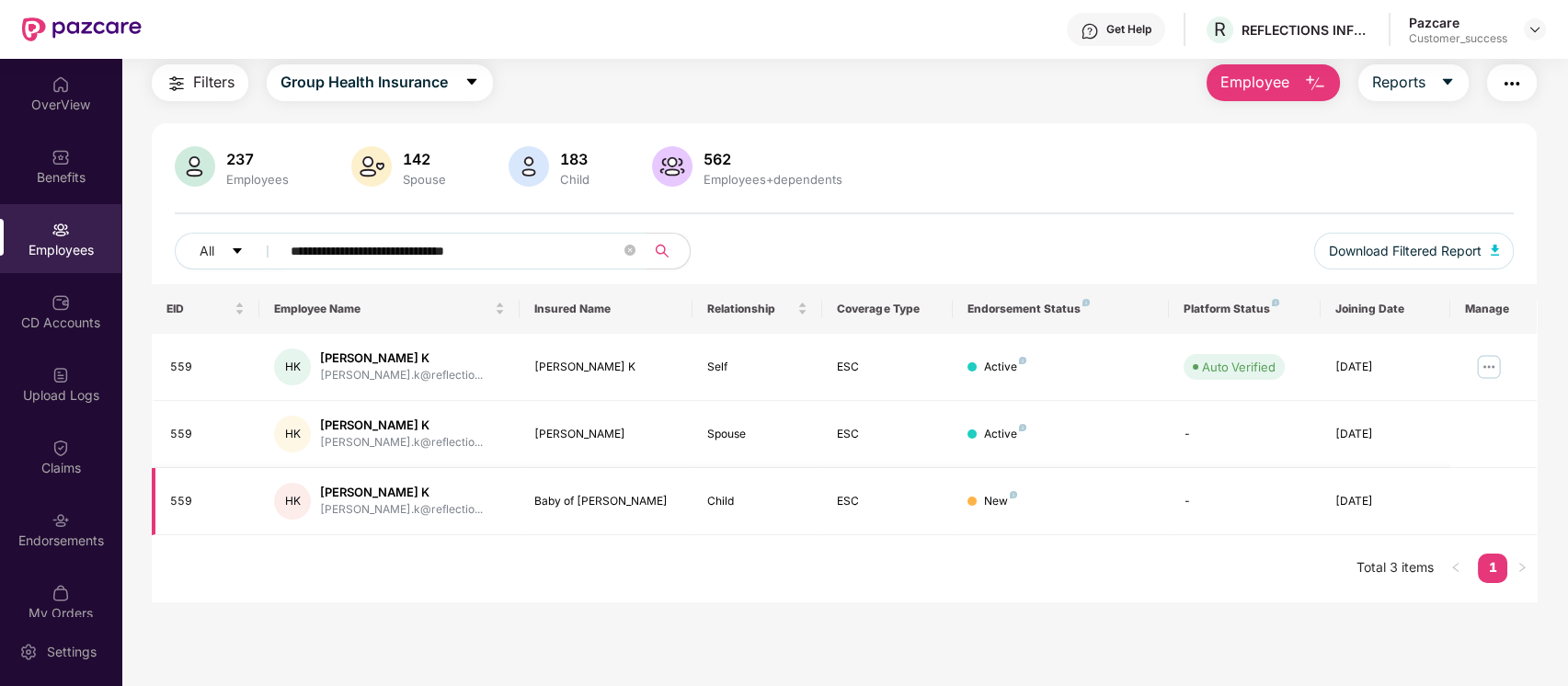
type input "**********"
drag, startPoint x: 639, startPoint y: 497, endPoint x: 531, endPoint y: 488, distance: 108.4
click at [531, 488] on td "Baby of Habeebulla" at bounding box center [606, 501] width 173 height 67
copy div "Baby of Habeebulla"
drag, startPoint x: 404, startPoint y: 348, endPoint x: 317, endPoint y: 357, distance: 87.5
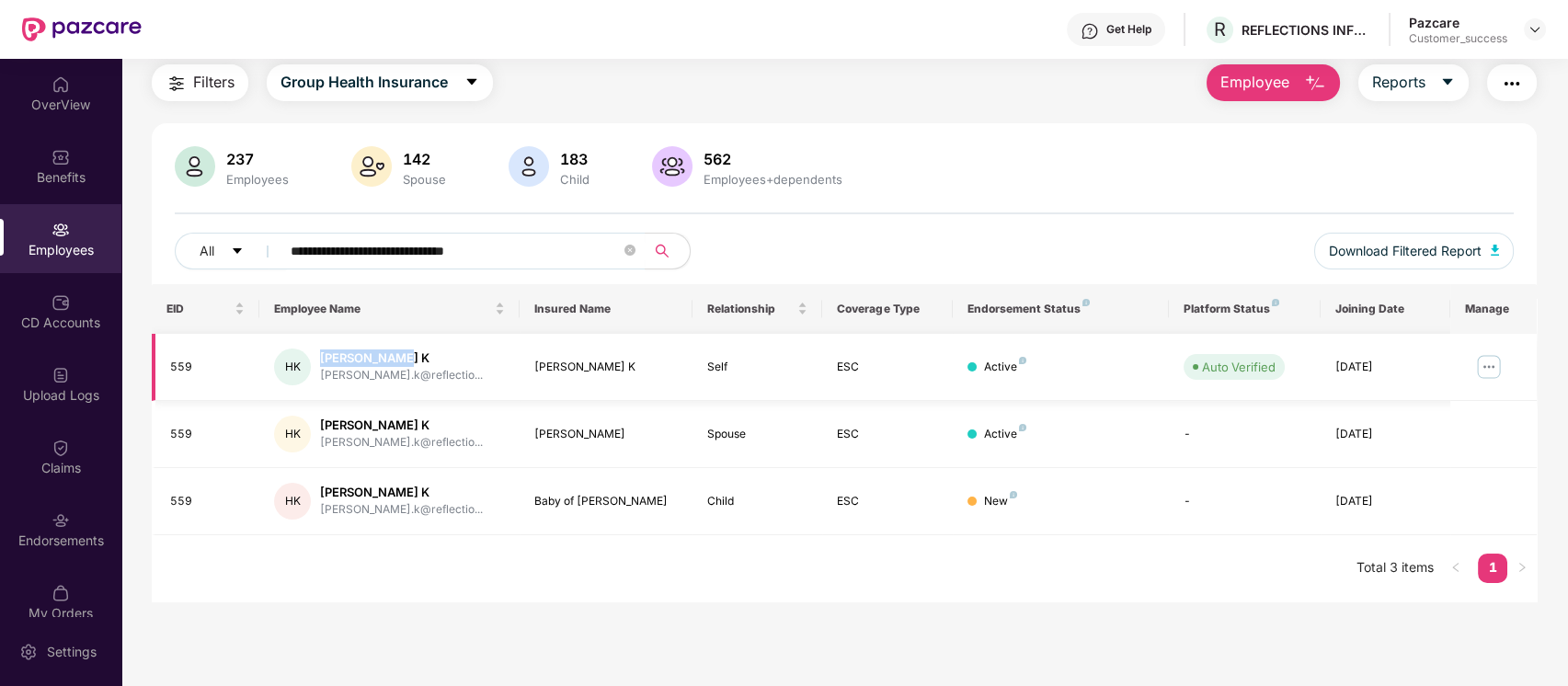
click at [317, 357] on div "HK Habeebulla K habeebulla.k@reflectio..." at bounding box center [388, 366] width 230 height 37
copy div "Habeebulla K"
drag, startPoint x: 645, startPoint y: 502, endPoint x: 530, endPoint y: 504, distance: 115.0
click at [530, 504] on td "Baby of Habeebulla" at bounding box center [606, 501] width 173 height 67
copy div "Baby of Habeebulla"
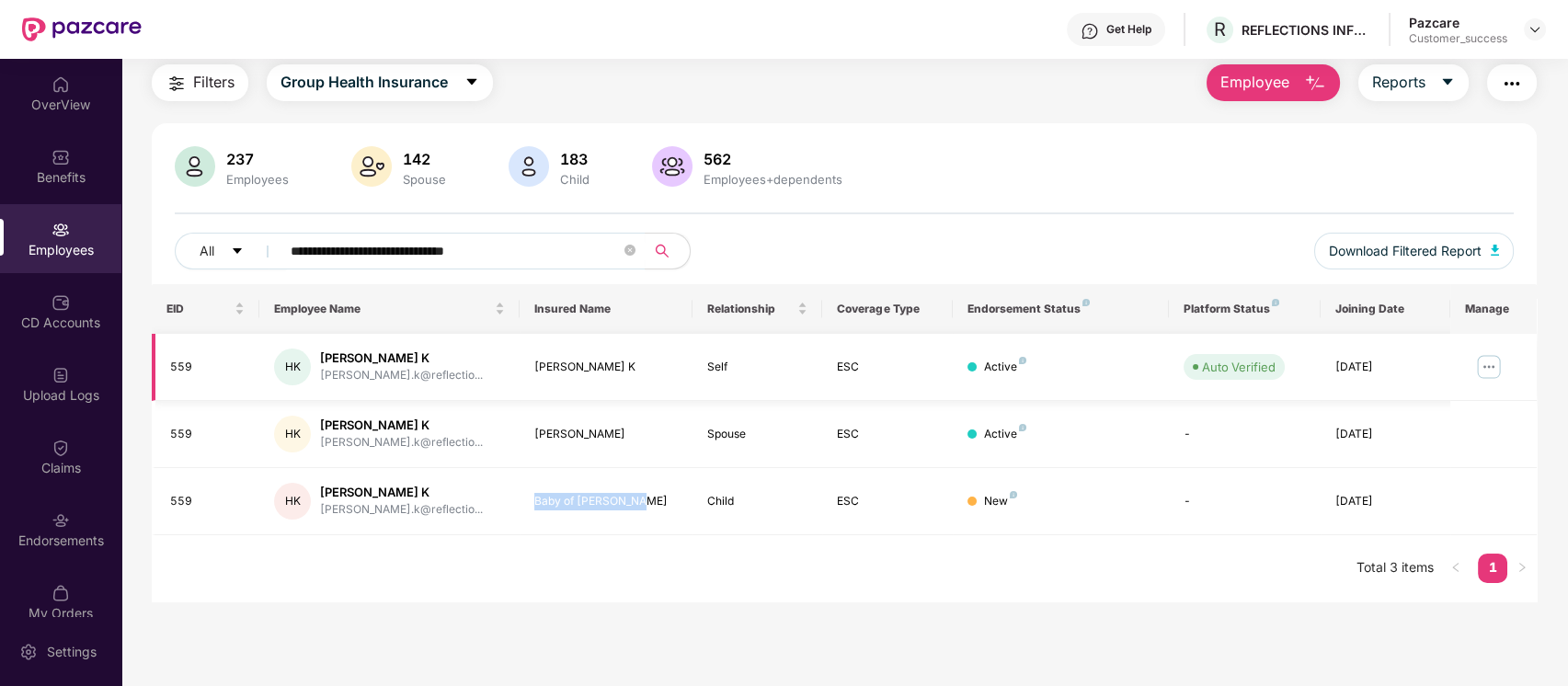
click at [1485, 362] on img at bounding box center [1489, 367] width 30 height 30
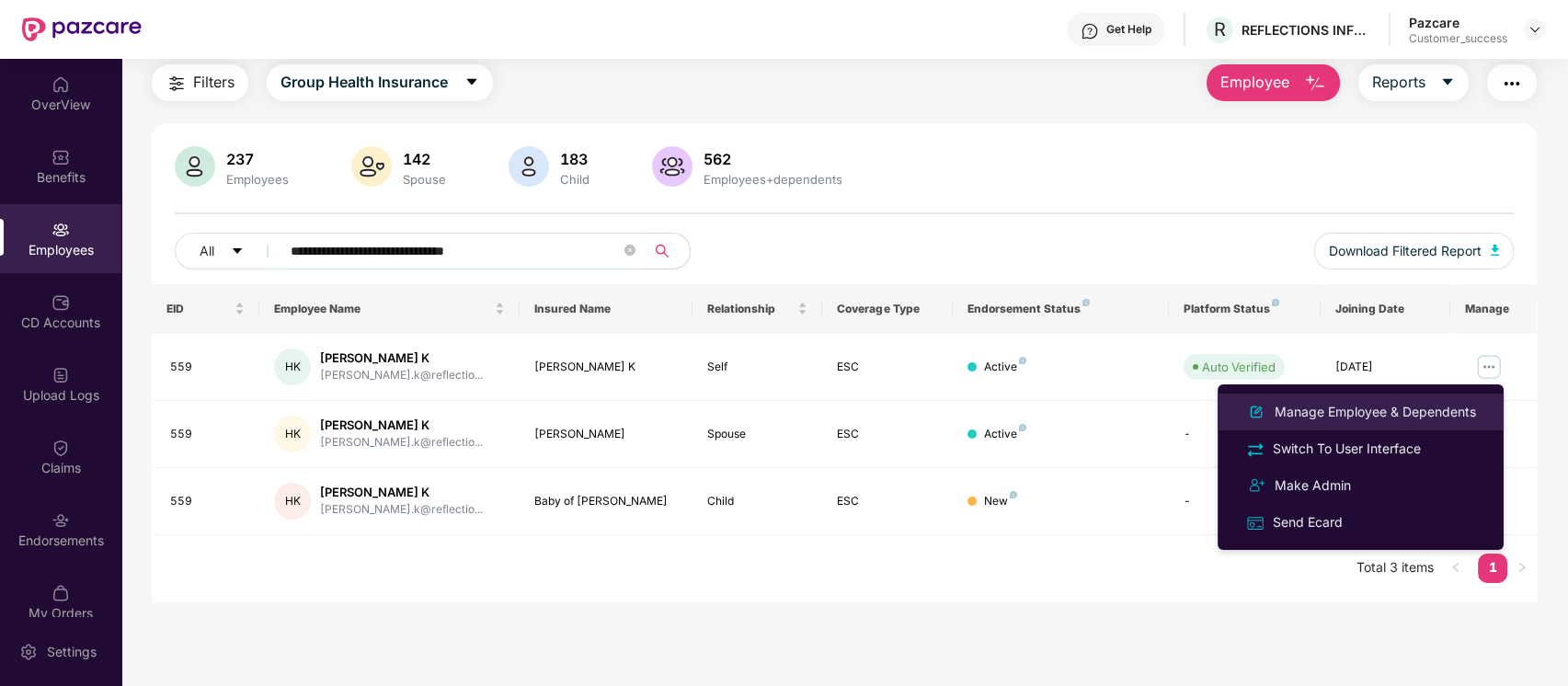
click at [1413, 411] on div "Manage Employee & Dependents" at bounding box center [1376, 412] width 209 height 20
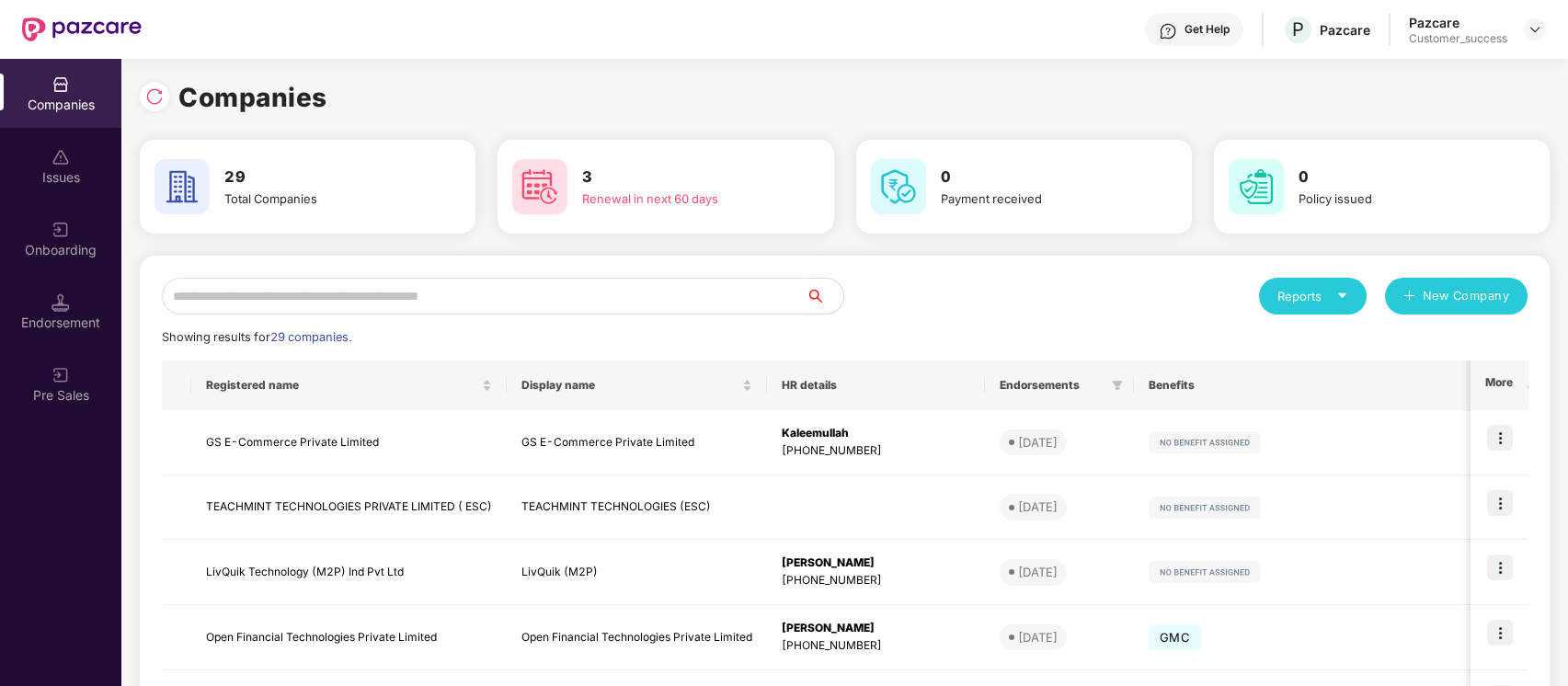
click at [616, 291] on input "text" at bounding box center [485, 296] width 645 height 37
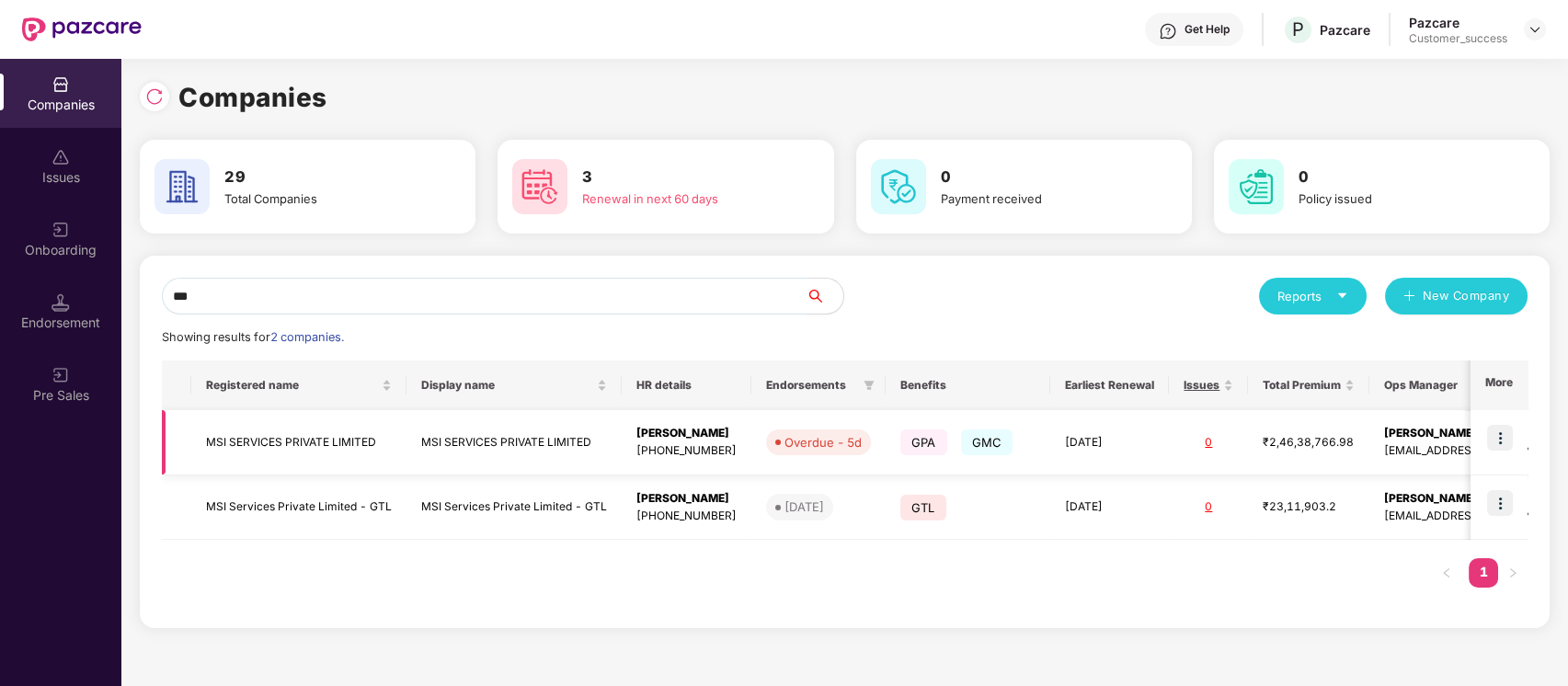
type input "***"
click at [1498, 438] on img at bounding box center [1500, 438] width 26 height 26
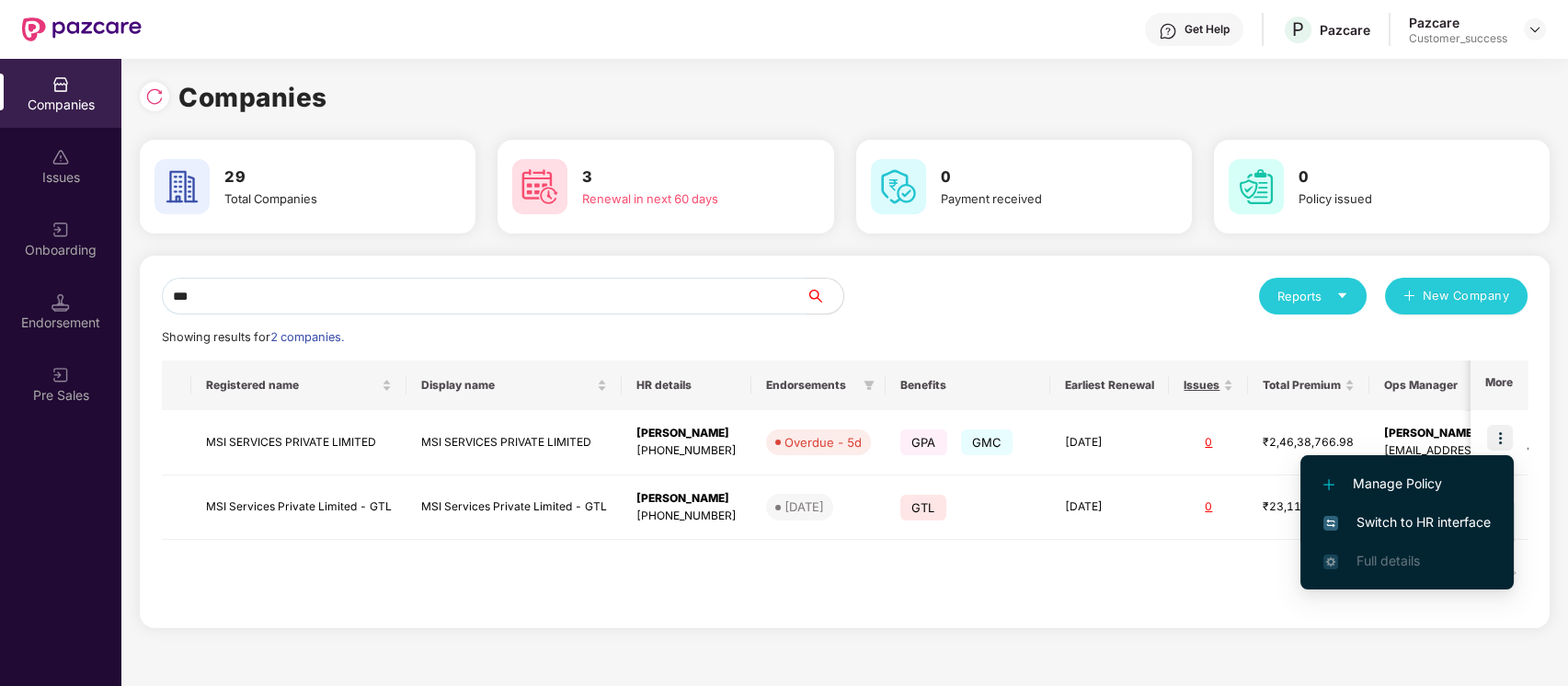
click at [1433, 525] on span "Switch to HR interface" at bounding box center [1408, 523] width 167 height 20
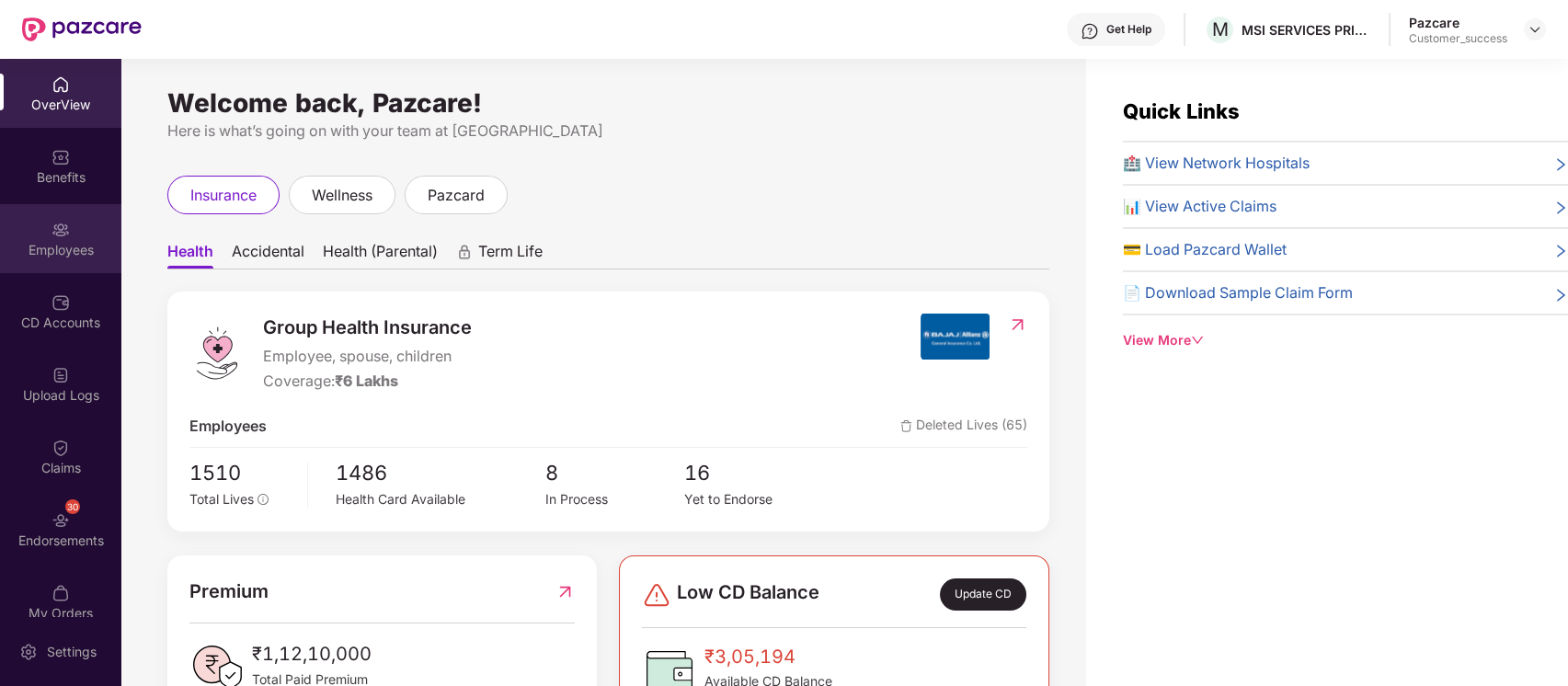
click at [44, 241] on div "Employees" at bounding box center [61, 250] width 121 height 18
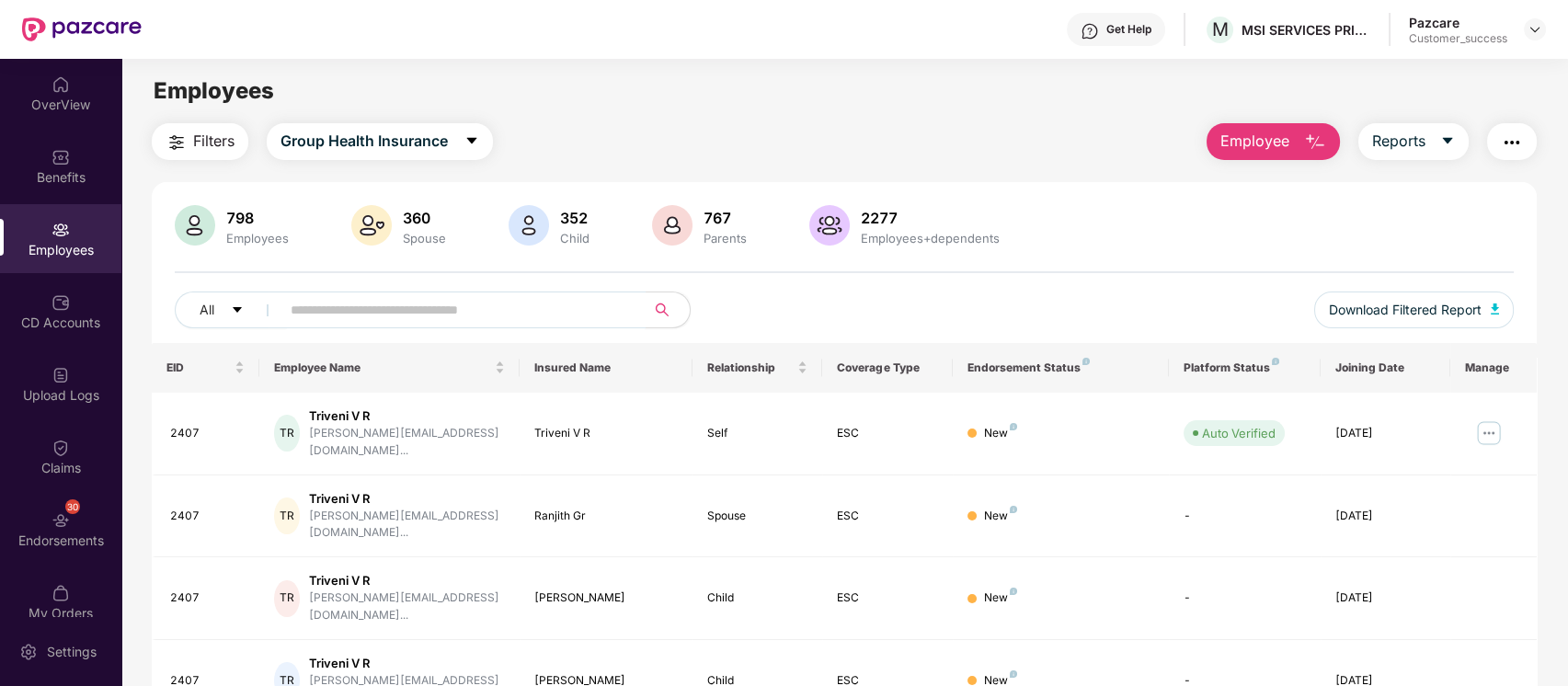
click at [519, 310] on input "text" at bounding box center [456, 311] width 331 height 28
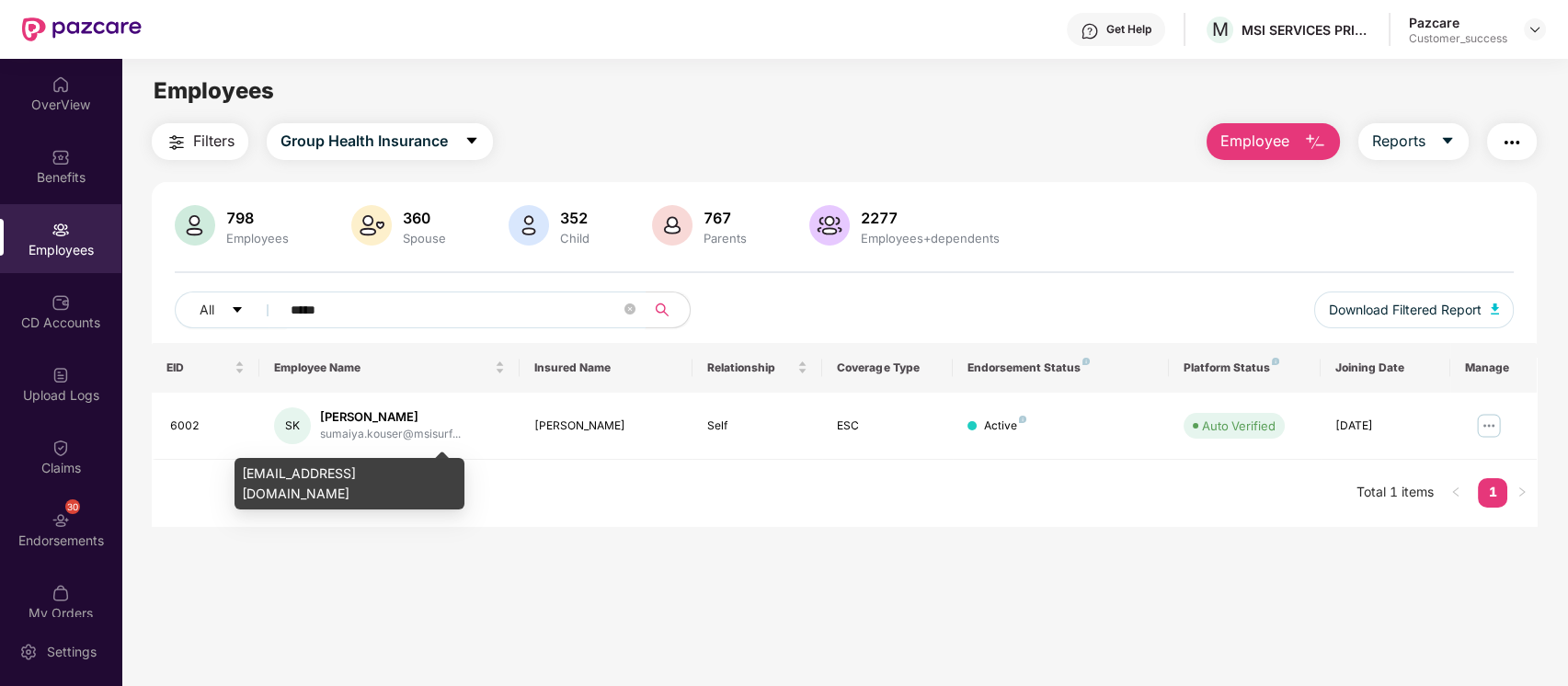
type input "*****"
drag, startPoint x: 456, startPoint y: 481, endPoint x: 238, endPoint y: 485, distance: 218.0
click at [238, 485] on div "sumaiya.kouser@msisurfaces.com" at bounding box center [349, 484] width 230 height 52
copy div "sumaiya.kouser@msisurfaces.com"
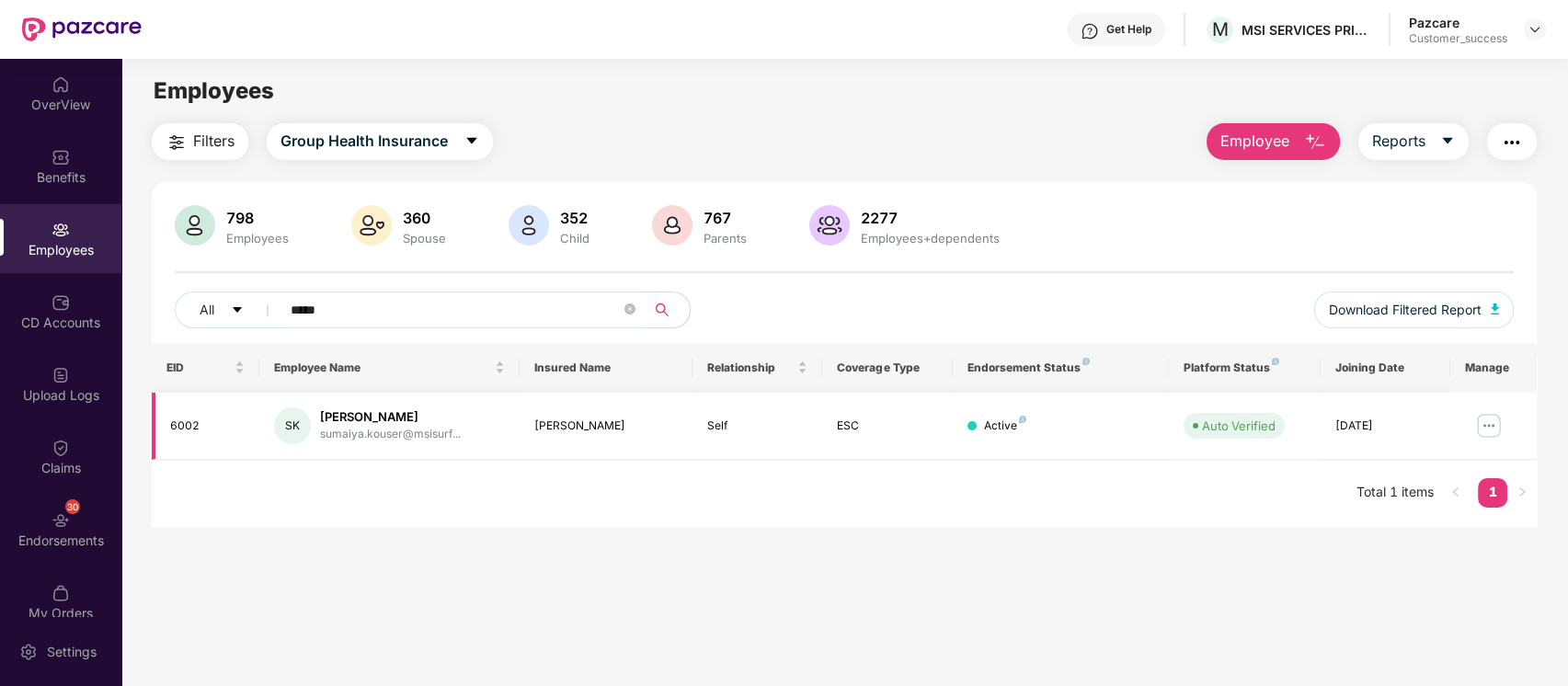
click at [1497, 412] on img at bounding box center [1489, 426] width 30 height 30
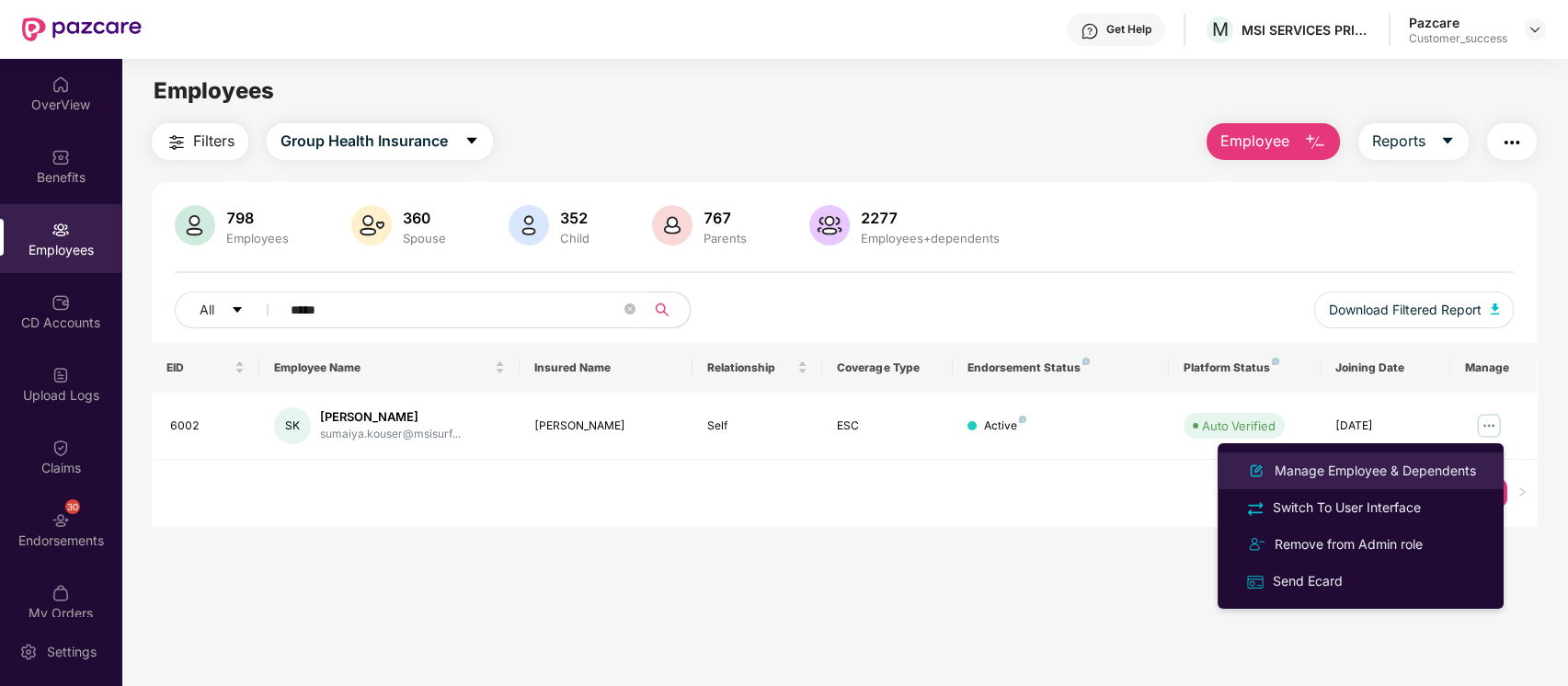
click at [1431, 466] on div "Manage Employee & Dependents" at bounding box center [1376, 471] width 209 height 20
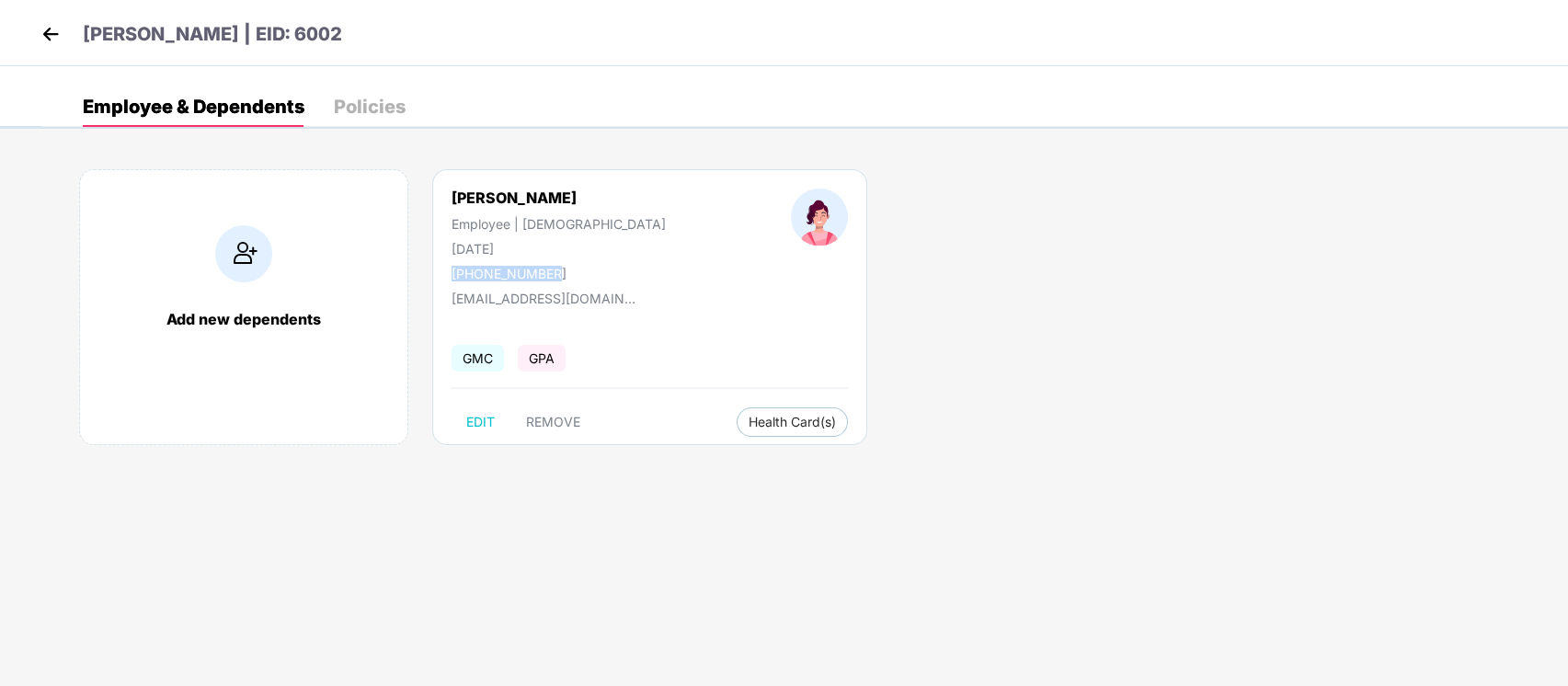
drag, startPoint x: 576, startPoint y: 269, endPoint x: 441, endPoint y: 268, distance: 135.0
click at [441, 268] on div "Sumaiya Kouser Employee | Female 01 Nov 1984 +918105516452" at bounding box center [559, 234] width 339 height 93
copy div "+918105516452"
click at [837, 298] on div "Add new dependents Sumaiya Kouser Employee | Female 01 Nov 1984 +918105516452 s…" at bounding box center [805, 316] width 1526 height 349
